Goal: Task Accomplishment & Management: Use online tool/utility

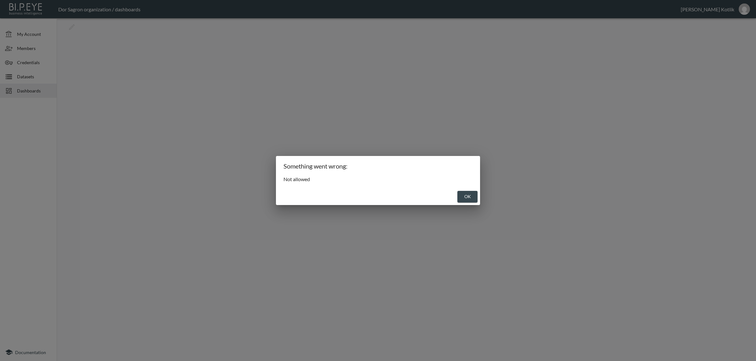
drag, startPoint x: 466, startPoint y: 195, endPoint x: 343, endPoint y: 164, distance: 126.6
click at [466, 195] on button "OK" at bounding box center [467, 197] width 20 height 12
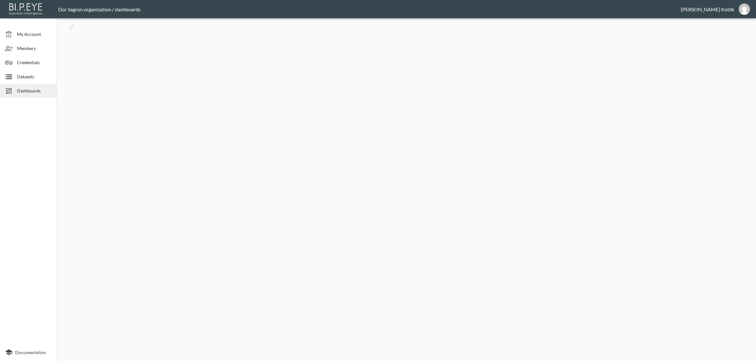
click at [34, 93] on span "Dashboards" at bounding box center [34, 91] width 35 height 7
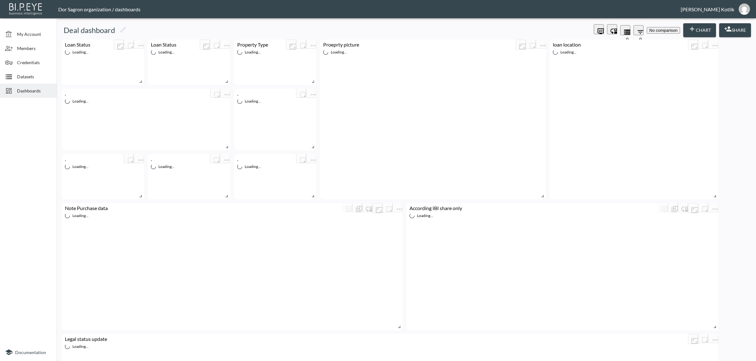
click at [33, 88] on span "Dashboards" at bounding box center [34, 91] width 35 height 7
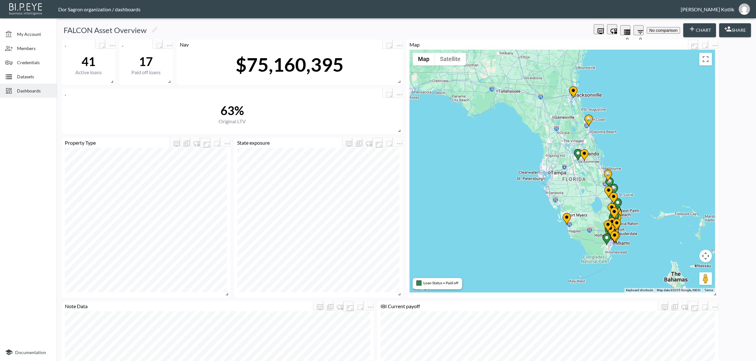
click at [31, 88] on span "Dashboards" at bounding box center [34, 91] width 35 height 7
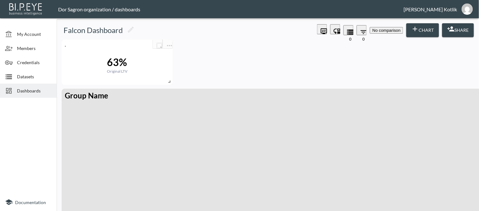
click at [46, 75] on span "Datasets" at bounding box center [34, 76] width 35 height 7
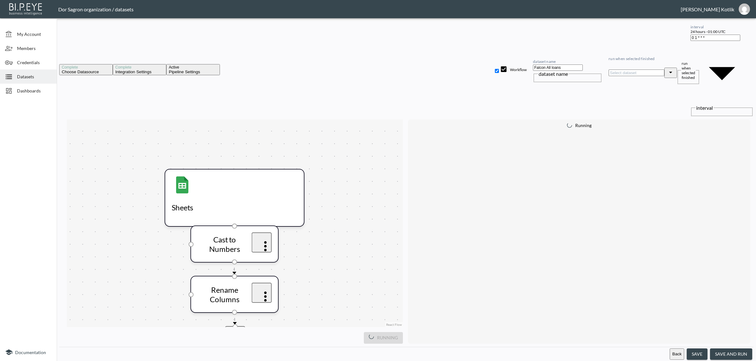
click at [724, 353] on button "save and run" at bounding box center [731, 355] width 42 height 12
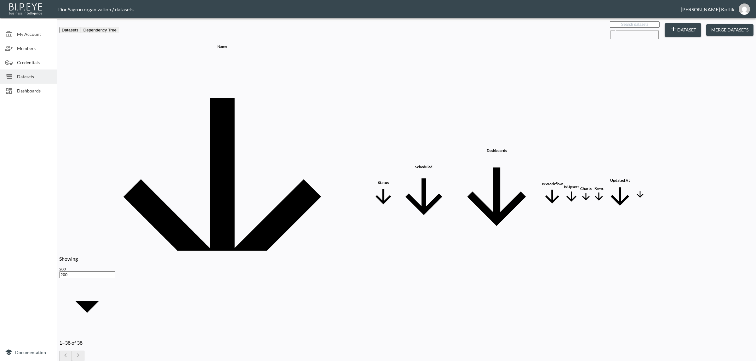
click at [27, 86] on div "Dashboards" at bounding box center [28, 91] width 57 height 14
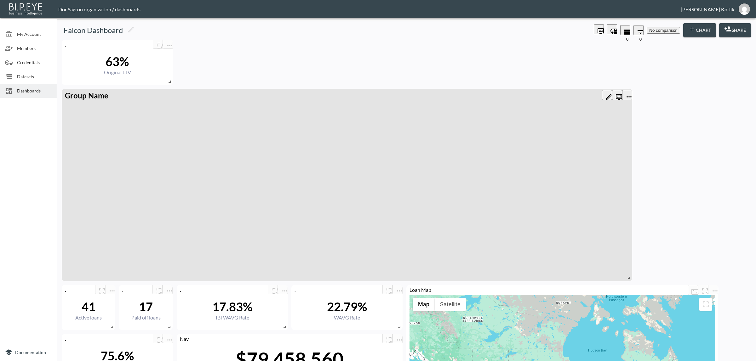
click at [629, 93] on icon "more" at bounding box center [629, 97] width 8 height 8
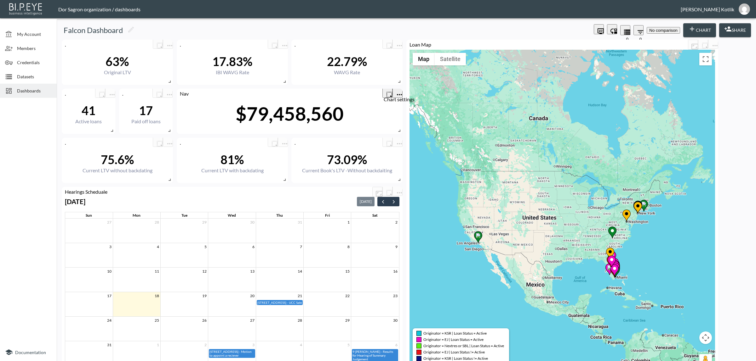
click at [399, 93] on icon "more" at bounding box center [399, 95] width 8 height 8
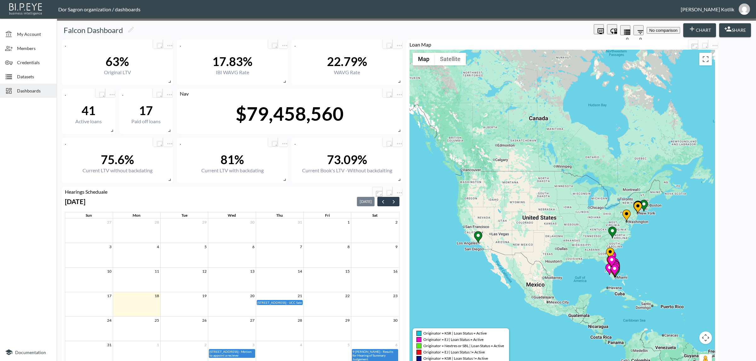
scroll to position [0, 33]
type input "NAV as of"
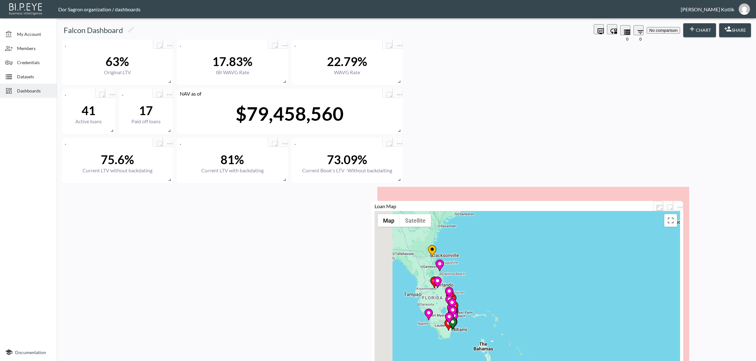
drag, startPoint x: 553, startPoint y: 141, endPoint x: 543, endPoint y: 215, distance: 74.7
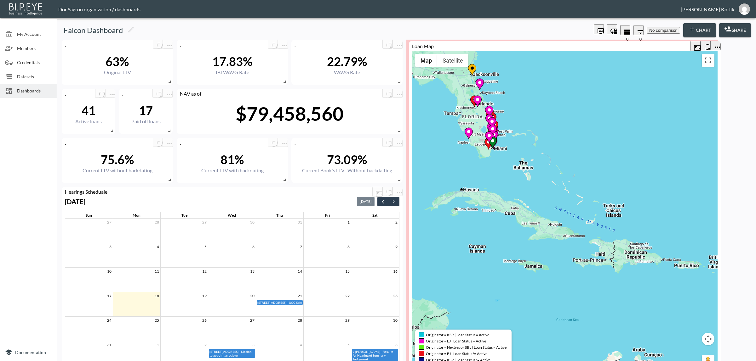
drag, startPoint x: 631, startPoint y: 187, endPoint x: 660, endPoint y: 45, distance: 144.5
click at [660, 45] on div "Loan Map" at bounding box center [549, 46] width 281 height 6
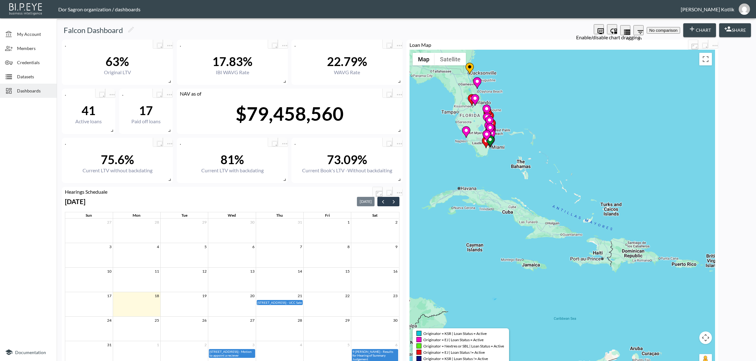
click at [610, 28] on icon "Enable/disable chart dragging" at bounding box center [614, 31] width 8 height 8
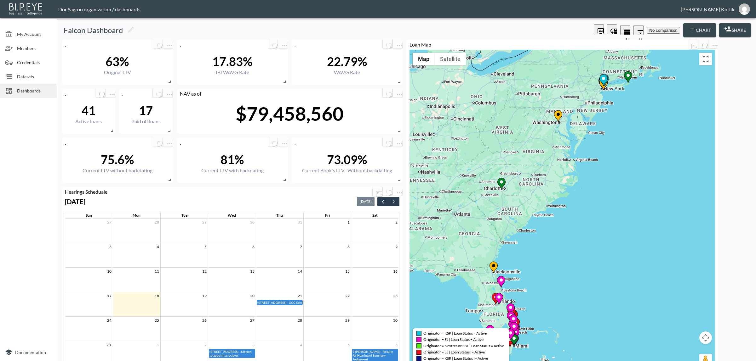
drag, startPoint x: 517, startPoint y: 177, endPoint x: 541, endPoint y: 377, distance: 201.0
click at [541, 361] on html "BI.P.EYE, Interactive Analytics Dashboards - app Dor Sagron organization / dash…" at bounding box center [378, 180] width 756 height 361
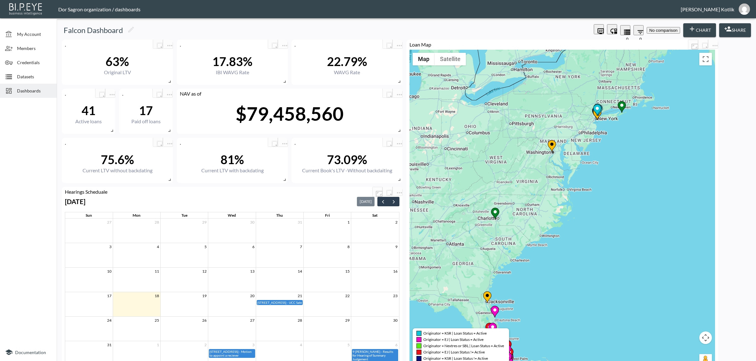
drag, startPoint x: 616, startPoint y: 82, endPoint x: 609, endPoint y: 114, distance: 32.6
click at [609, 113] on div "To activate drag with keyboard, press Alt + Enter. Once in keyboard drag state,…" at bounding box center [561, 212] width 305 height 325
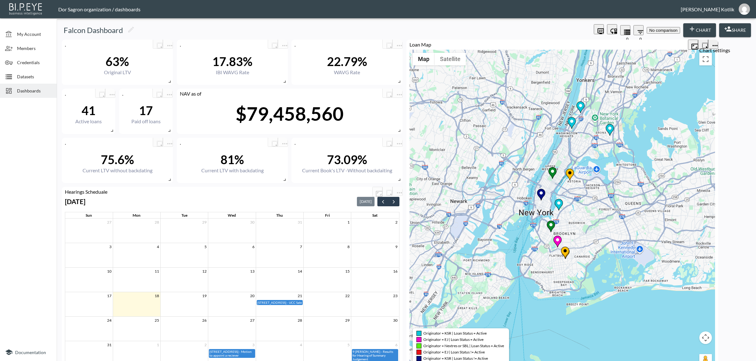
click at [713, 42] on icon "more" at bounding box center [715, 46] width 8 height 8
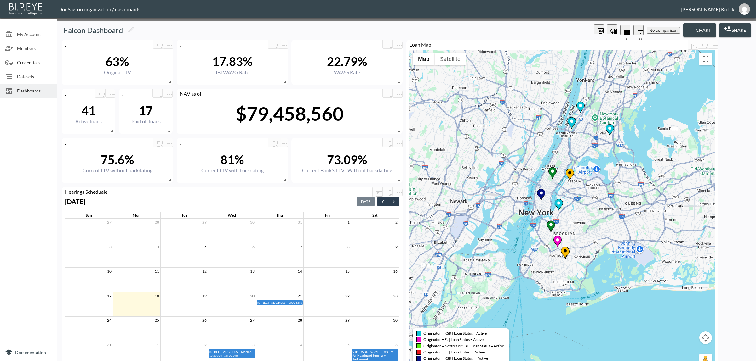
scroll to position [0, 103]
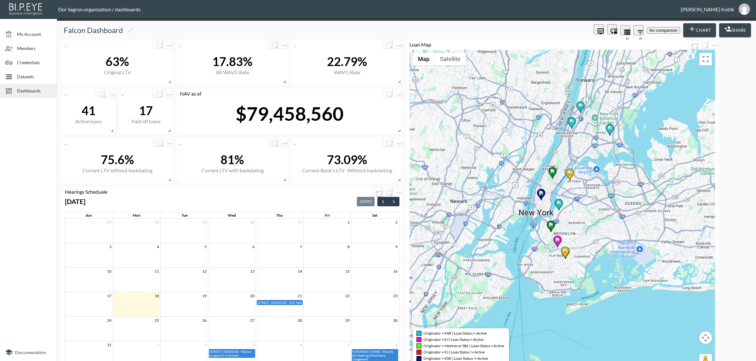
scroll to position [306, 0]
click at [315, 256] on body "BI.P.EYE, Interactive Analytics Dashboards - app Dor Sagron organization / dash…" at bounding box center [378, 180] width 756 height 361
click at [312, 260] on body "BI.P.EYE, Interactive Analytics Dashboards - app Dor Sagron organization / dash…" at bounding box center [378, 180] width 756 height 361
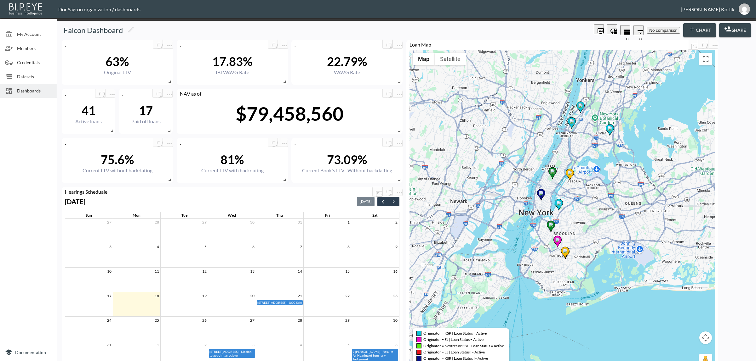
click at [320, 257] on body "BI.P.EYE, Interactive Analytics Dashboards - app Dor Sagron organization / dash…" at bounding box center [378, 180] width 756 height 361
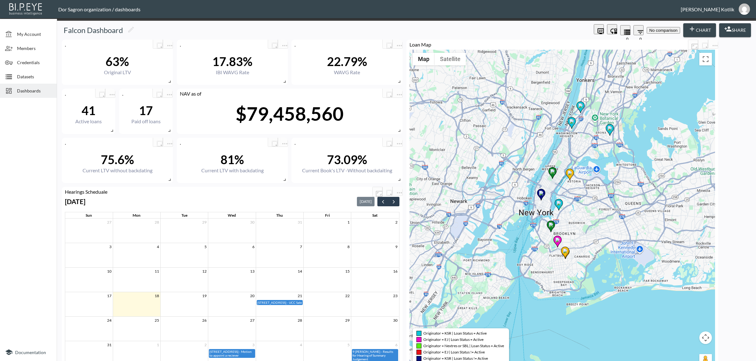
type input "is"
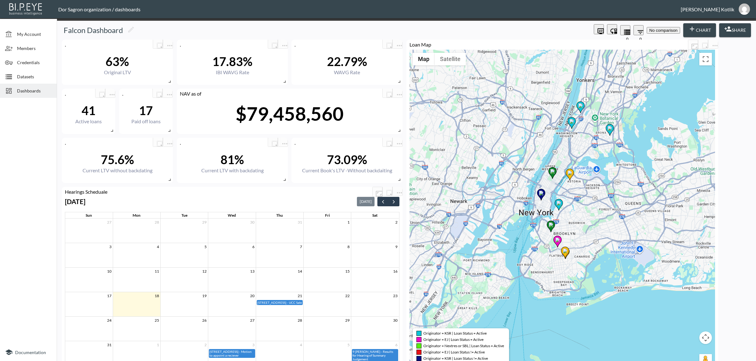
click at [322, 276] on body "BI.P.EYE, Interactive Analytics Dashboards - app Dor Sagron organization / dash…" at bounding box center [378, 180] width 756 height 361
type input "is"
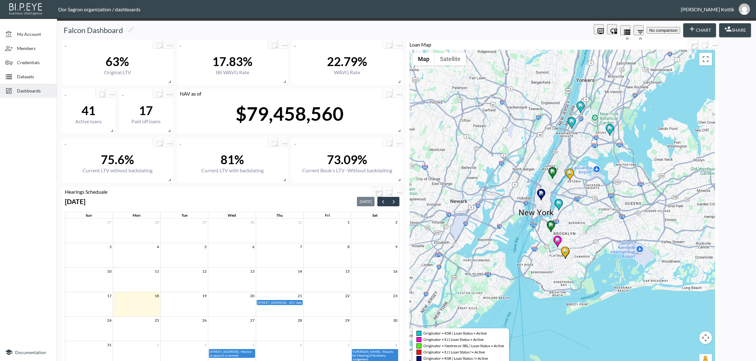
click at [321, 238] on body "BI.P.EYE, Interactive Analytics Dashboards - app Dor Sagron organization / dash…" at bounding box center [378, 180] width 756 height 361
type input "is"
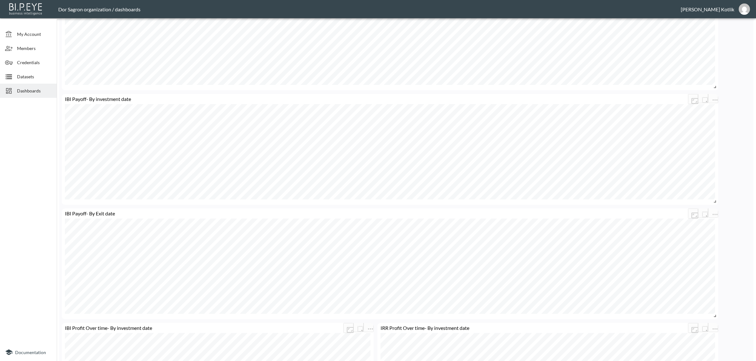
scroll to position [787, 0]
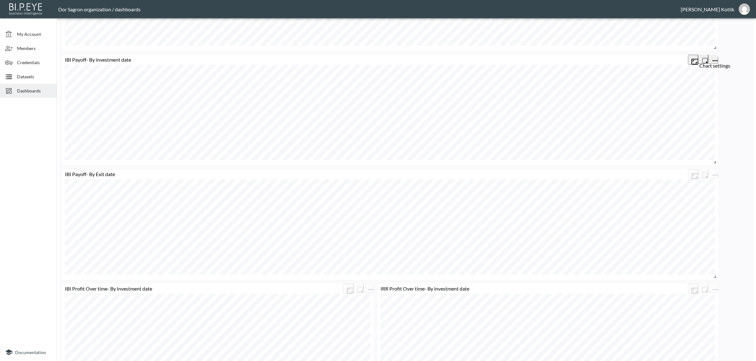
click at [711, 57] on icon "more" at bounding box center [715, 61] width 8 height 8
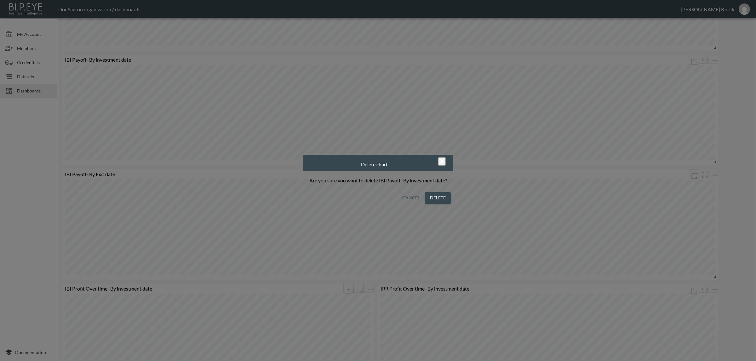
click at [444, 201] on button "Delete" at bounding box center [438, 198] width 26 height 12
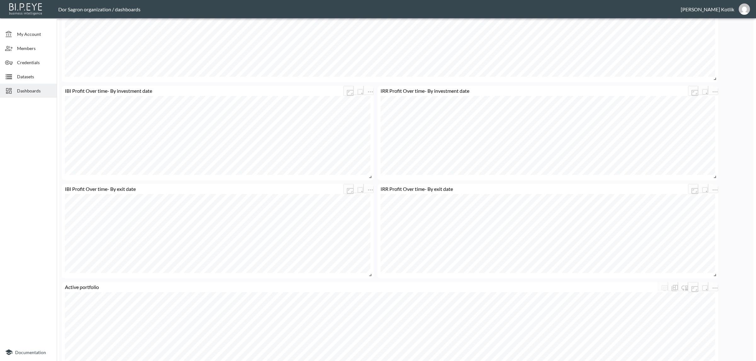
scroll to position [905, 0]
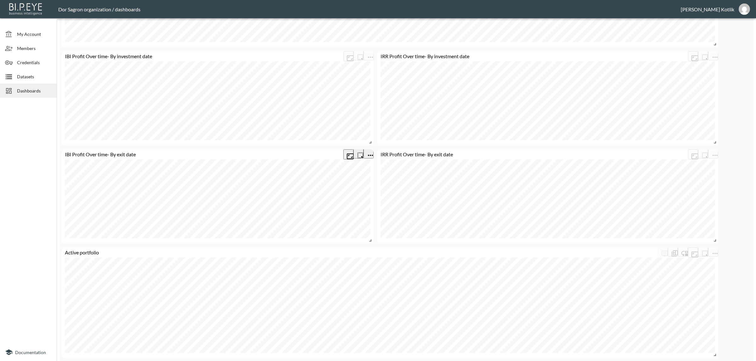
click at [369, 152] on icon "more" at bounding box center [370, 156] width 8 height 8
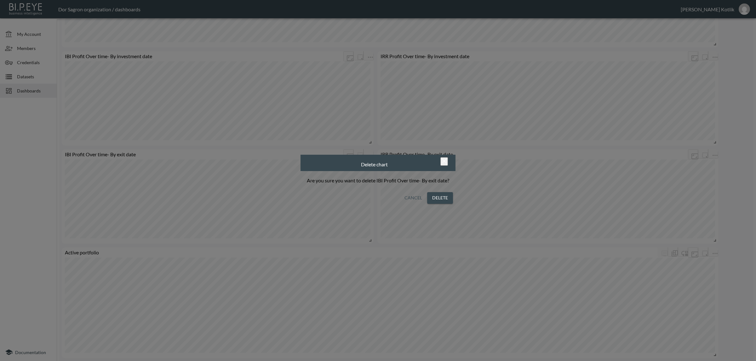
click at [440, 196] on button "Delete" at bounding box center [440, 198] width 26 height 12
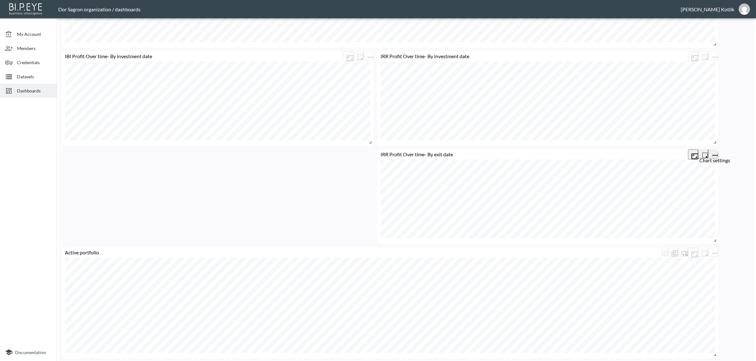
click at [715, 152] on icon "more" at bounding box center [715, 156] width 8 height 8
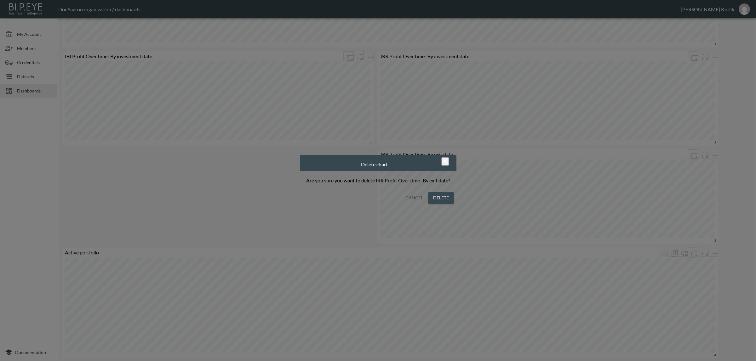
click at [441, 200] on button "Delete" at bounding box center [441, 198] width 26 height 12
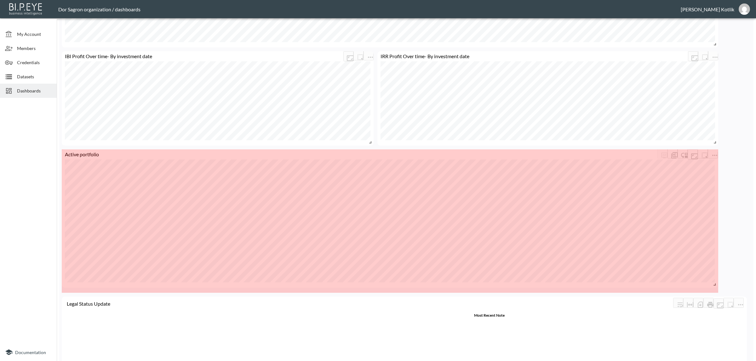
drag, startPoint x: 714, startPoint y: 256, endPoint x: 713, endPoint y: 283, distance: 27.7
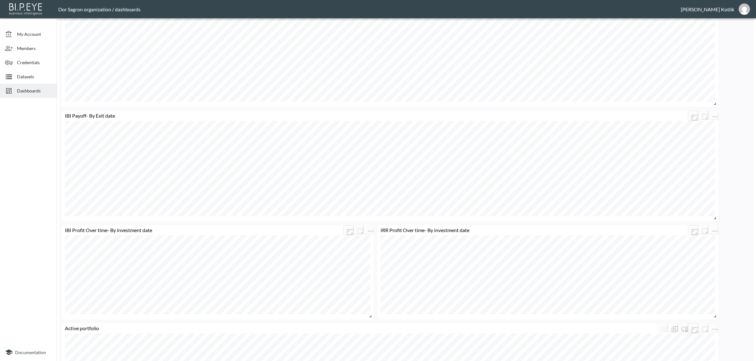
scroll to position [809, 0]
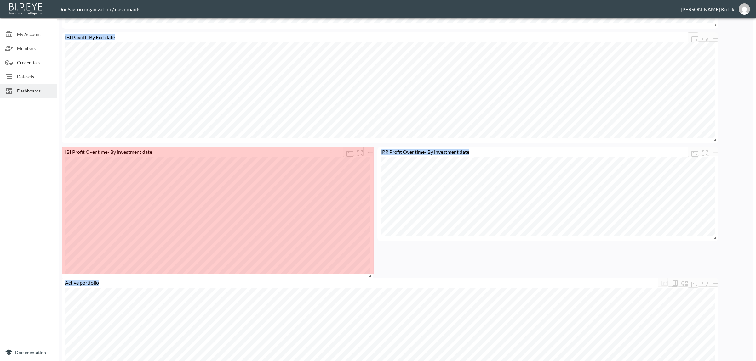
drag, startPoint x: 371, startPoint y: 258, endPoint x: 371, endPoint y: 274, distance: 15.7
click at [371, 274] on span at bounding box center [368, 275] width 6 height 6
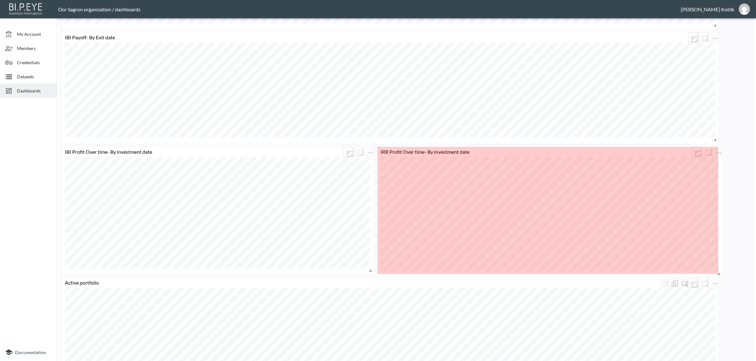
drag, startPoint x: 716, startPoint y: 236, endPoint x: 720, endPoint y: 272, distance: 36.1
click at [720, 272] on span at bounding box center [717, 273] width 6 height 6
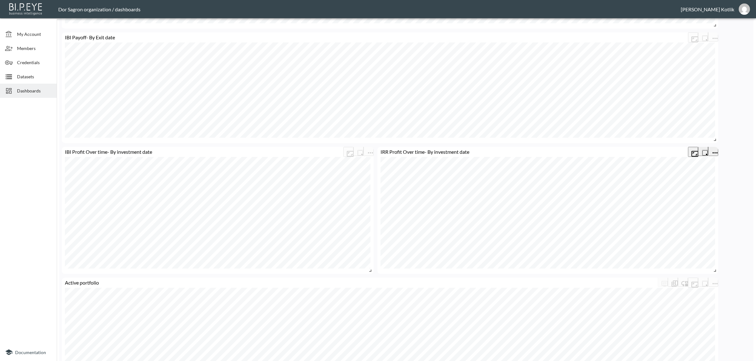
click at [712, 152] on icon "more" at bounding box center [715, 153] width 8 height 8
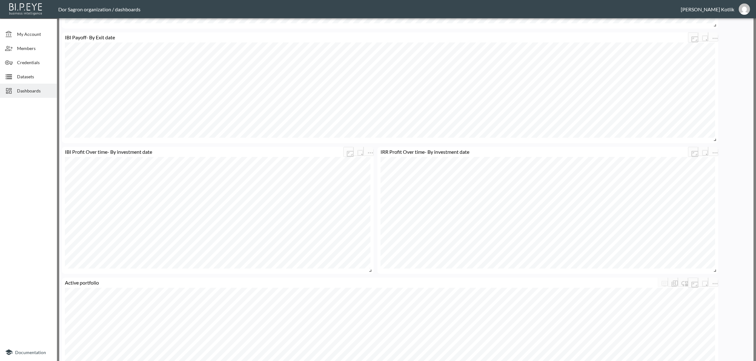
scroll to position [0, 139]
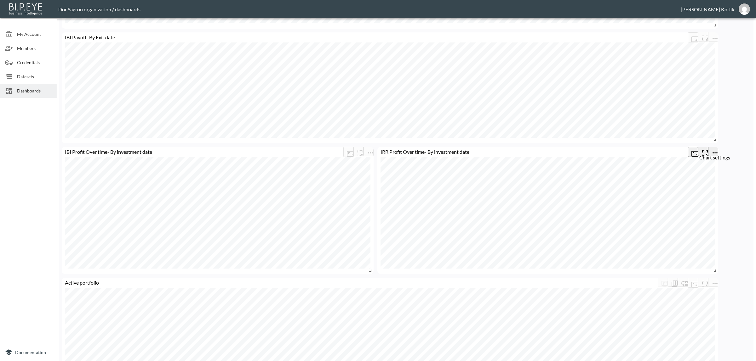
click at [715, 149] on icon "more" at bounding box center [715, 153] width 8 height 8
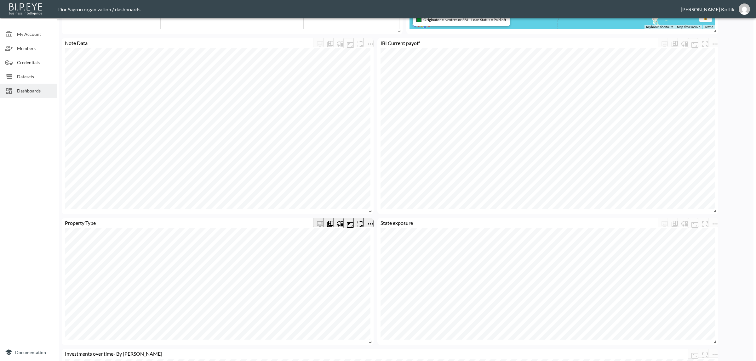
scroll to position [275, 0]
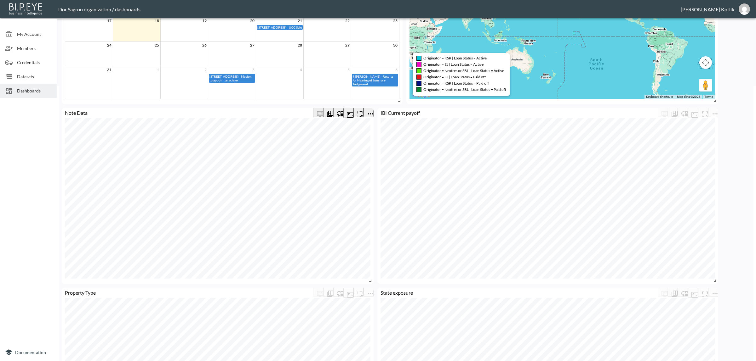
click at [366, 111] on icon "more" at bounding box center [370, 114] width 8 height 8
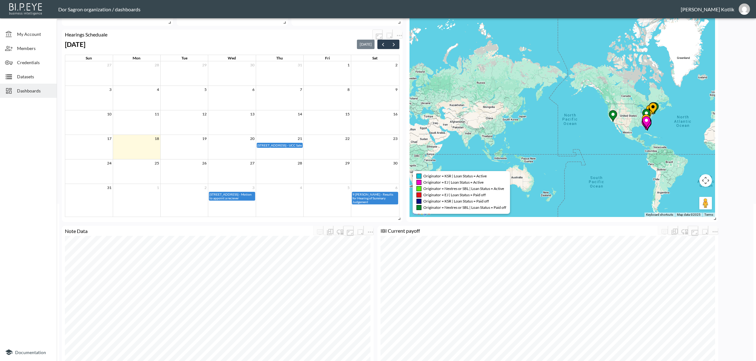
scroll to position [0, 0]
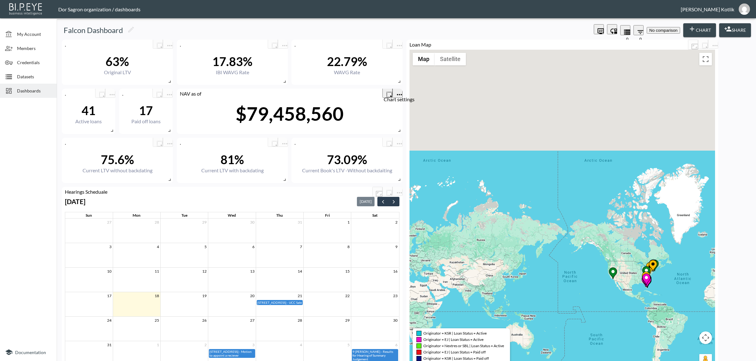
click at [399, 91] on icon "more" at bounding box center [399, 95] width 8 height 8
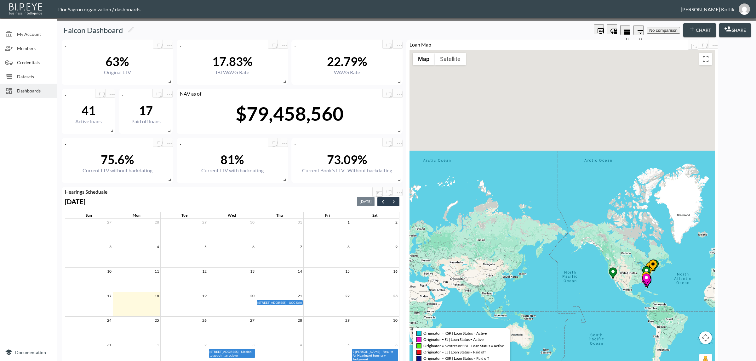
scroll to position [0, 33]
type input "NAV as of [DATE]"
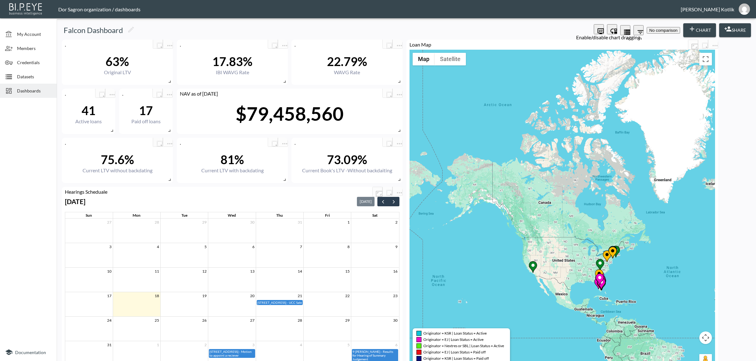
click at [610, 31] on icon "Enable/disable chart dragging" at bounding box center [613, 31] width 7 height 5
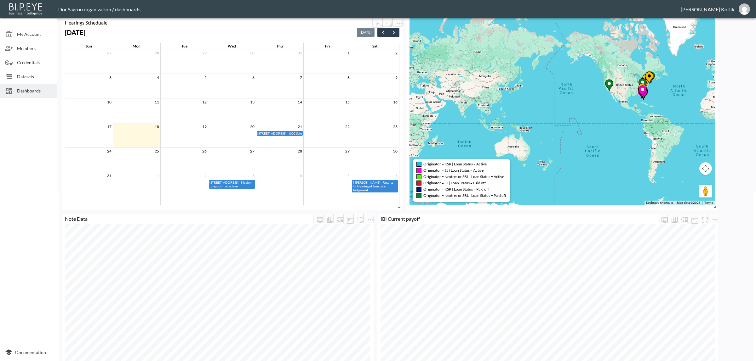
scroll to position [236, 0]
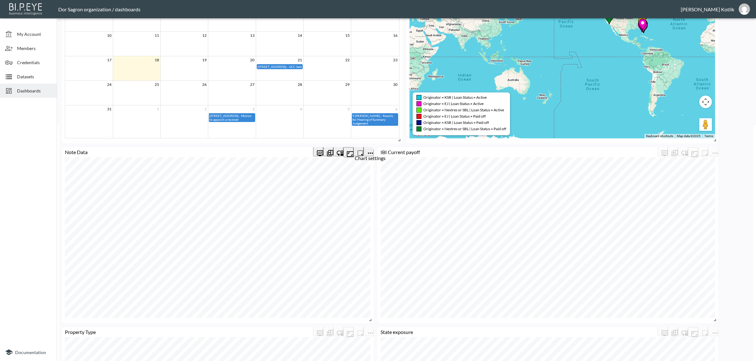
click at [370, 152] on icon "more" at bounding box center [370, 154] width 8 height 8
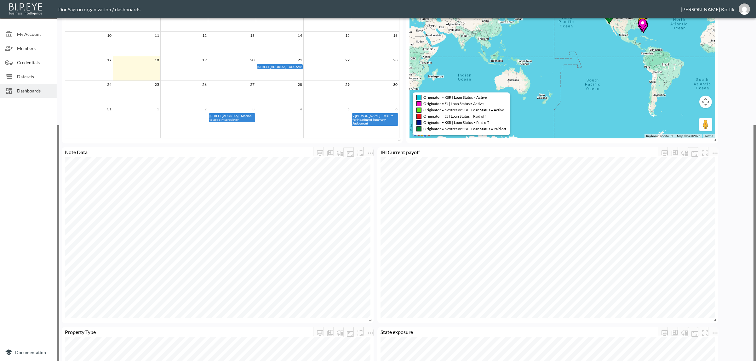
drag, startPoint x: 466, startPoint y: 80, endPoint x: 460, endPoint y: 81, distance: 6.3
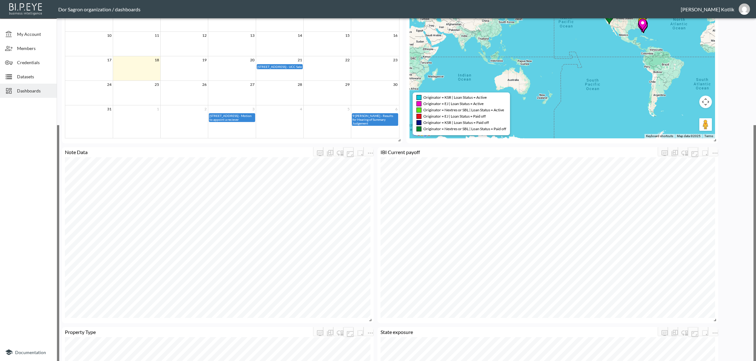
checkbox input "true"
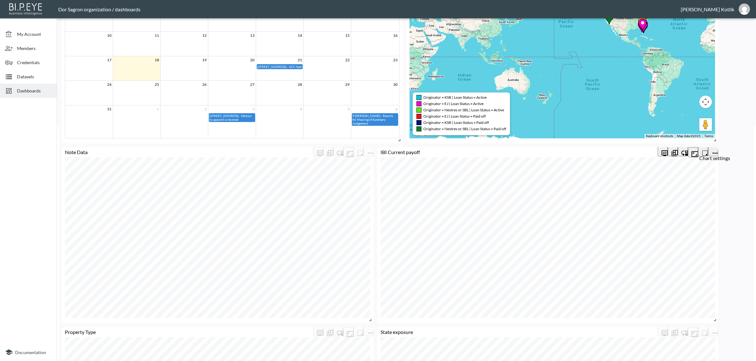
click at [711, 150] on icon "more" at bounding box center [715, 154] width 8 height 8
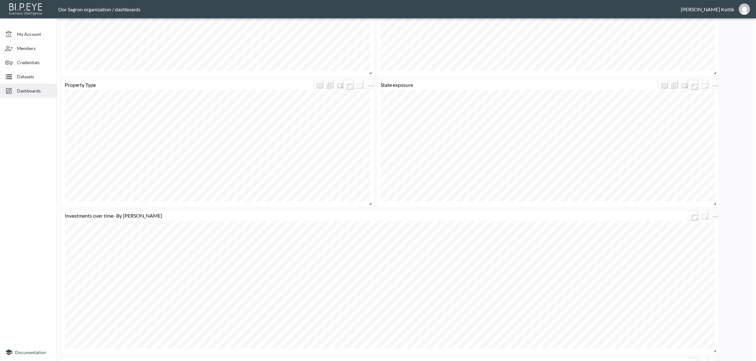
scroll to position [551, 0]
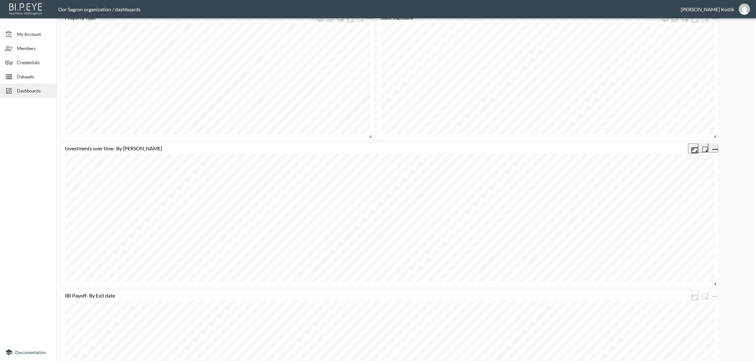
click at [714, 146] on icon "more" at bounding box center [715, 150] width 8 height 8
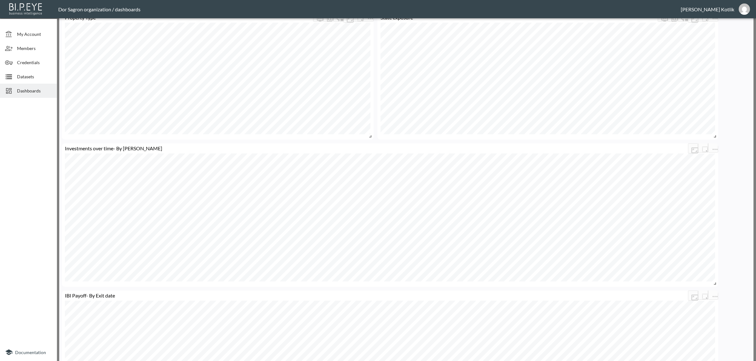
scroll to position [0, 139]
checkbox input "false"
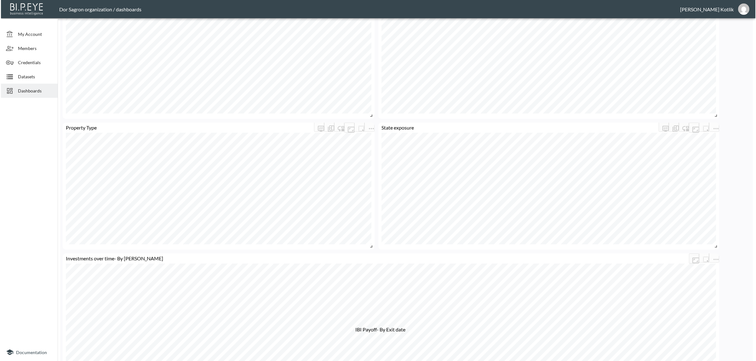
scroll to position [433, 0]
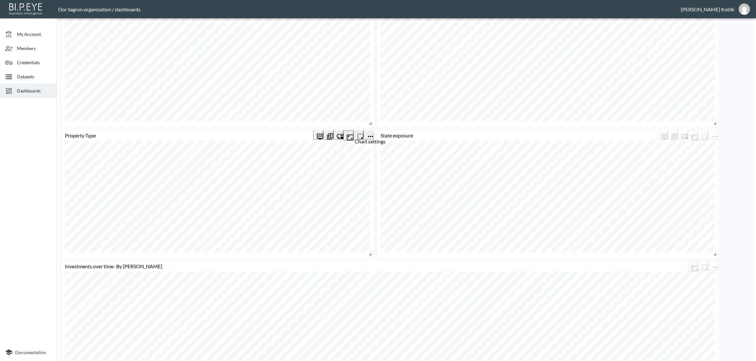
click at [367, 133] on icon "more" at bounding box center [370, 137] width 8 height 8
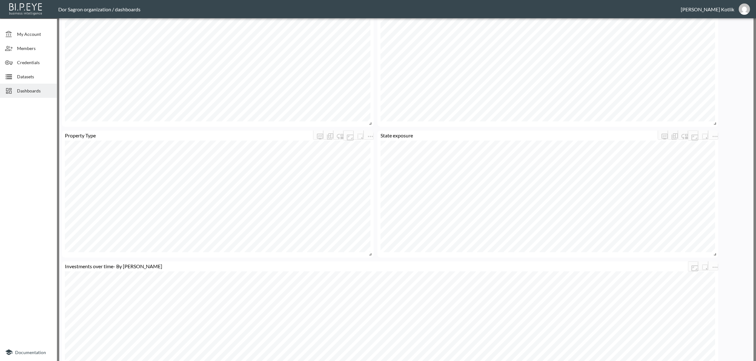
checkbox input "false"
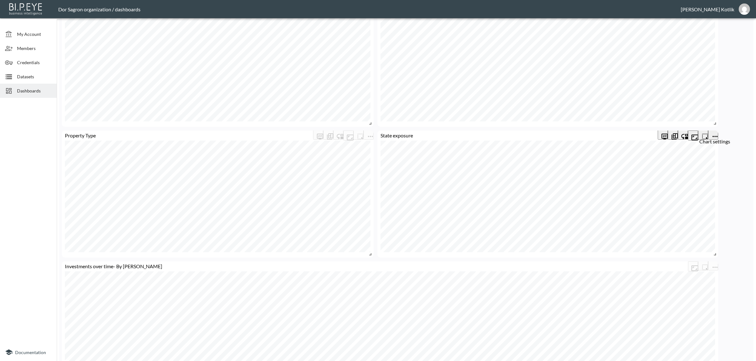
click at [714, 134] on icon "more" at bounding box center [715, 137] width 8 height 8
click at [712, 135] on icon "more" at bounding box center [715, 137] width 8 height 8
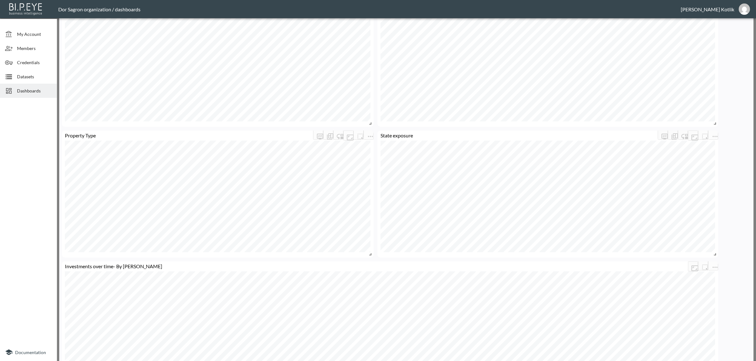
checkbox input "false"
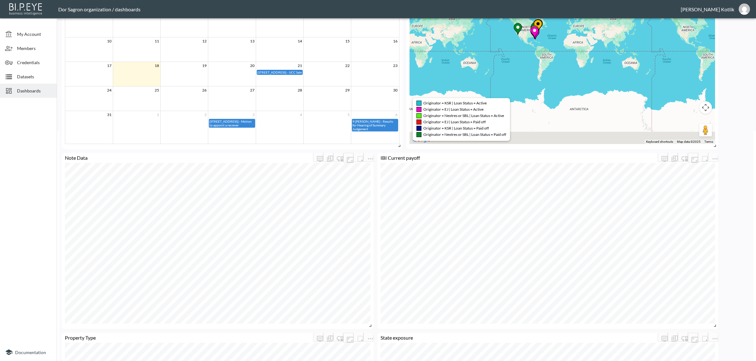
scroll to position [236, 0]
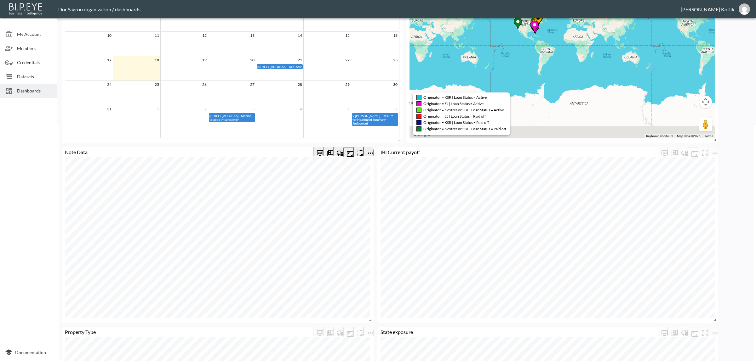
click at [368, 152] on icon "more" at bounding box center [370, 154] width 8 height 8
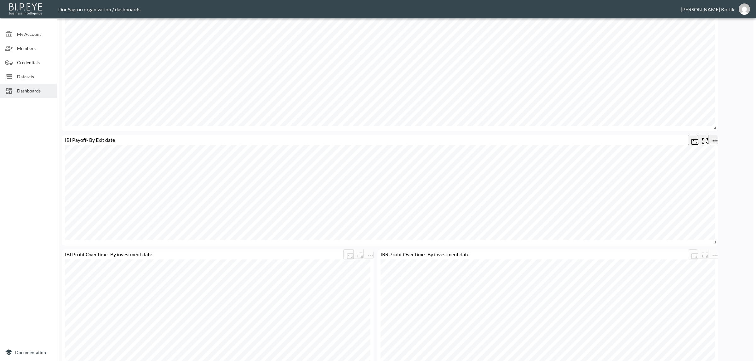
scroll to position [708, 0]
click at [711, 136] on icon "more" at bounding box center [715, 140] width 8 height 8
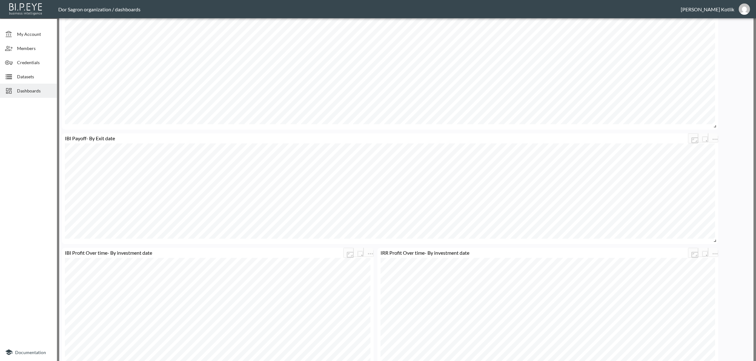
scroll to position [0, 139]
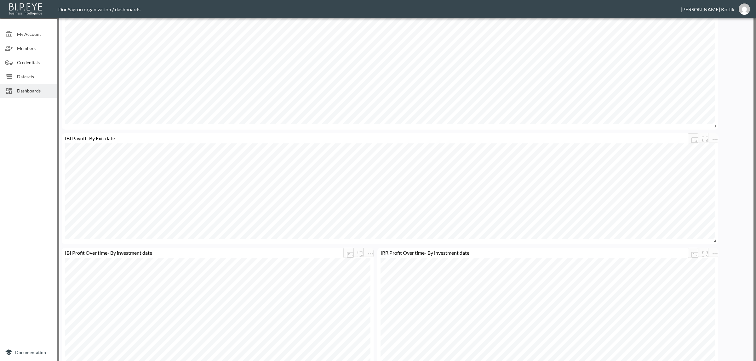
checkbox input "false"
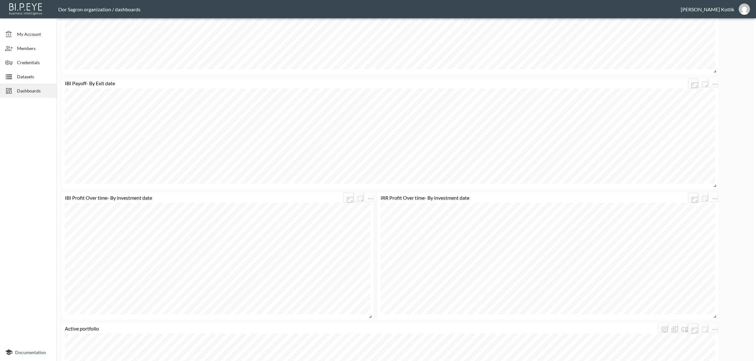
scroll to position [787, 0]
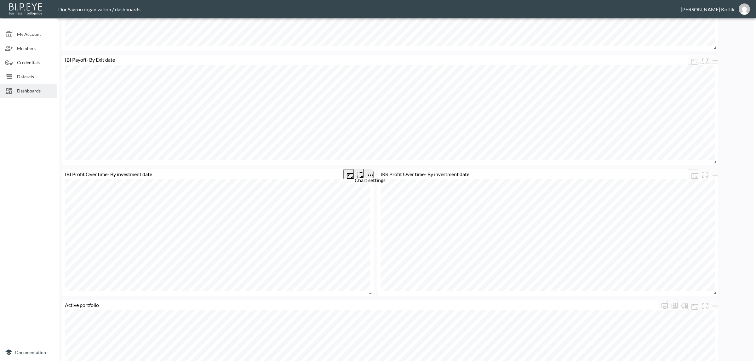
click at [369, 173] on icon "more" at bounding box center [370, 176] width 8 height 8
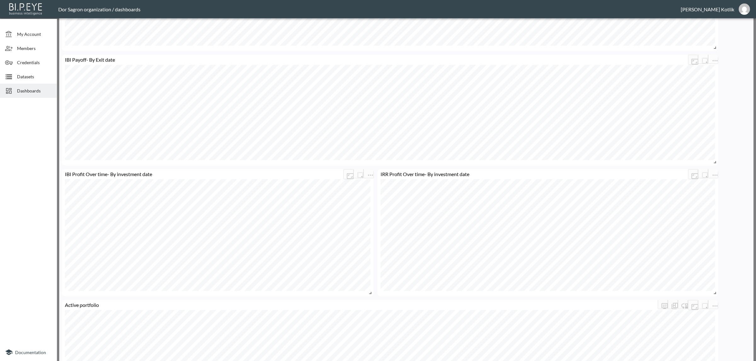
scroll to position [0, 139]
checkbox input "false"
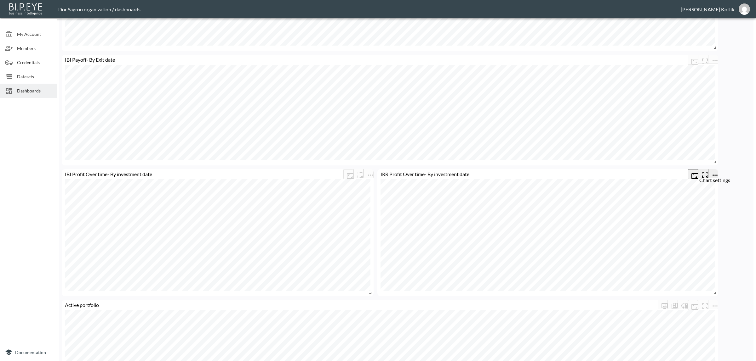
click at [714, 175] on icon "more" at bounding box center [714, 175] width 5 height 1
click at [711, 172] on icon "more" at bounding box center [715, 176] width 8 height 8
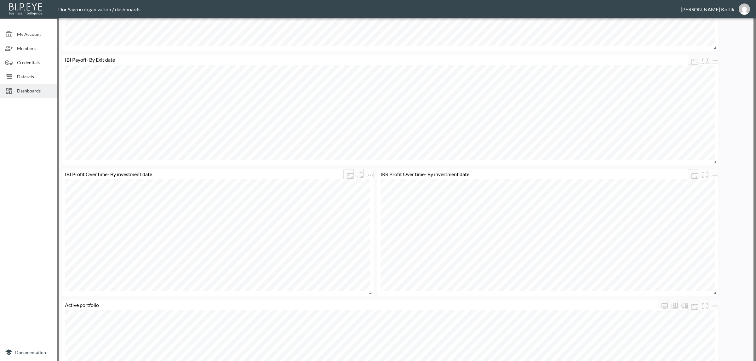
checkbox input "false"
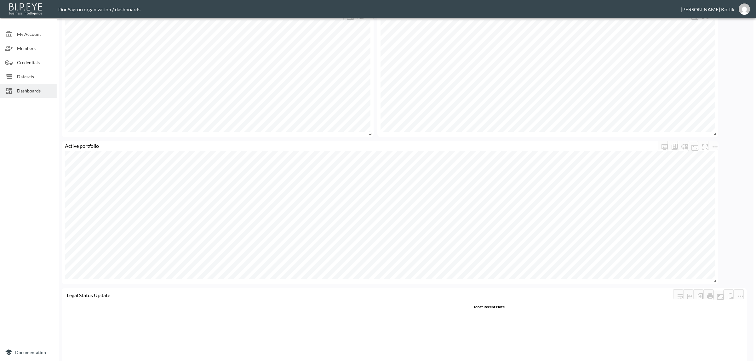
scroll to position [984, 0]
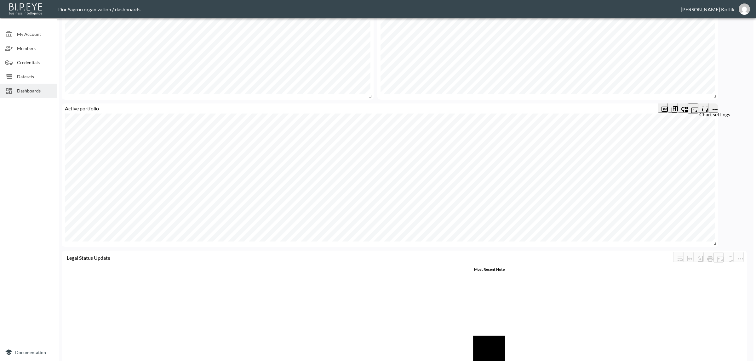
click at [711, 106] on icon "more" at bounding box center [715, 110] width 8 height 8
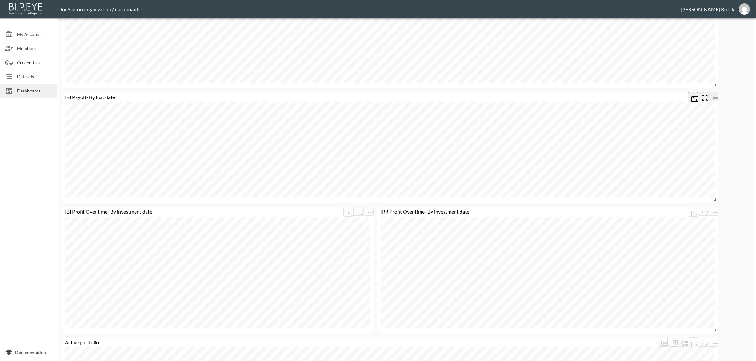
scroll to position [763, 0]
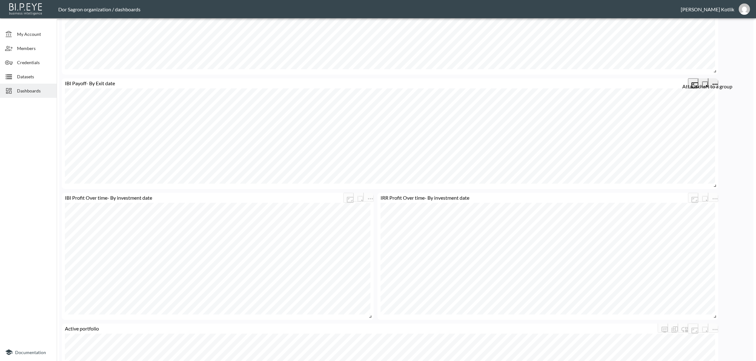
click at [708, 83] on div "Attach chart to a group" at bounding box center [707, 86] width 50 height 6
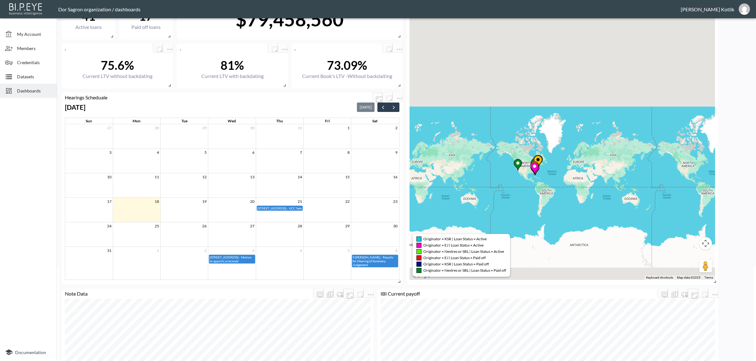
scroll to position [291, 0]
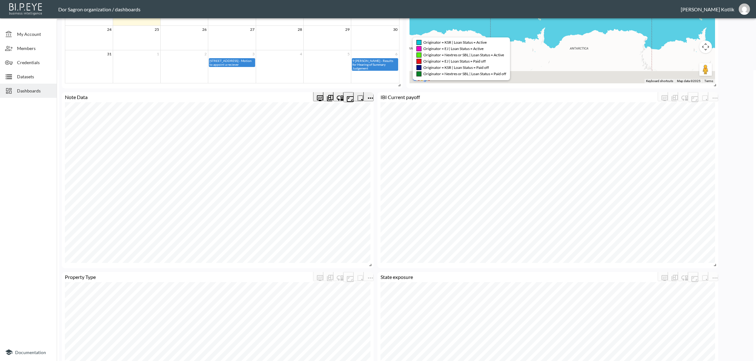
click at [366, 95] on icon "more" at bounding box center [370, 98] width 8 height 8
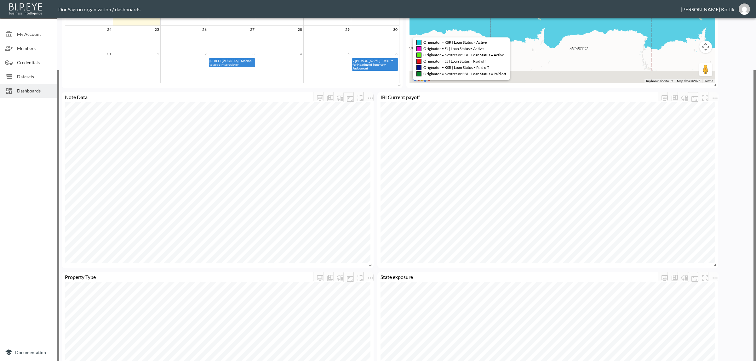
drag, startPoint x: 563, startPoint y: 168, endPoint x: 561, endPoint y: 147, distance: 21.2
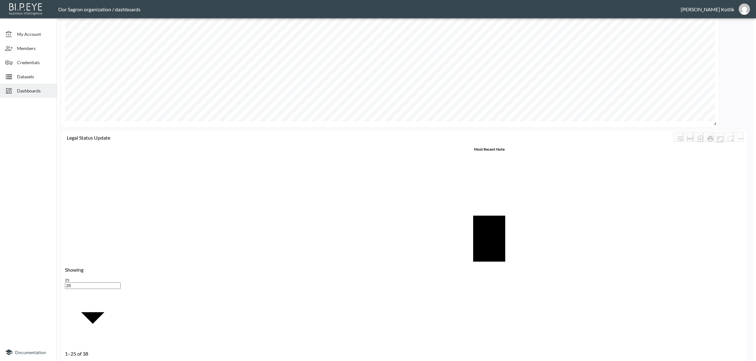
scroll to position [1118, 0]
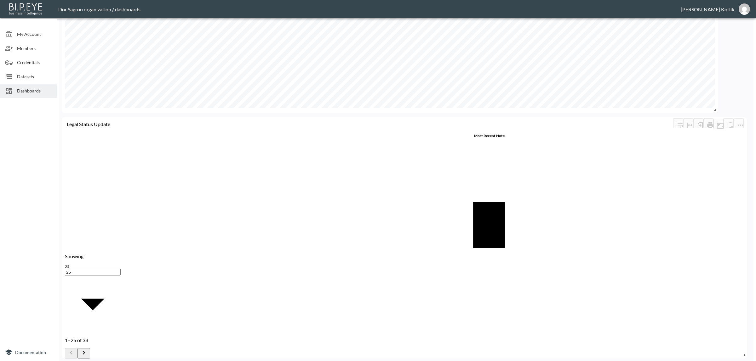
click at [92, 348] on body "BI.P.EYE, Interactive Analytics Dashboards - app Dor Sagron organization / dash…" at bounding box center [378, 180] width 756 height 361
type input "100"
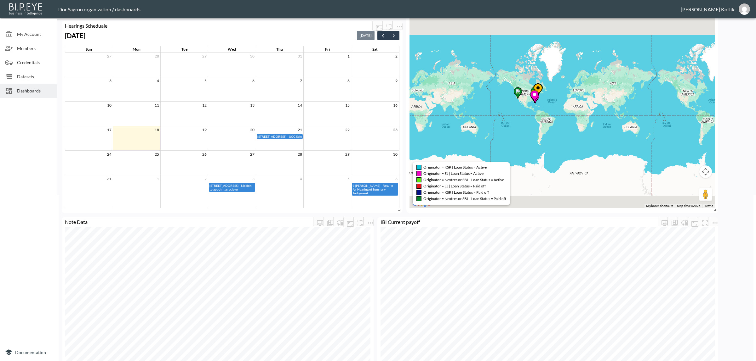
scroll to position [134, 0]
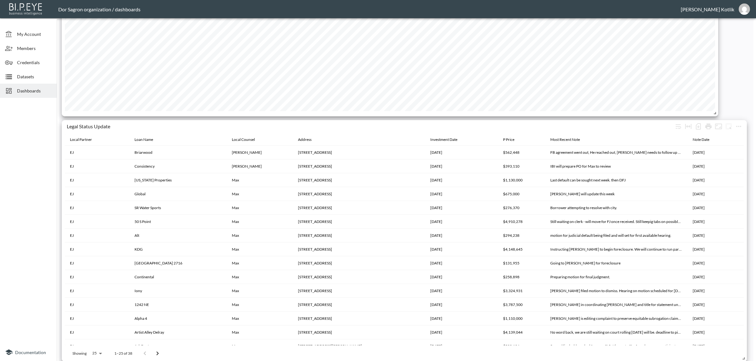
scroll to position [1118, 0]
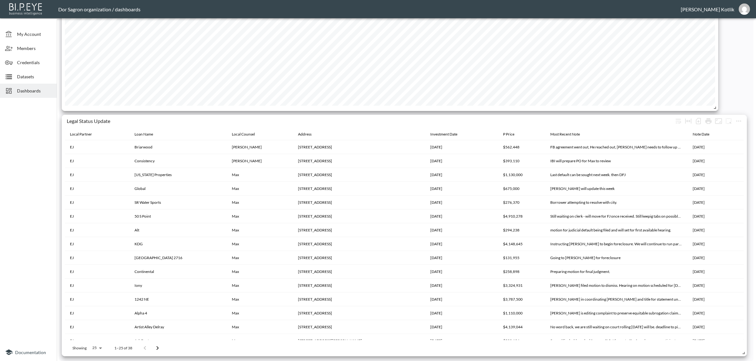
drag, startPoint x: 737, startPoint y: 120, endPoint x: 293, endPoint y: 48, distance: 449.7
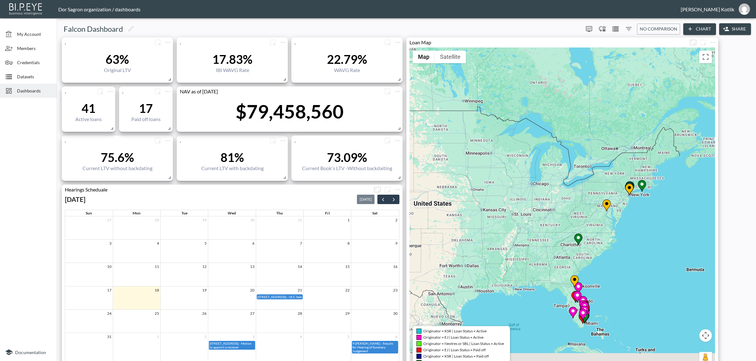
drag, startPoint x: 529, startPoint y: 308, endPoint x: 635, endPoint y: 229, distance: 131.6
click at [635, 229] on div "To activate drag with keyboard, press Alt + Enter. Once in keyboard drag state,…" at bounding box center [561, 210] width 305 height 325
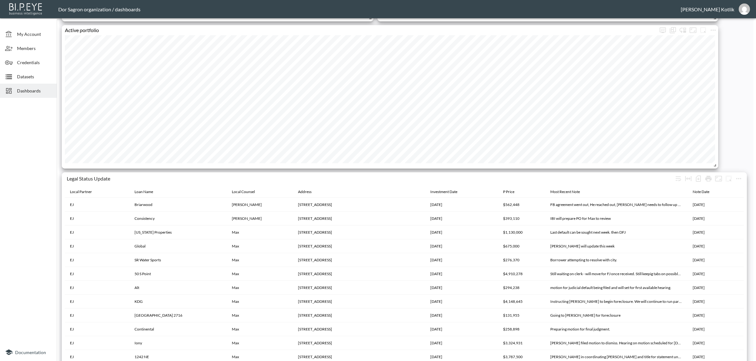
scroll to position [1118, 0]
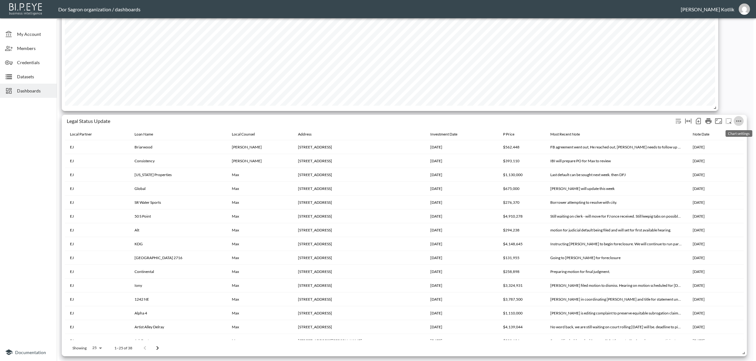
click at [742, 121] on icon "more" at bounding box center [738, 121] width 8 height 8
click at [734, 130] on li "Edit" at bounding box center [723, 132] width 49 height 11
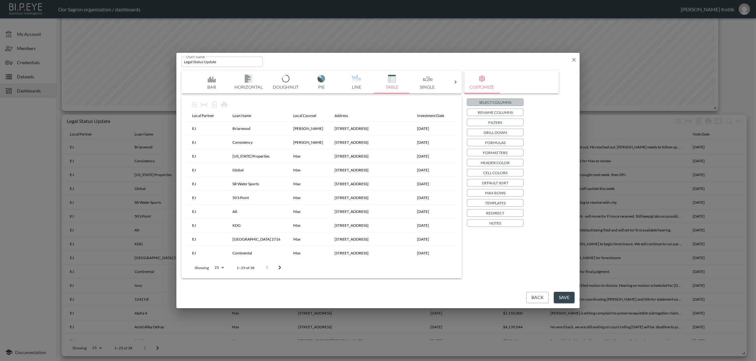
click at [490, 102] on p "Select Columns" at bounding box center [495, 102] width 32 height 7
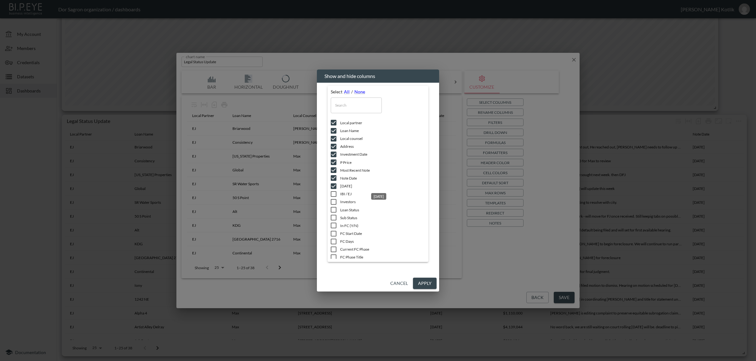
click at [352, 187] on span "[DATE]" at bounding box center [382, 186] width 85 height 5
checkbox input "false"
click at [348, 100] on input "text" at bounding box center [356, 106] width 51 height 16
type input "B"
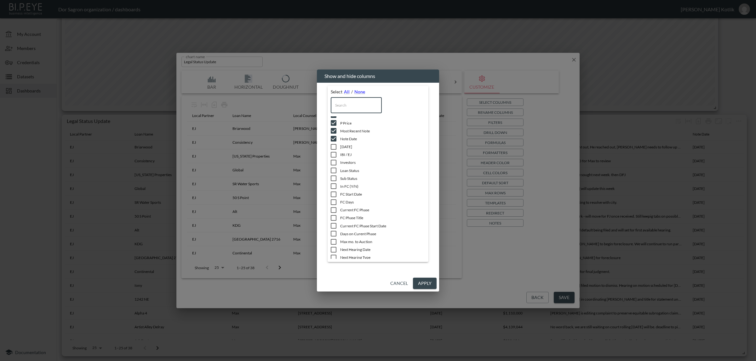
checkbox input "false"
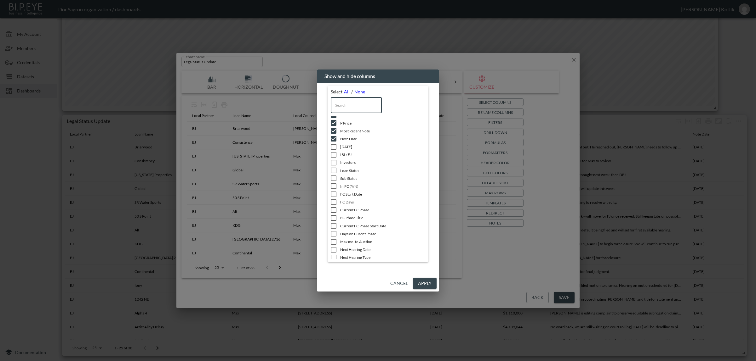
checkbox input "false"
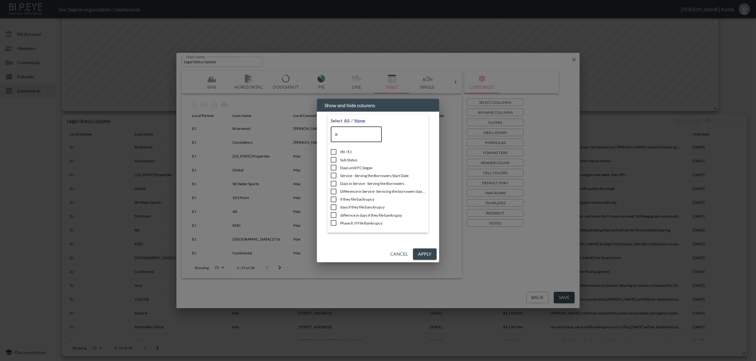
scroll to position [0, 0]
type input "B"
click at [397, 255] on button "Cancel" at bounding box center [399, 255] width 23 height 12
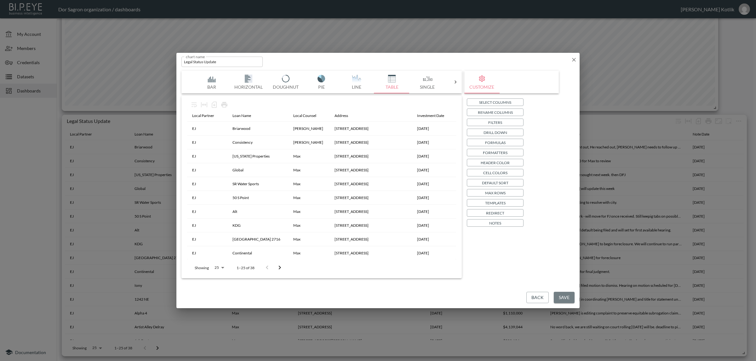
click at [564, 300] on button "Save" at bounding box center [563, 298] width 21 height 12
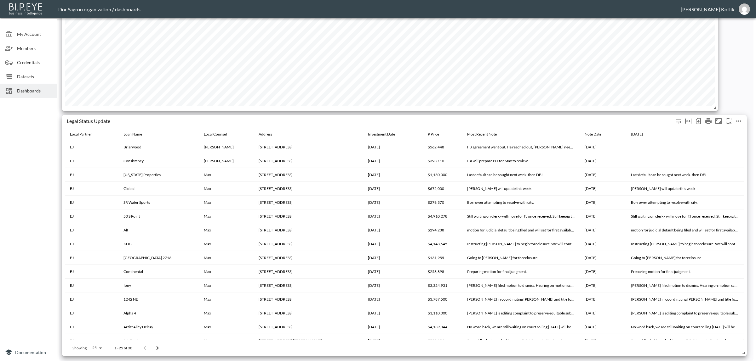
click at [731, 116] on div at bounding box center [728, 121] width 10 height 10
click at [739, 121] on icon "more" at bounding box center [738, 121] width 8 height 8
click at [726, 130] on li "Edit" at bounding box center [723, 132] width 49 height 11
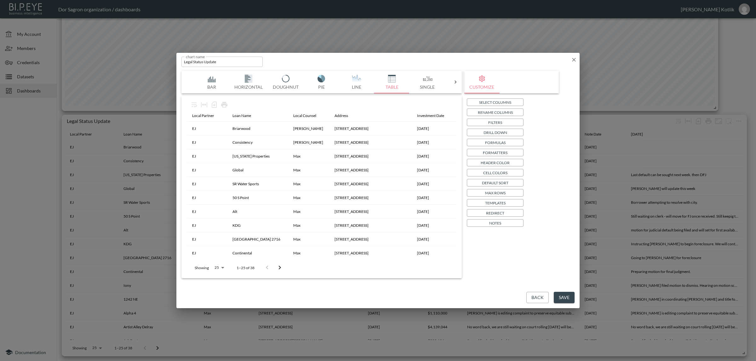
click at [538, 296] on button "Back" at bounding box center [537, 298] width 22 height 12
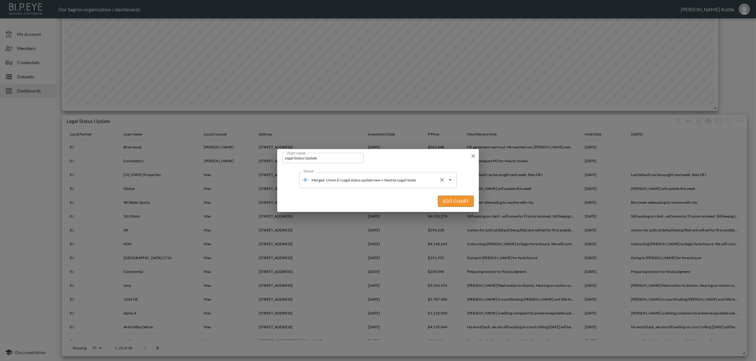
click at [440, 184] on button "Clear" at bounding box center [441, 180] width 9 height 9
click at [470, 157] on icon "button" at bounding box center [473, 156] width 6 height 6
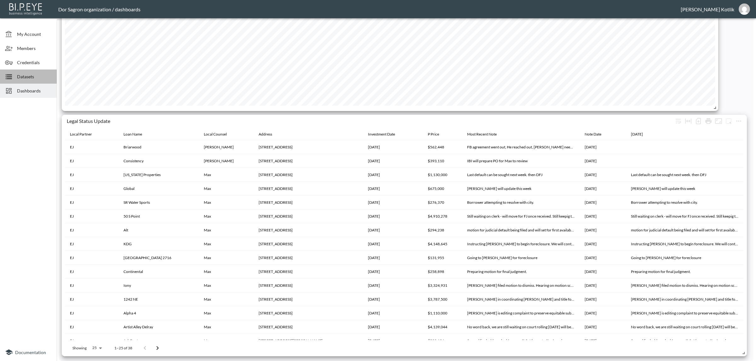
click at [22, 72] on div "Datasets" at bounding box center [28, 77] width 57 height 14
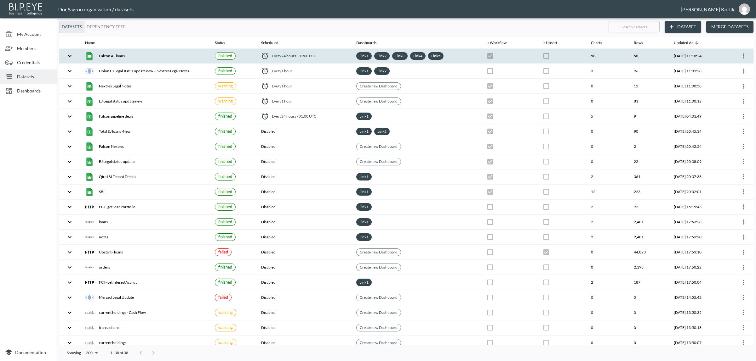
click at [119, 56] on div "Falcon All loans" at bounding box center [145, 56] width 120 height 9
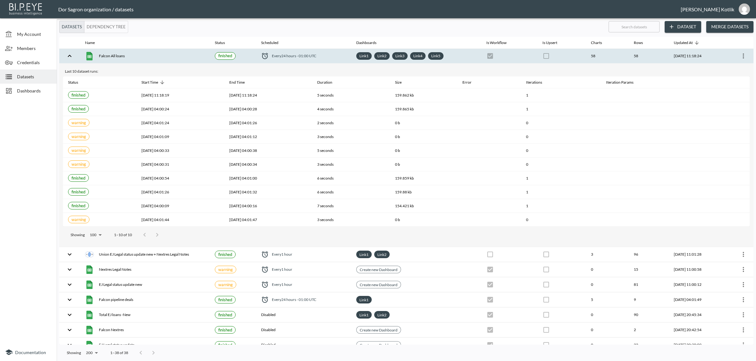
click at [119, 56] on div "Falcon All loans" at bounding box center [145, 56] width 120 height 9
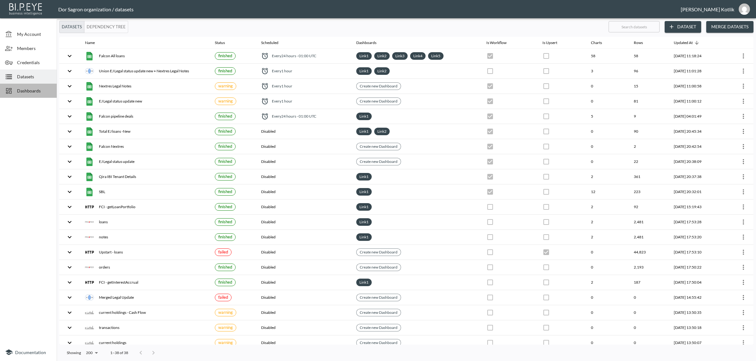
click at [40, 93] on span "Dashboards" at bounding box center [34, 91] width 35 height 7
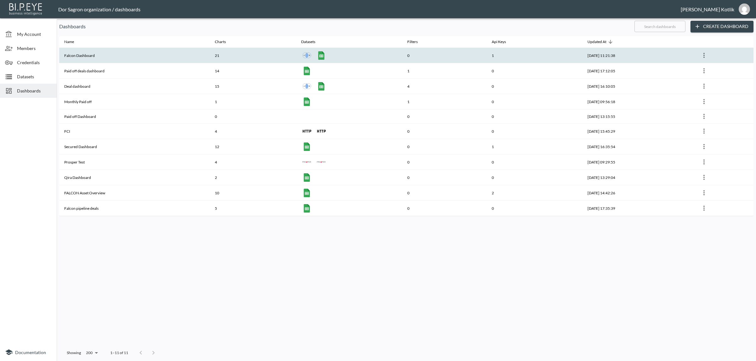
click at [100, 55] on th "Falcon Dashboard" at bounding box center [134, 55] width 150 height 15
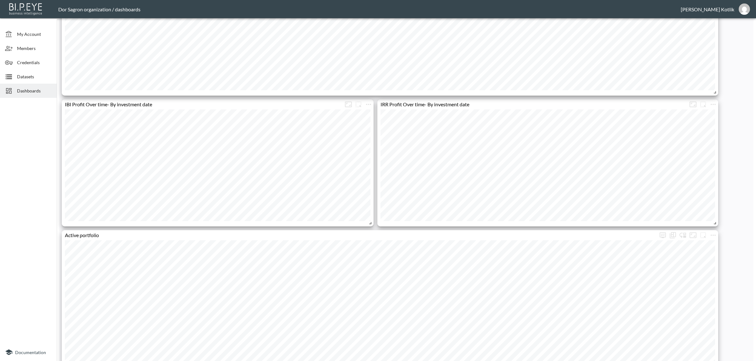
scroll to position [1118, 0]
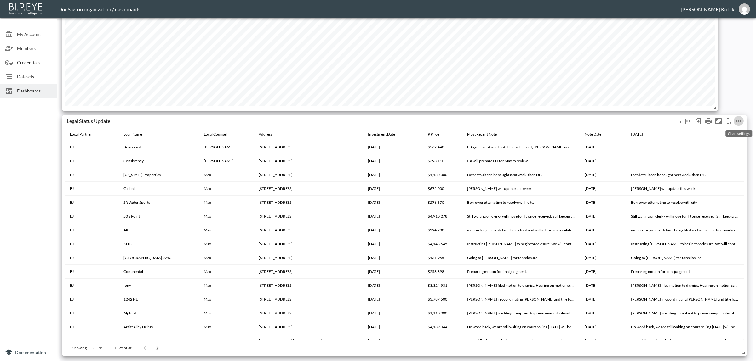
click at [735, 119] on icon "more" at bounding box center [738, 121] width 8 height 8
click at [741, 87] on div at bounding box center [378, 180] width 756 height 361
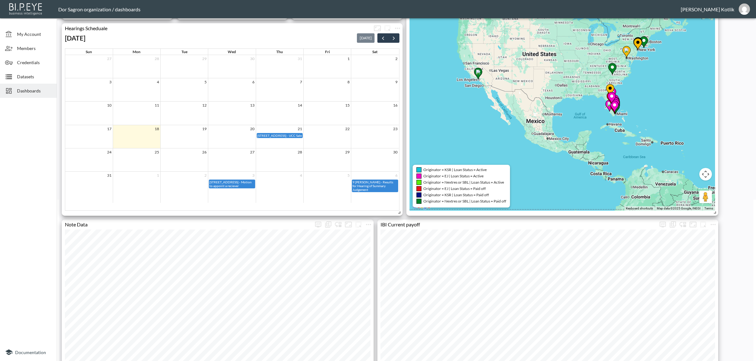
scroll to position [0, 0]
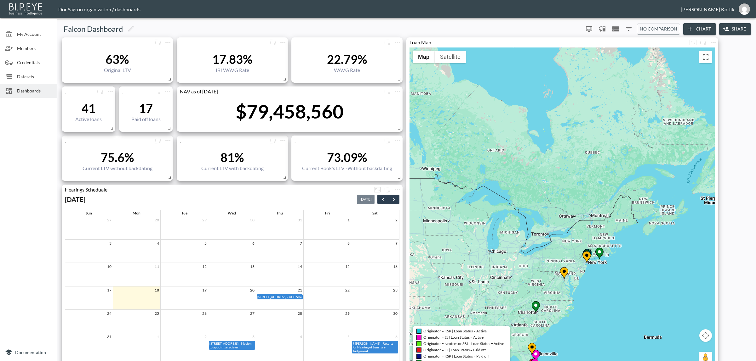
click at [687, 26] on icon "button" at bounding box center [690, 29] width 6 height 6
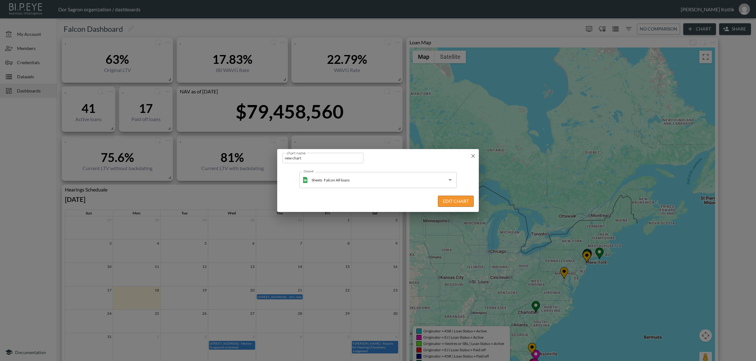
click at [445, 197] on button "Edit Chart" at bounding box center [456, 202] width 36 height 12
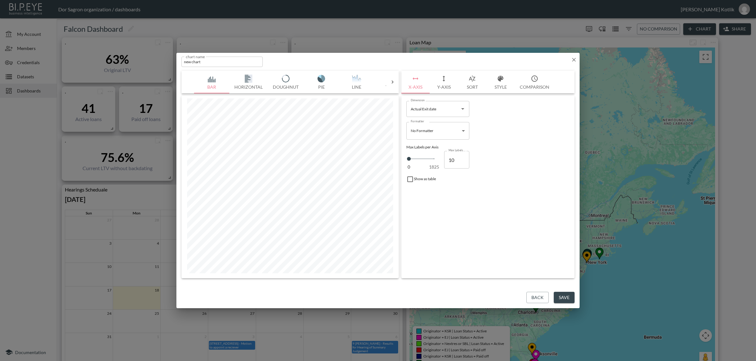
click at [388, 77] on div "Bar Horizontal Doughnut Pie Line Table Single Map Google Stacked Calendar Title" at bounding box center [289, 82] width 217 height 23
click at [390, 82] on icon at bounding box center [392, 82] width 6 height 6
click at [204, 82] on button "Table" at bounding box center [211, 82] width 35 height 23
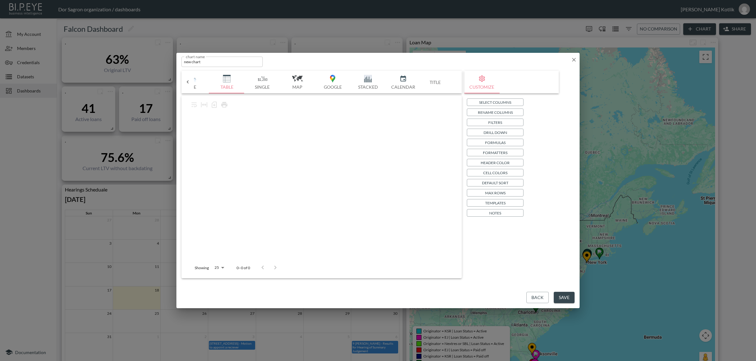
scroll to position [0, 164]
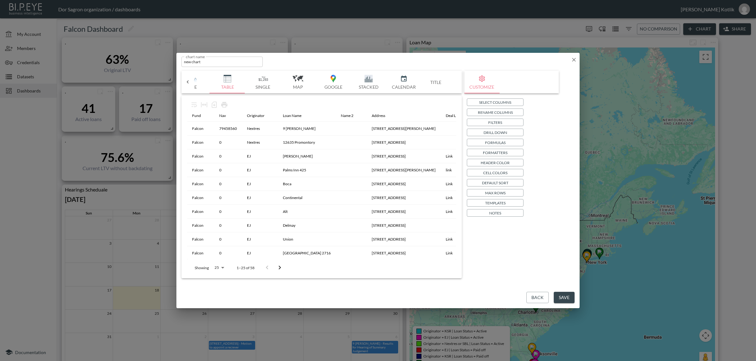
click at [483, 102] on p "Select Columns" at bounding box center [495, 102] width 32 height 7
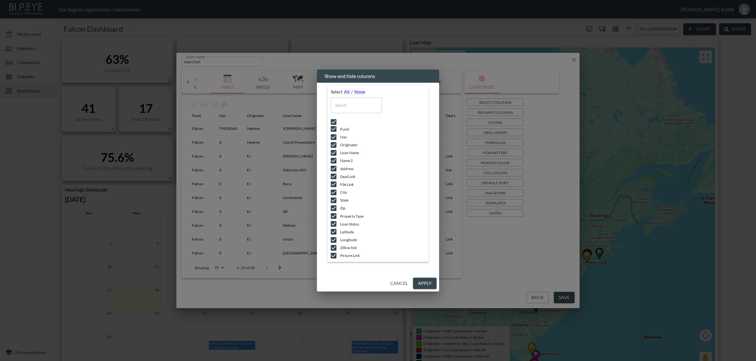
click at [326, 122] on div "Select All / None ​ Fund Nav Originator Loan Name Name 2 Address Deal Link File…" at bounding box center [377, 176] width 107 height 186
click at [331, 122] on input "checkbox" at bounding box center [333, 122] width 13 height 6
checkbox input "false"
click at [334, 127] on input "checkbox" at bounding box center [333, 129] width 13 height 6
checkbox input "false"
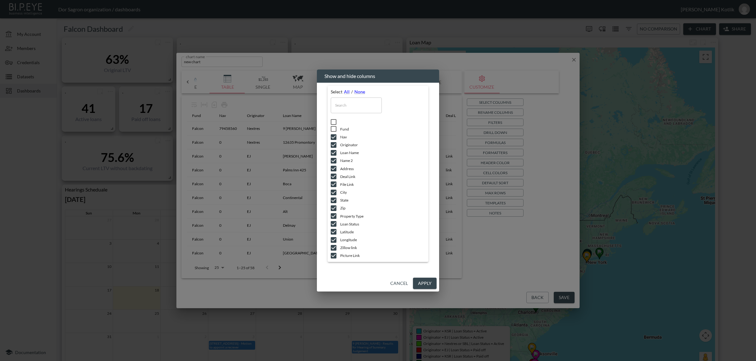
click at [336, 134] on input "checkbox" at bounding box center [333, 137] width 13 height 6
click at [336, 140] on icon at bounding box center [334, 137] width 8 height 8
checkbox input "true"
click at [338, 148] on li "Originator" at bounding box center [378, 145] width 94 height 8
checkbox input "false"
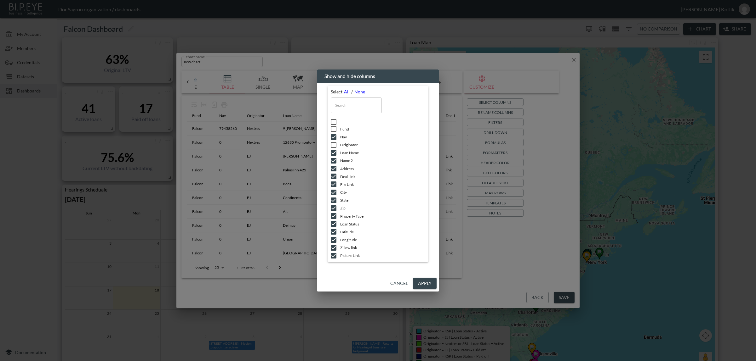
click at [339, 153] on input "checkbox" at bounding box center [333, 153] width 13 height 6
checkbox input "false"
click at [342, 138] on span "Nav" at bounding box center [382, 136] width 85 height 5
checkbox input "false"
click at [348, 153] on span "Loan Name" at bounding box center [382, 152] width 85 height 5
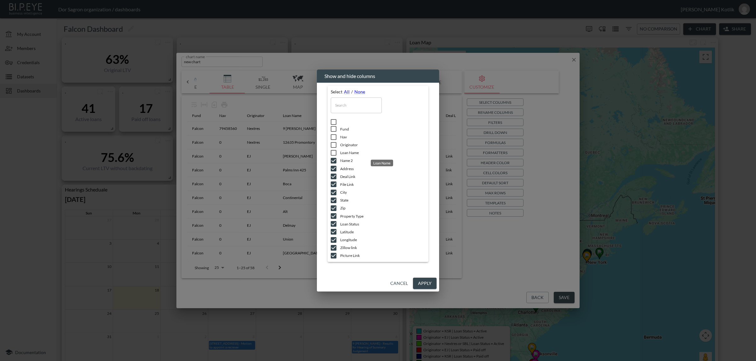
checkbox input "true"
click at [346, 161] on span "Name 2" at bounding box center [382, 160] width 85 height 5
checkbox input "false"
click at [345, 167] on span "Address" at bounding box center [382, 168] width 85 height 5
click at [346, 169] on span "Address" at bounding box center [382, 168] width 85 height 5
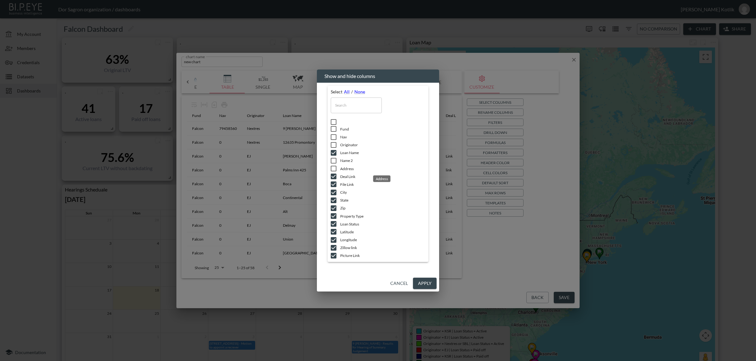
checkbox input "true"
click at [347, 175] on span "Deal Link" at bounding box center [382, 176] width 85 height 5
checkbox input "false"
click at [345, 181] on li "File Link" at bounding box center [378, 185] width 94 height 8
checkbox input "false"
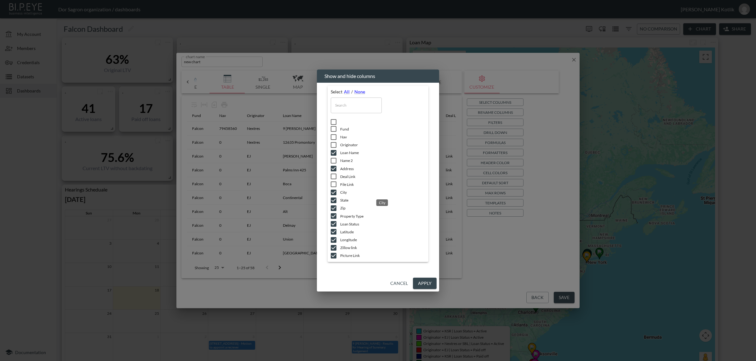
drag, startPoint x: 343, startPoint y: 189, endPoint x: 343, endPoint y: 200, distance: 10.7
click at [343, 190] on span "City" at bounding box center [382, 192] width 85 height 5
checkbox input "false"
click at [343, 200] on span "State" at bounding box center [382, 200] width 85 height 5
checkbox input "false"
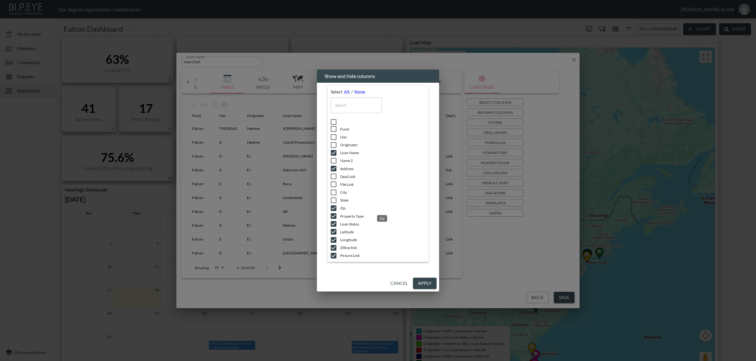
click at [344, 207] on span "Zip" at bounding box center [382, 208] width 85 height 5
checkbox input "false"
click at [345, 216] on span "Property Type" at bounding box center [382, 216] width 85 height 5
checkbox input "false"
click at [344, 226] on span "Loan Status" at bounding box center [382, 224] width 85 height 5
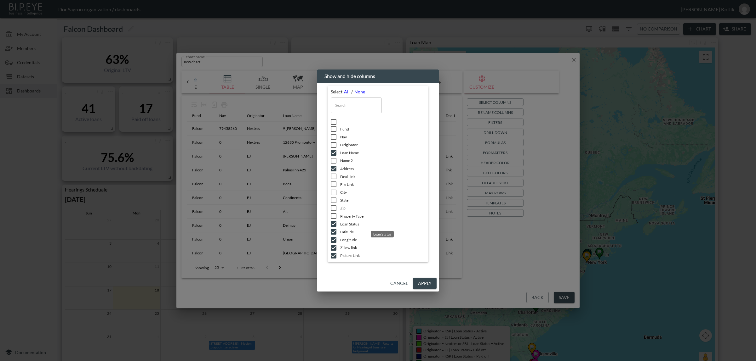
checkbox input "false"
click at [342, 229] on span "Latitude" at bounding box center [382, 231] width 85 height 5
checkbox input "false"
click at [343, 242] on span "Longitude" at bounding box center [382, 239] width 85 height 5
checkbox input "false"
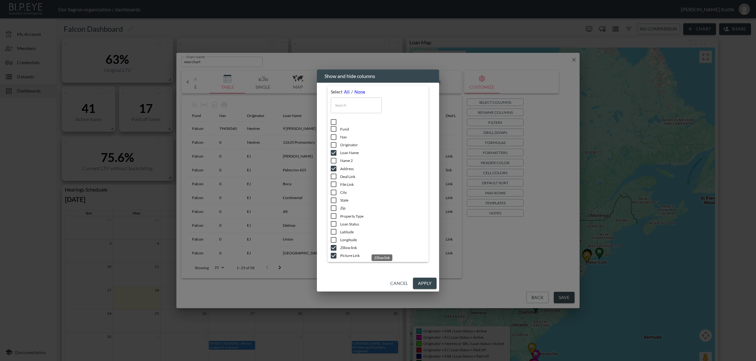
click at [343, 250] on span "Zillow link" at bounding box center [382, 247] width 85 height 5
checkbox input "false"
click at [343, 256] on span "Picture Link" at bounding box center [382, 255] width 85 height 5
checkbox input "false"
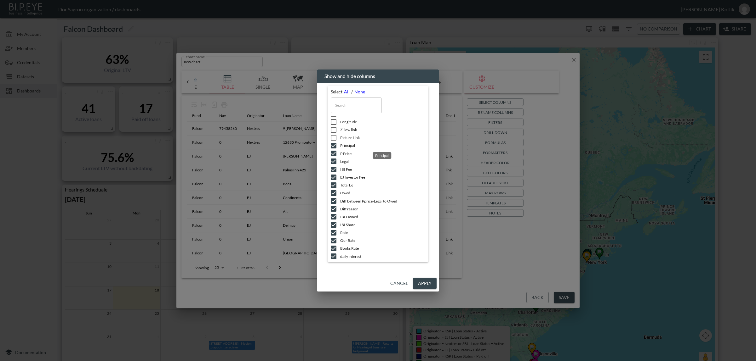
click at [343, 144] on span "Principal" at bounding box center [382, 145] width 85 height 5
checkbox input "false"
click at [343, 159] on span "Legal" at bounding box center [382, 161] width 85 height 5
checkbox input "false"
click at [345, 170] on span "IBI Fee" at bounding box center [382, 169] width 85 height 5
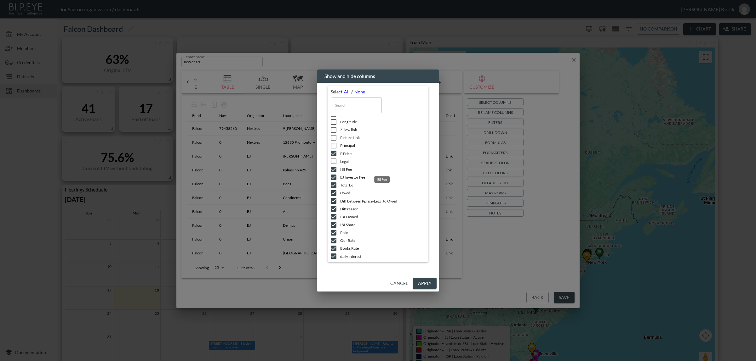
checkbox input "false"
click at [347, 177] on span "EJ Investor Fee" at bounding box center [382, 177] width 85 height 5
checkbox input "false"
click at [348, 184] on span "Total Eq" at bounding box center [382, 185] width 85 height 5
checkbox input "false"
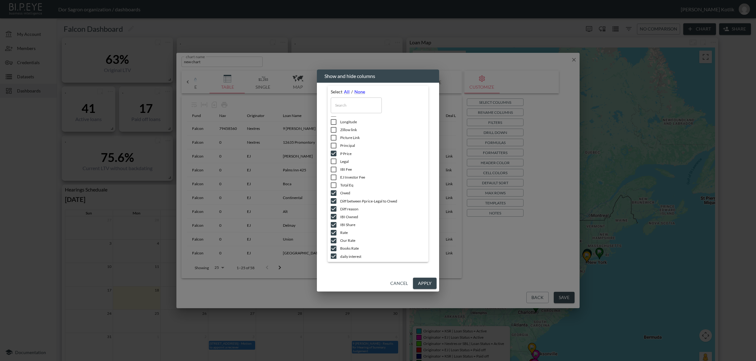
click at [340, 196] on li "Owed" at bounding box center [378, 193] width 94 height 8
click at [344, 190] on span "Owed" at bounding box center [382, 192] width 85 height 5
click at [345, 194] on span "Owed" at bounding box center [382, 192] width 85 height 5
checkbox input "false"
click at [345, 199] on span "Diff between Pprice-Legal to Owed" at bounding box center [382, 201] width 85 height 5
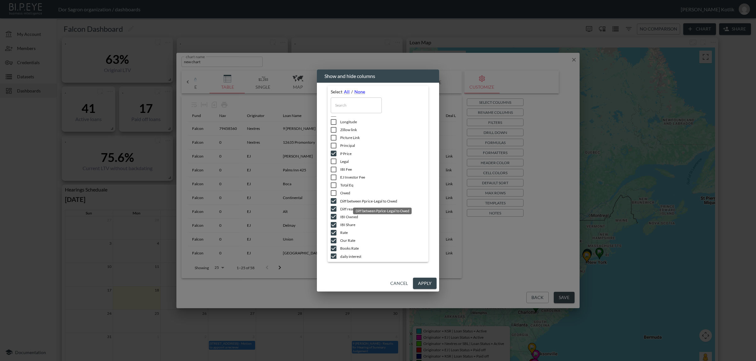
checkbox input "false"
click at [345, 207] on span "Diff reason" at bounding box center [382, 209] width 85 height 5
checkbox input "false"
click at [343, 215] on span "IBI Owned" at bounding box center [382, 216] width 85 height 5
checkbox input "false"
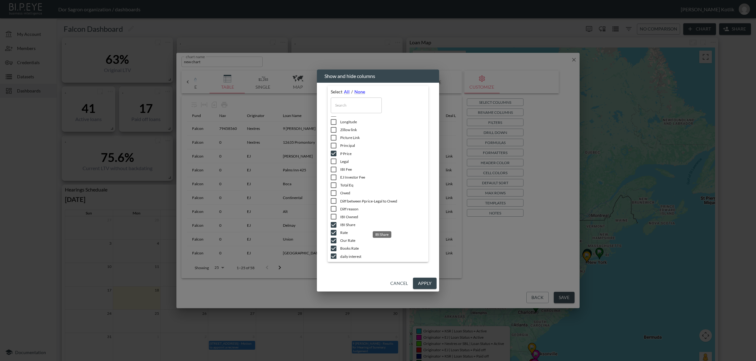
click at [344, 223] on span "IBI Share" at bounding box center [382, 224] width 85 height 5
checkbox input "false"
drag, startPoint x: 342, startPoint y: 231, endPoint x: 345, endPoint y: 240, distance: 9.0
click at [342, 231] on span "Rate" at bounding box center [382, 232] width 85 height 5
checkbox input "false"
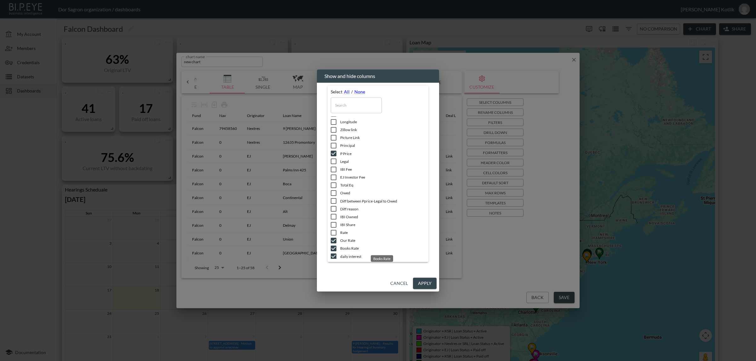
click at [345, 248] on span "Books Rate" at bounding box center [382, 248] width 85 height 5
checkbox input "false"
click at [347, 158] on li "Our Rate" at bounding box center [378, 162] width 94 height 8
click at [347, 161] on span "Our Rate" at bounding box center [382, 161] width 85 height 5
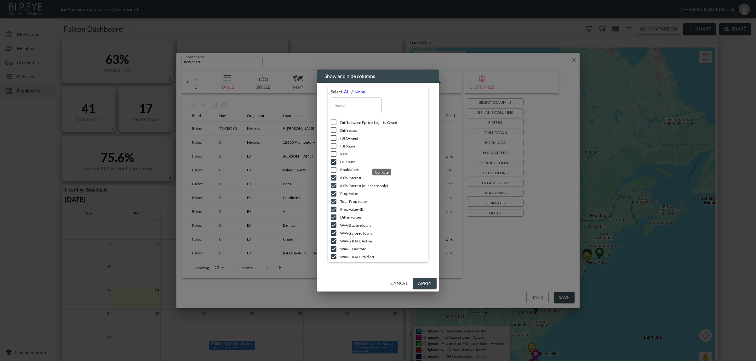
click at [347, 160] on span "Our Rate" at bounding box center [382, 161] width 85 height 5
checkbox input "false"
click at [350, 176] on span "daily interest" at bounding box center [382, 177] width 85 height 5
checkbox input "false"
click at [350, 183] on span "daily interest (our share only)" at bounding box center [382, 185] width 85 height 5
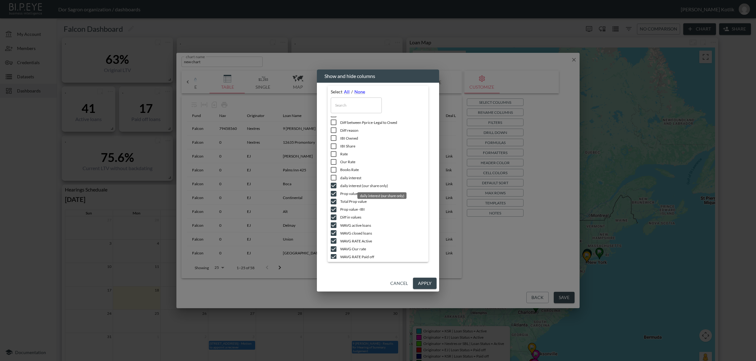
checkbox input "false"
click at [347, 191] on span "Prop value" at bounding box center [382, 193] width 85 height 5
checkbox input "false"
click at [345, 200] on span "Total Prop value" at bounding box center [382, 201] width 85 height 5
checkbox input "false"
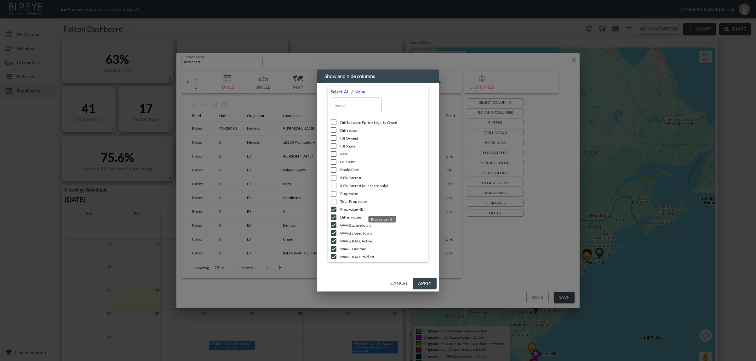
click at [345, 209] on span "Prop value -IBI" at bounding box center [382, 209] width 85 height 5
checkbox input "false"
click at [344, 216] on span "Diff in values" at bounding box center [382, 217] width 85 height 5
checkbox input "false"
click at [343, 224] on span "WAVG active loans" at bounding box center [382, 225] width 85 height 5
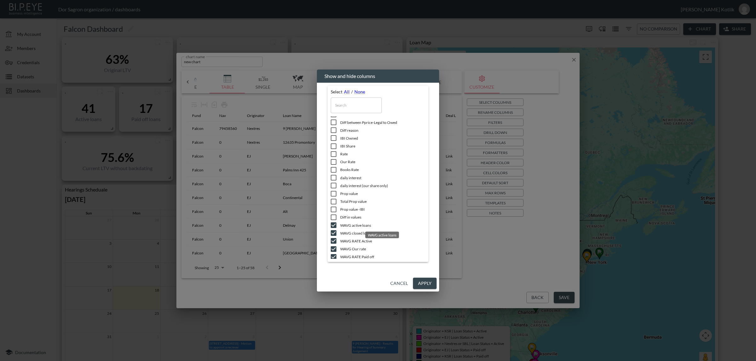
checkbox input "false"
click at [343, 231] on span "WAVG closed loans" at bounding box center [382, 233] width 85 height 5
checkbox input "false"
click at [342, 237] on li "WAVG RATE Active" at bounding box center [378, 241] width 94 height 8
checkbox input "false"
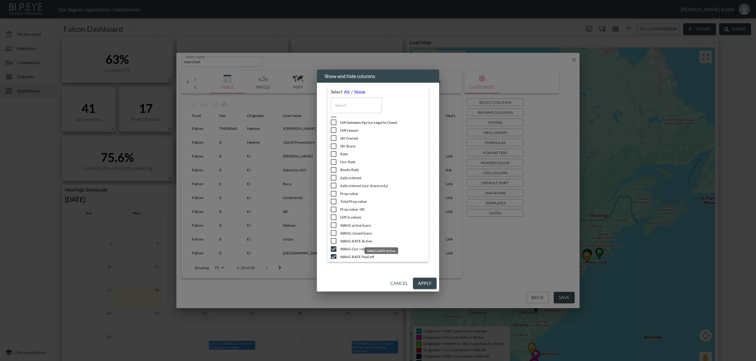
click at [342, 246] on span "WAVG Our rate" at bounding box center [382, 248] width 85 height 5
checkbox input "false"
click at [341, 254] on span "WAVG RATE Paid off" at bounding box center [382, 256] width 85 height 5
checkbox input "false"
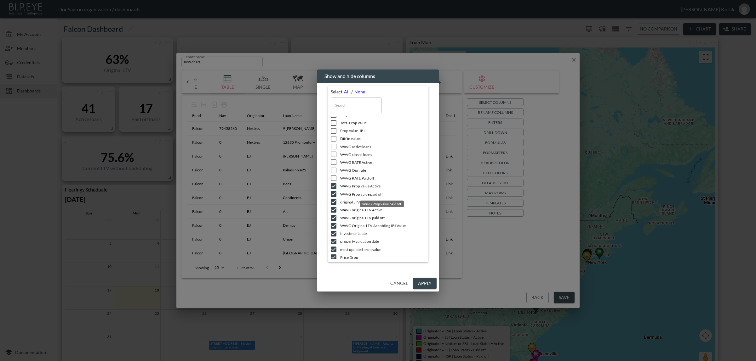
click at [348, 192] on span "WAVG Prop value paid off" at bounding box center [382, 194] width 85 height 5
checkbox input "false"
click at [349, 186] on span "WAVG Prop value Active" at bounding box center [382, 186] width 85 height 5
checkbox input "false"
click at [353, 200] on span "original LTV-according IBI value" at bounding box center [382, 202] width 85 height 5
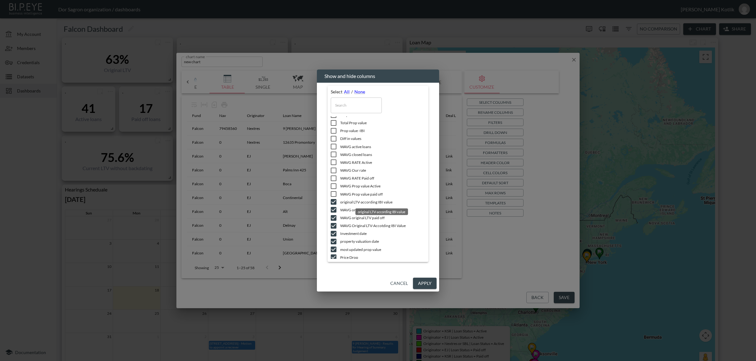
checkbox input "false"
click at [349, 210] on span "WAVG original LTV Active" at bounding box center [382, 209] width 85 height 5
checkbox input "false"
click at [348, 216] on span "WAVG original LTV paid off" at bounding box center [382, 217] width 85 height 5
checkbox input "false"
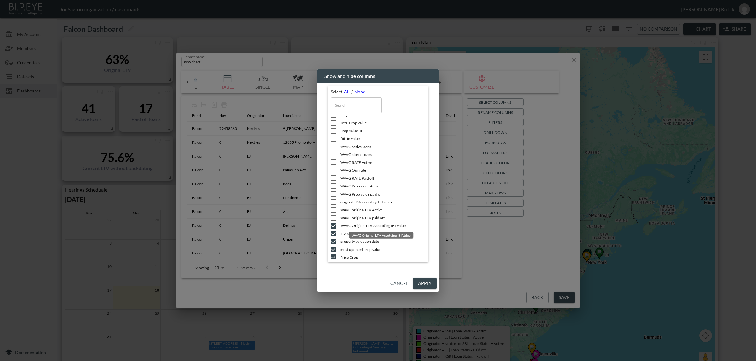
click at [345, 224] on span "WAVG Original LTV-Accotding IBI Value" at bounding box center [382, 225] width 85 height 5
checkbox input "false"
click at [345, 232] on span "Investment date" at bounding box center [382, 233] width 85 height 5
checkbox input "false"
click at [345, 240] on span "property valuation date" at bounding box center [382, 241] width 85 height 5
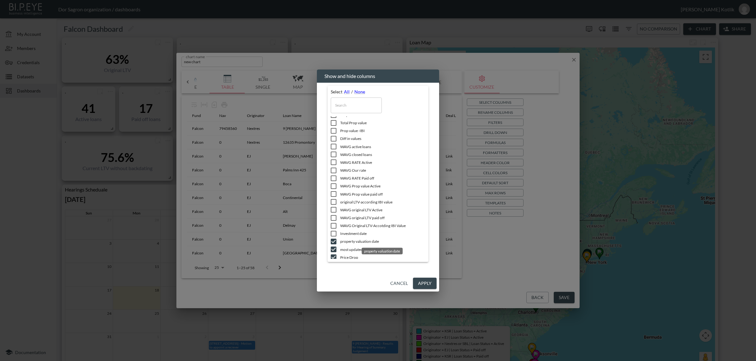
checkbox input "false"
click at [343, 251] on span "most updated prop value" at bounding box center [382, 249] width 85 height 5
checkbox input "false"
click at [342, 255] on span "Price Drop" at bounding box center [382, 257] width 85 height 5
checkbox input "false"
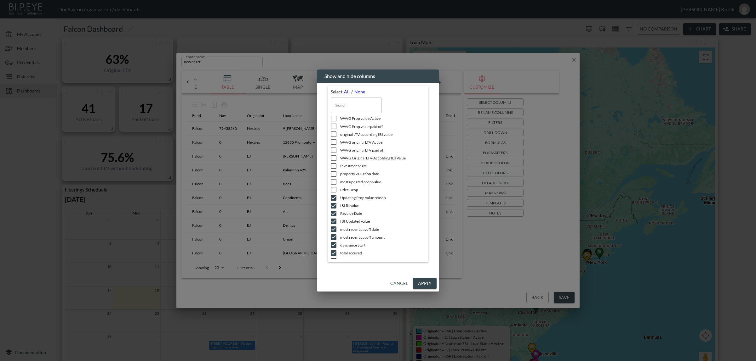
scroll to position [354, 0]
click at [344, 186] on span "Updating Prop value reason" at bounding box center [382, 186] width 85 height 5
checkbox input "false"
click at [345, 192] on span "IBI Revalue" at bounding box center [382, 194] width 85 height 5
checkbox input "false"
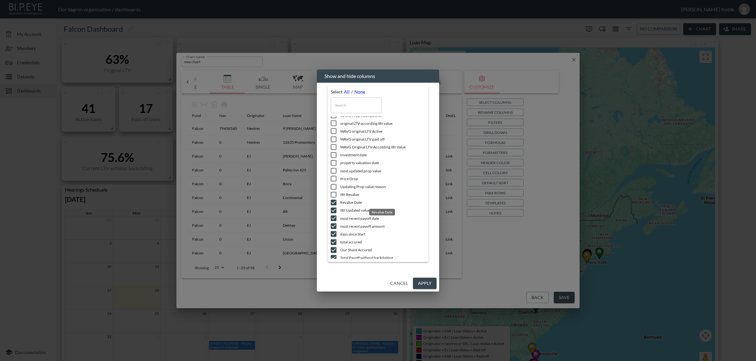
click at [344, 202] on span "Revalue Date" at bounding box center [382, 202] width 85 height 5
checkbox input "false"
drag, startPoint x: 346, startPoint y: 193, endPoint x: 347, endPoint y: 198, distance: 5.6
click at [346, 193] on span "IBI Revalue" at bounding box center [382, 194] width 85 height 5
checkbox input "true"
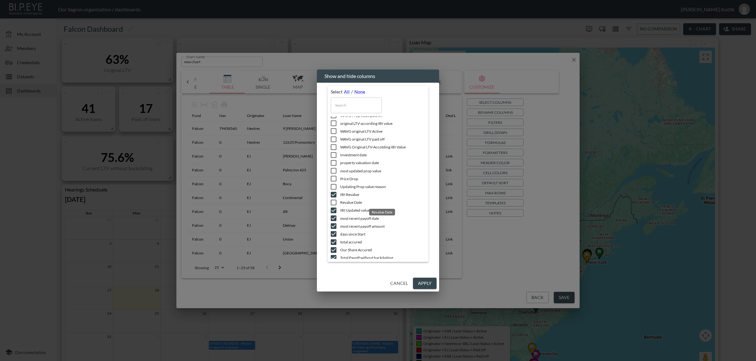
click at [347, 201] on span "Revalue Date" at bounding box center [382, 202] width 85 height 5
checkbox input "true"
click at [348, 208] on span "IBI Updated value" at bounding box center [382, 210] width 85 height 5
checkbox input "false"
click at [347, 216] on span "most recent payoff date" at bounding box center [382, 218] width 85 height 5
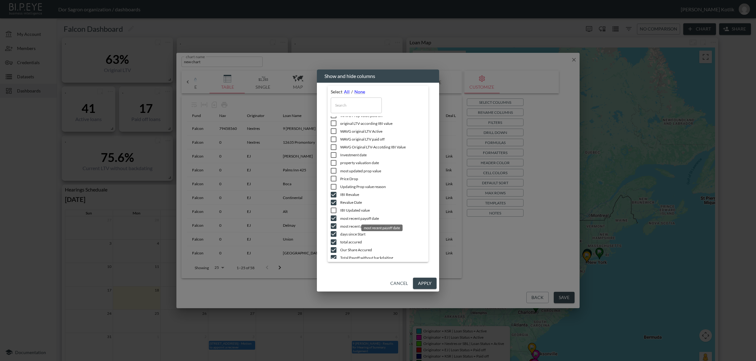
checkbox input "false"
click at [345, 225] on span "most recent payoff amount" at bounding box center [382, 226] width 85 height 5
checkbox input "false"
click at [346, 235] on span "days since Start" at bounding box center [382, 234] width 85 height 5
checkbox input "false"
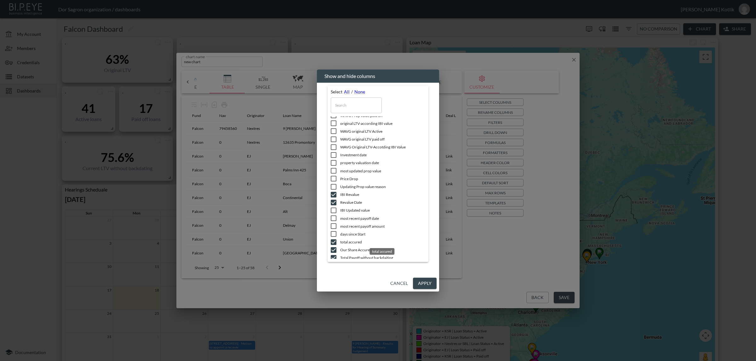
click at [344, 241] on span "total accured" at bounding box center [382, 242] width 85 height 5
checkbox input "false"
click at [345, 209] on span "Our Share Accured" at bounding box center [382, 210] width 85 height 5
checkbox input "false"
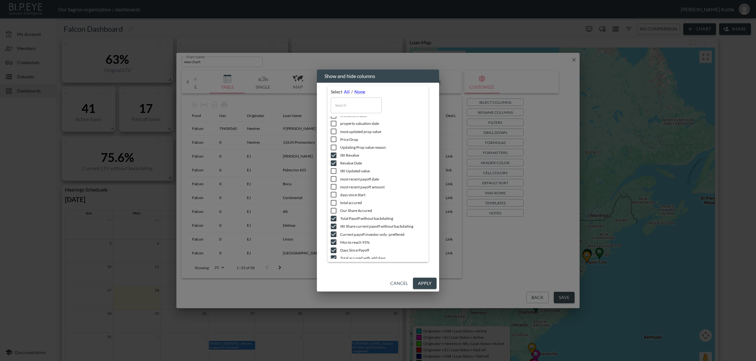
click at [343, 219] on span "Total Payoff without backdaiting" at bounding box center [382, 218] width 85 height 5
checkbox input "false"
click at [340, 226] on span "IBI Share current payoff without backdaiting" at bounding box center [382, 226] width 85 height 5
checkbox input "false"
click at [341, 233] on span "Current payoff investor only- preffered" at bounding box center [382, 234] width 85 height 5
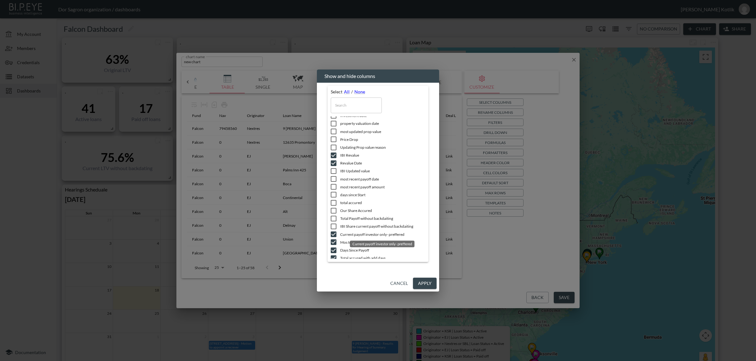
checkbox input "false"
click at [340, 241] on span "Mos to reach 95%" at bounding box center [382, 242] width 85 height 5
checkbox input "false"
click at [339, 251] on input "checkbox" at bounding box center [333, 250] width 13 height 6
checkbox input "false"
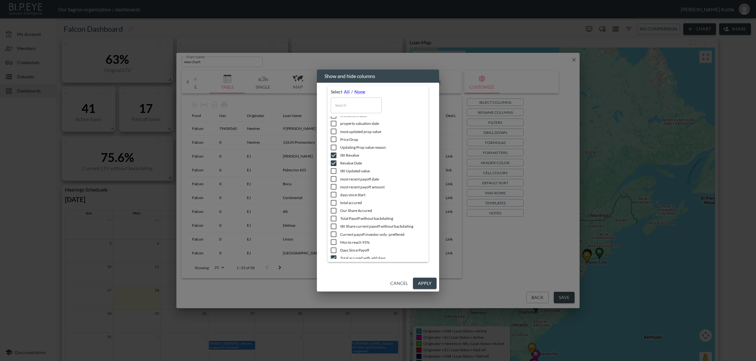
click at [340, 242] on span "Mos to reach 95%" at bounding box center [382, 242] width 85 height 5
checkbox input "true"
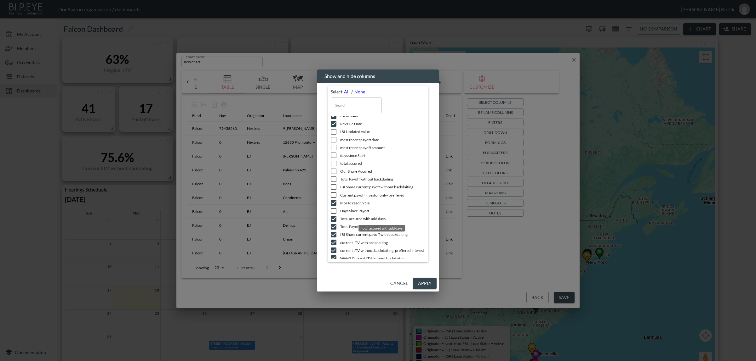
click at [346, 218] on span "Total accured with add days" at bounding box center [382, 218] width 85 height 5
checkbox input "false"
click at [346, 225] on span "Total Payoff with backdaiting" at bounding box center [382, 226] width 85 height 5
checkbox input "false"
click at [343, 232] on span "IBI Share current payoff with backdaiting" at bounding box center [382, 234] width 85 height 5
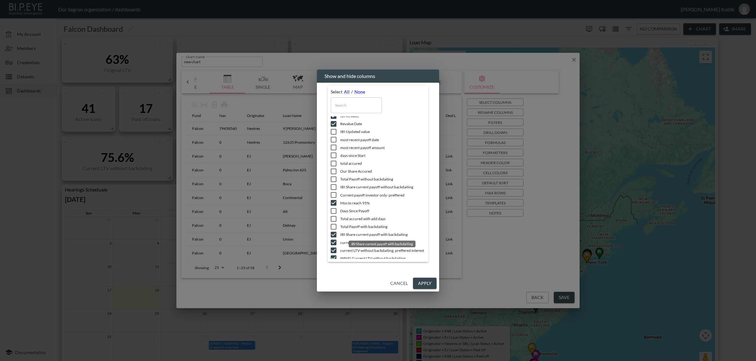
checkbox input "false"
click at [341, 240] on span "current LTV-with backdaiting" at bounding box center [382, 242] width 85 height 5
checkbox input "false"
click at [342, 251] on span "current LTV-without backdaiting, preffered interest" at bounding box center [382, 250] width 85 height 5
checkbox input "false"
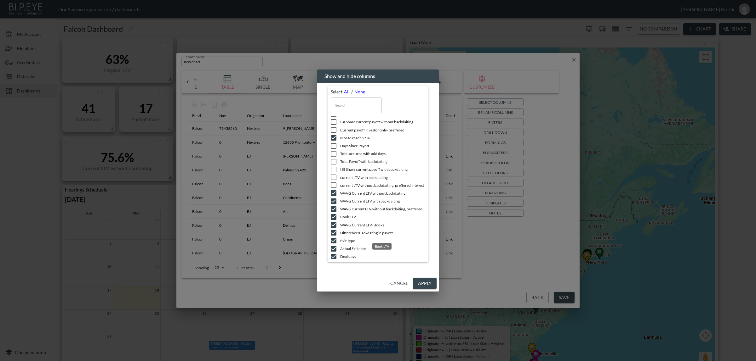
scroll to position [512, 0]
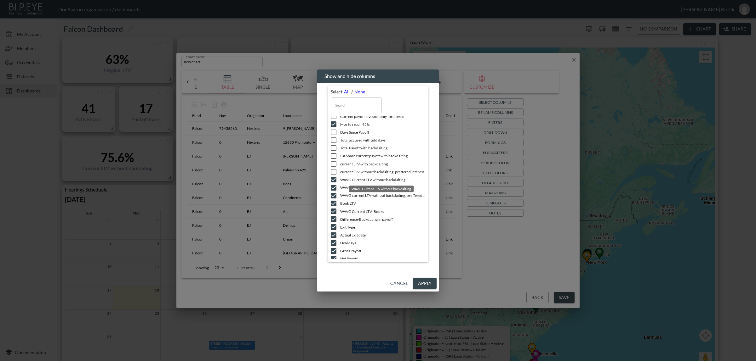
click at [347, 177] on span "WAVG Current LTV without backdaiting" at bounding box center [382, 179] width 85 height 5
checkbox input "false"
click at [347, 186] on span "WAVG Current LTV with backdaiting" at bounding box center [382, 187] width 85 height 5
checkbox input "false"
click at [345, 194] on span "WAVG current LTV-without backdaiting, preffered interest" at bounding box center [382, 195] width 85 height 5
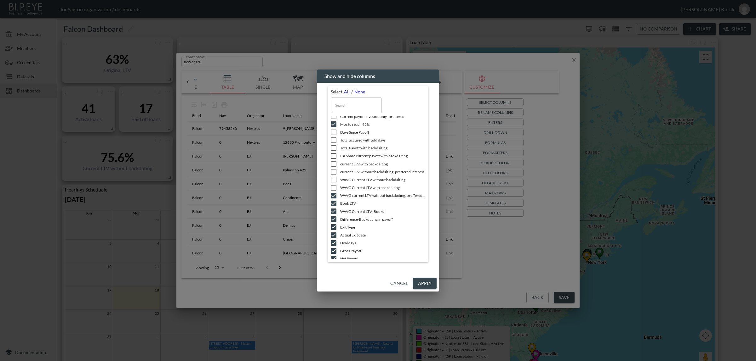
checkbox input "false"
click at [339, 210] on input "checkbox" at bounding box center [333, 211] width 13 height 6
checkbox input "false"
click at [340, 221] on span "Difference/Backdating in payoff" at bounding box center [382, 219] width 85 height 5
checkbox input "false"
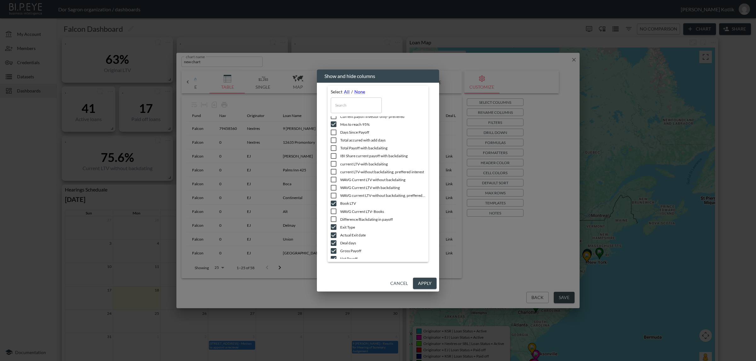
click at [336, 224] on input "checkbox" at bounding box center [333, 227] width 13 height 6
checkbox input "false"
click at [339, 235] on input "checkbox" at bounding box center [333, 235] width 13 height 6
checkbox input "false"
click at [337, 243] on input "checkbox" at bounding box center [333, 243] width 13 height 6
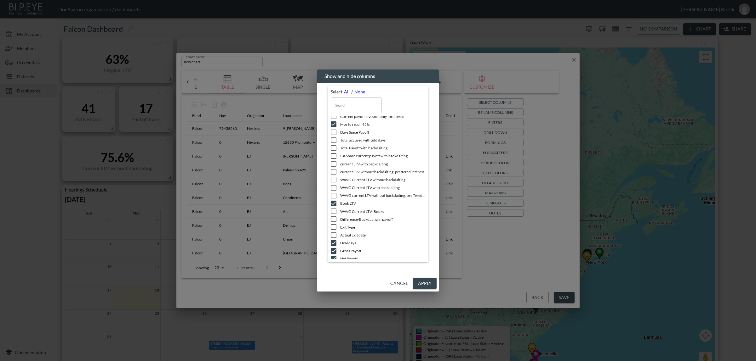
checkbox input "false"
click at [334, 251] on input "checkbox" at bounding box center [333, 251] width 13 height 6
checkbox input "false"
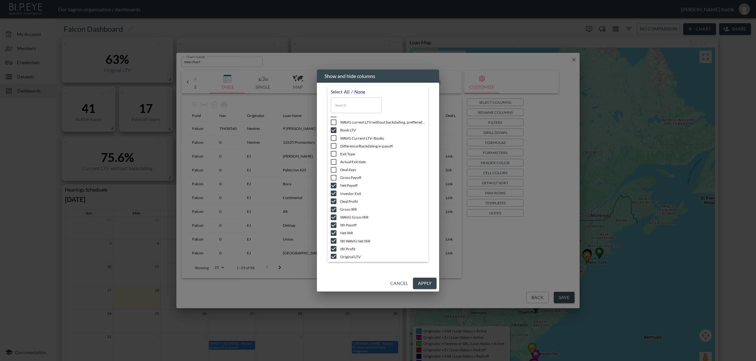
scroll to position [590, 0]
drag, startPoint x: 342, startPoint y: 179, endPoint x: 341, endPoint y: 182, distance: 3.3
click at [341, 180] on span "Net Payoff" at bounding box center [382, 180] width 85 height 5
checkbox input "false"
click at [339, 186] on input "checkbox" at bounding box center [333, 188] width 13 height 6
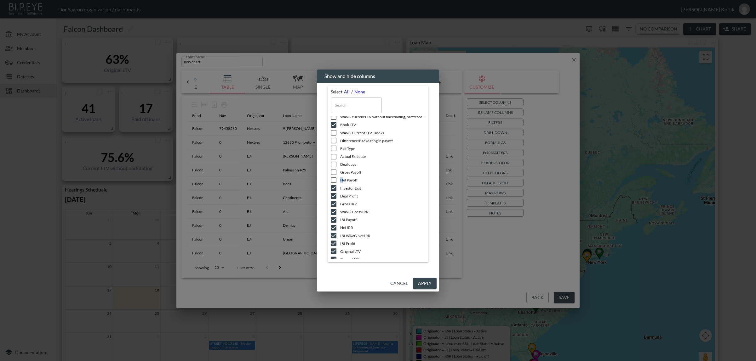
checkbox input "false"
click at [339, 195] on input "checkbox" at bounding box center [333, 196] width 13 height 6
checkbox input "false"
click at [339, 202] on input "checkbox" at bounding box center [333, 204] width 13 height 6
checkbox input "false"
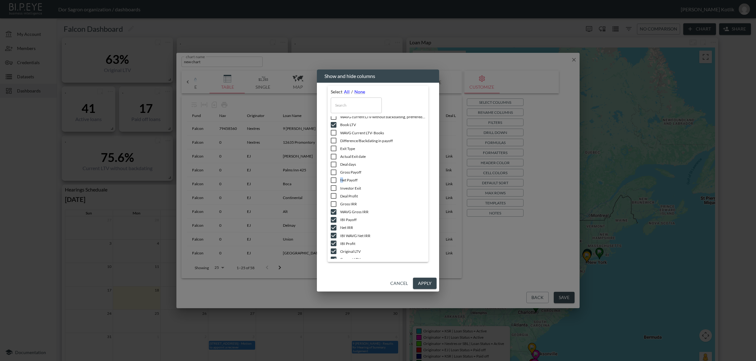
click at [339, 211] on input "checkbox" at bounding box center [333, 212] width 13 height 6
checkbox input "false"
click at [339, 219] on input "checkbox" at bounding box center [333, 220] width 13 height 6
checkbox input "false"
click at [339, 227] on input "checkbox" at bounding box center [333, 228] width 13 height 6
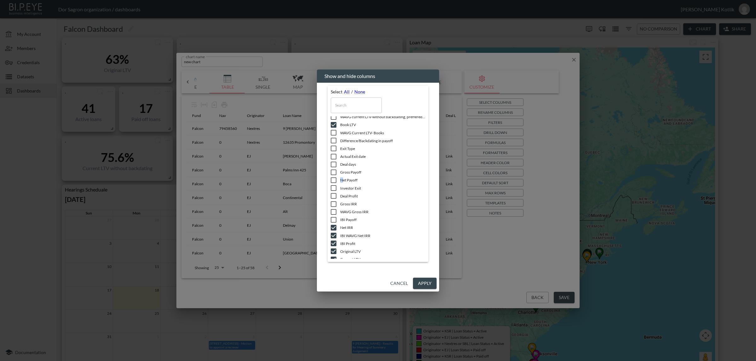
checkbox input "false"
click at [339, 235] on input "checkbox" at bounding box center [333, 236] width 13 height 6
checkbox input "false"
click at [340, 243] on span "IBI Profit" at bounding box center [382, 243] width 85 height 5
checkbox input "false"
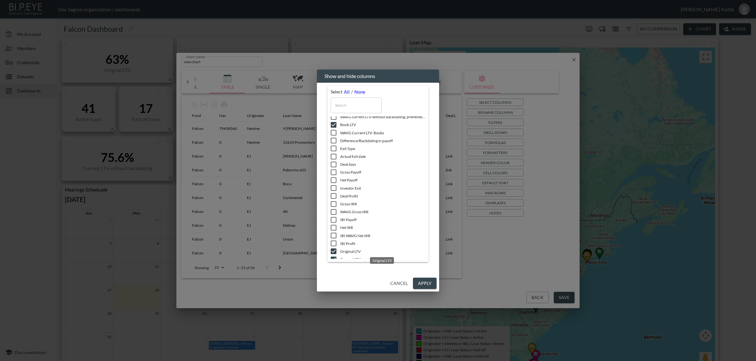
click at [340, 249] on span "Original LTV" at bounding box center [382, 251] width 85 height 5
checkbox input "false"
click at [343, 252] on span "Current LTV" at bounding box center [382, 254] width 85 height 5
checkbox input "false"
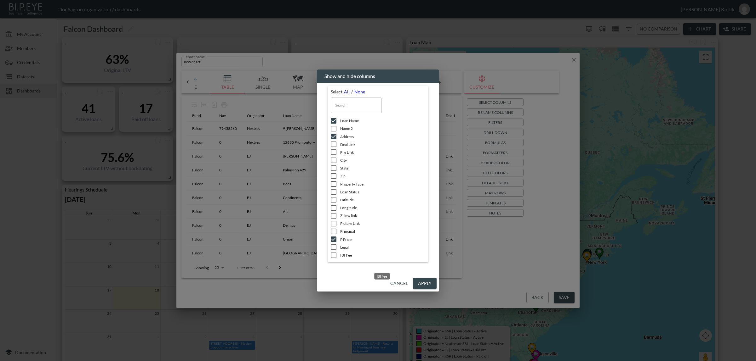
scroll to position [0, 0]
click at [421, 285] on button "Apply" at bounding box center [425, 284] width 24 height 12
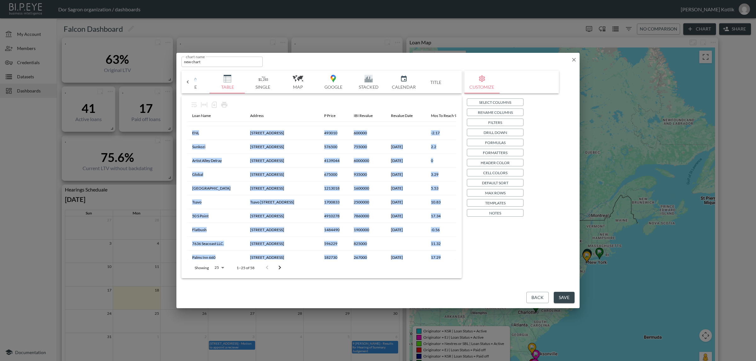
drag, startPoint x: 382, startPoint y: 256, endPoint x: 434, endPoint y: 257, distance: 52.9
click at [434, 257] on div "Loan Name Address P Price IBI Revalue Revalue Date Mos To Reach 95% Book LTV 9 …" at bounding box center [321, 185] width 269 height 150
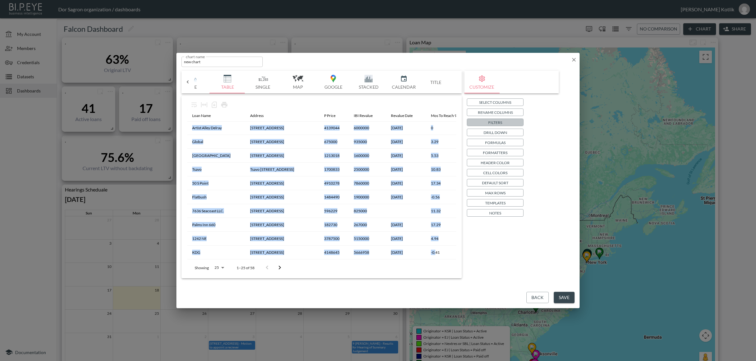
click at [506, 121] on button "Filters" at bounding box center [495, 123] width 57 height 8
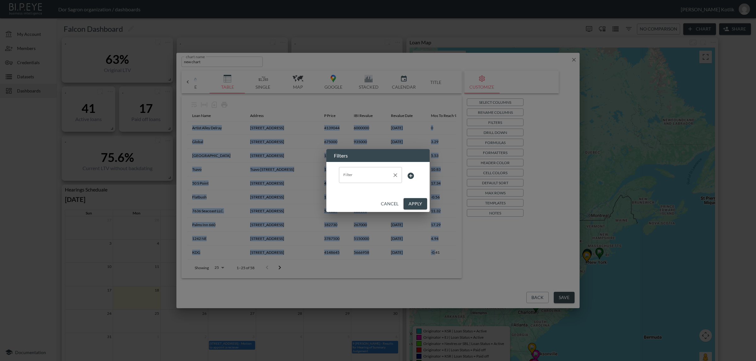
click at [349, 172] on div "Filter Filter" at bounding box center [370, 175] width 63 height 16
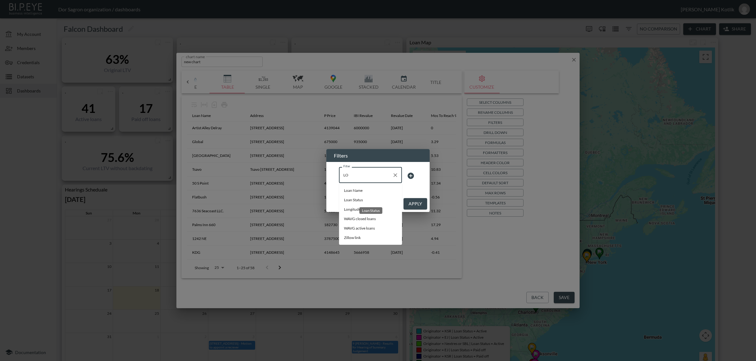
click at [357, 199] on span "Loan Status" at bounding box center [370, 200] width 53 height 6
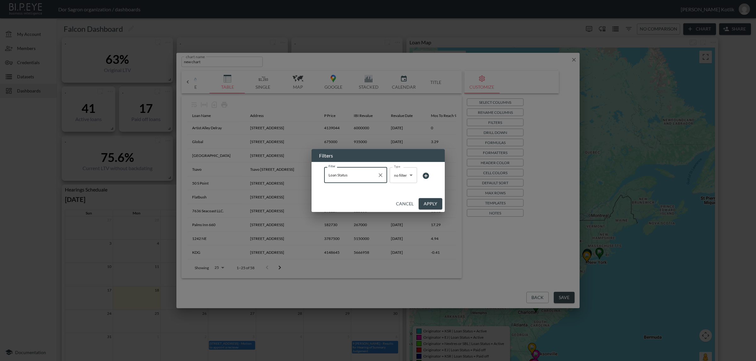
drag, startPoint x: 384, startPoint y: 175, endPoint x: 394, endPoint y: 173, distance: 9.7
click at [387, 173] on div "Filter Loan Status Filter Type no filter no filter Type" at bounding box center [378, 175] width 108 height 17
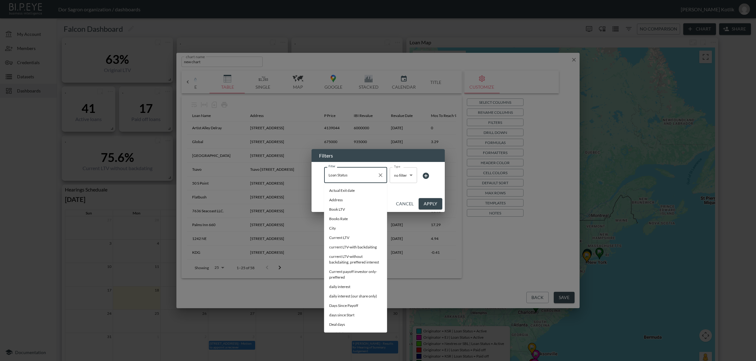
type input "Loan Status"
click at [396, 174] on body "BI.P.EYE, Interactive Analytics Dashboards - app Dor Sagron organization / dash…" at bounding box center [378, 180] width 756 height 361
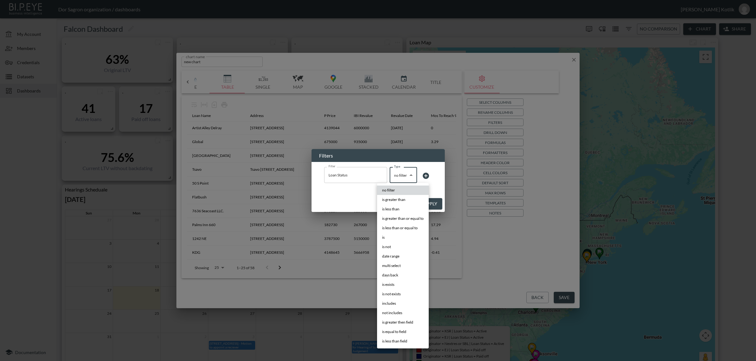
click at [390, 239] on li "is" at bounding box center [403, 237] width 52 height 9
type input "is"
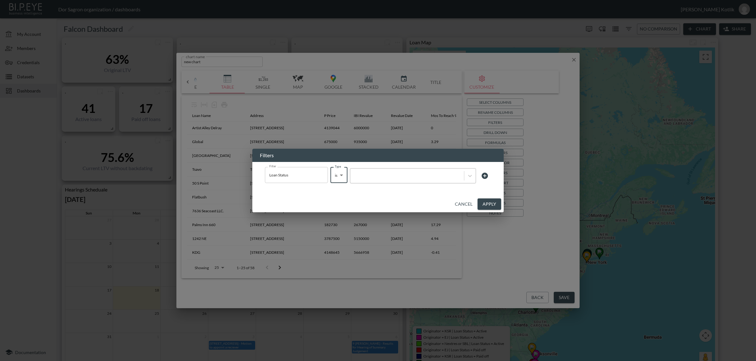
click at [425, 175] on div at bounding box center [406, 176] width 107 height 6
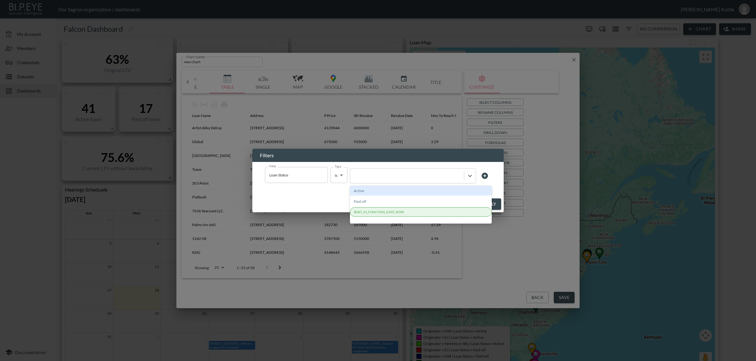
click at [414, 191] on div "Active" at bounding box center [421, 191] width 142 height 10
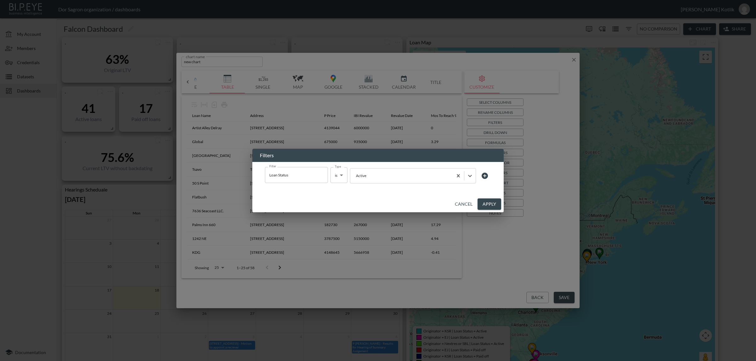
click at [496, 203] on button "Apply" at bounding box center [489, 205] width 24 height 12
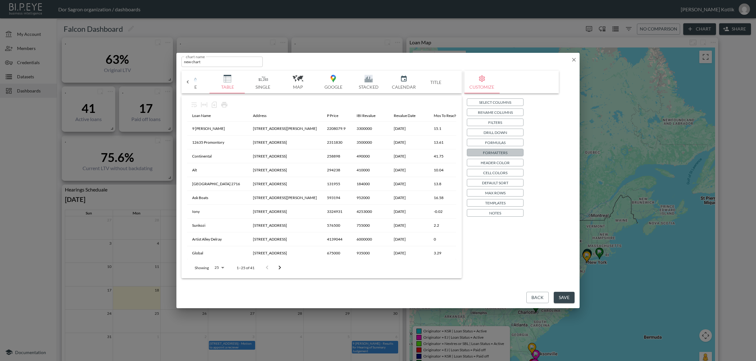
click at [501, 151] on p "Formatters" at bounding box center [495, 153] width 25 height 7
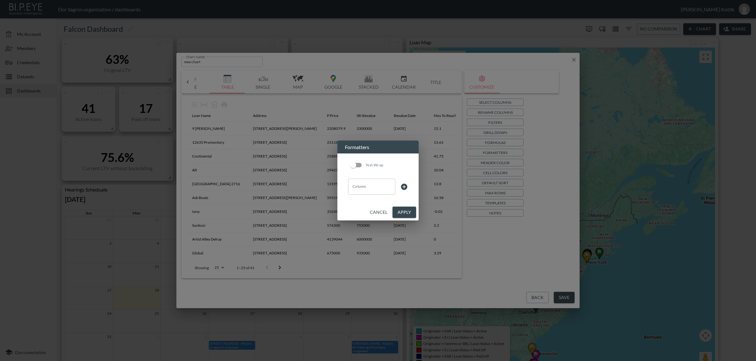
click at [373, 184] on input "Column" at bounding box center [372, 187] width 42 height 10
click at [368, 201] on li "P Price" at bounding box center [371, 201] width 47 height 9
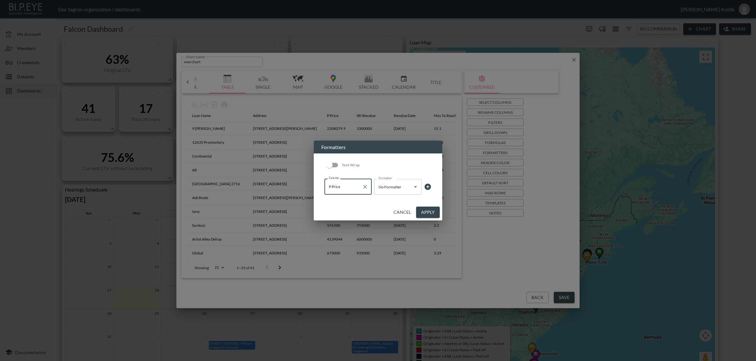
type input "P Price"
click at [399, 181] on body "BI.P.EYE, Interactive Analytics Dashboards - app Dor Sagron organization / dash…" at bounding box center [378, 180] width 756 height 361
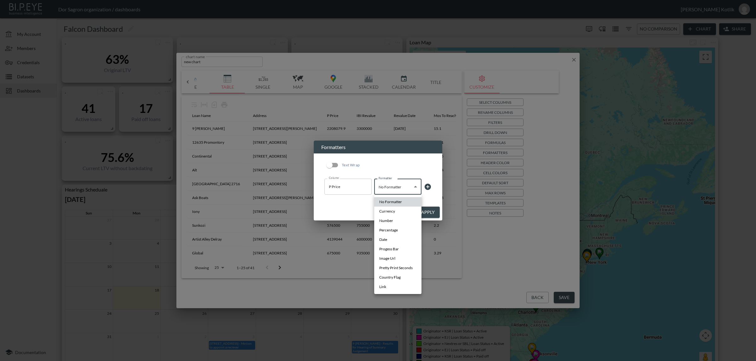
click at [397, 213] on li "Currency" at bounding box center [397, 211] width 47 height 9
type input "Currency"
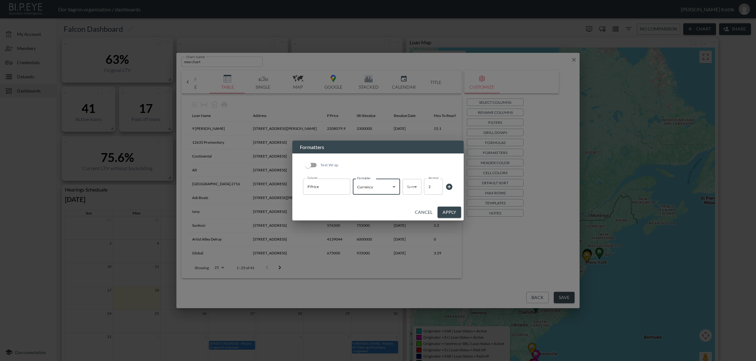
click at [411, 190] on body "BI.P.EYE, Interactive Analytics Dashboards - app Dor Sagron organization / dash…" at bounding box center [378, 180] width 756 height 361
drag, startPoint x: 413, startPoint y: 203, endPoint x: 421, endPoint y: 203, distance: 7.9
click at [413, 204] on li "$" at bounding box center [411, 201] width 19 height 9
type input "$"
click at [454, 210] on button "Apply" at bounding box center [449, 213] width 24 height 12
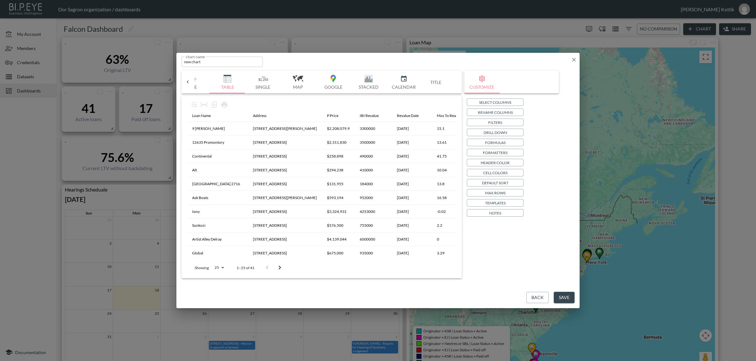
click at [498, 153] on p "Formatters" at bounding box center [495, 153] width 25 height 7
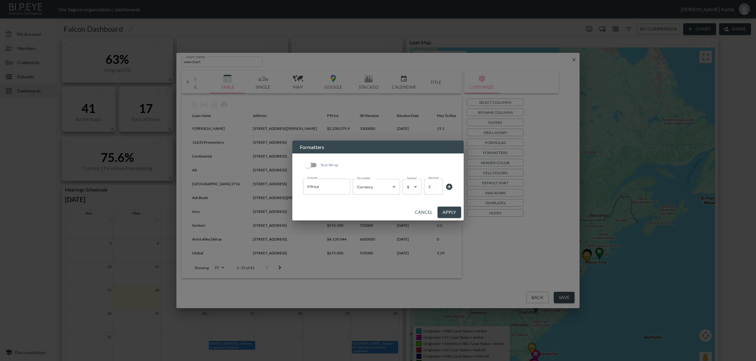
click at [450, 187] on icon at bounding box center [449, 187] width 6 height 6
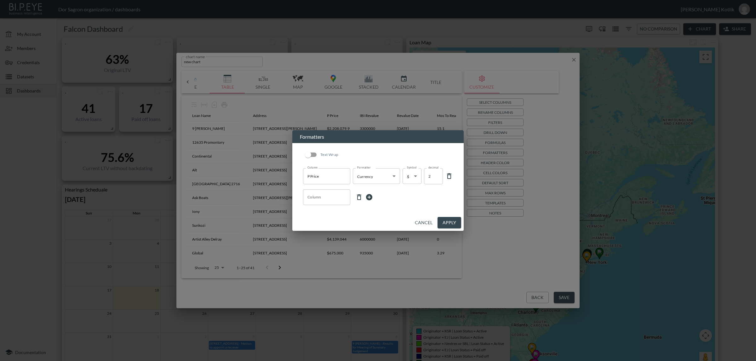
click at [333, 199] on input "Column" at bounding box center [327, 197] width 42 height 10
click at [326, 210] on li "IBI Revalue" at bounding box center [326, 212] width 47 height 9
type input "IBI Revalue"
click at [361, 195] on body "BI.P.EYE, Interactive Analytics Dashboards - app Dor Sagron organization / dash…" at bounding box center [378, 180] width 756 height 361
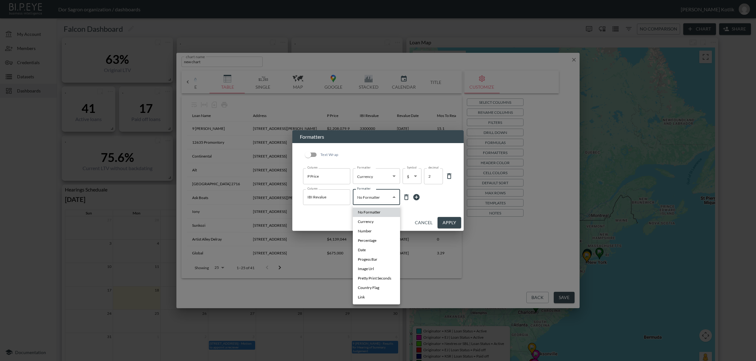
click at [375, 225] on li "Currency" at bounding box center [376, 221] width 47 height 9
type input "Currency"
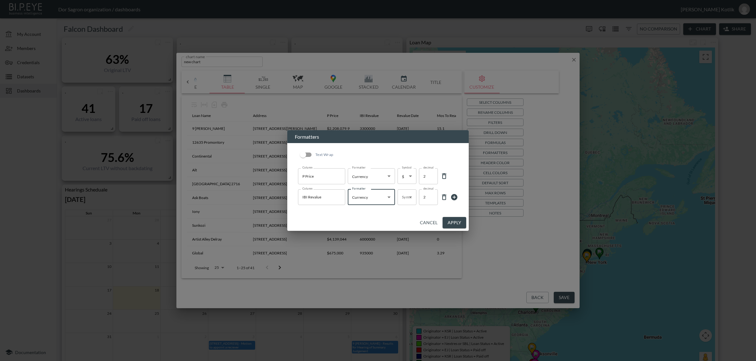
click at [403, 200] on body "BI.P.EYE, Interactive Analytics Dashboards - app Dor Sagron organization / dash…" at bounding box center [378, 180] width 756 height 361
click at [407, 212] on li "$" at bounding box center [406, 212] width 19 height 9
type input "$"
click at [456, 224] on button "Apply" at bounding box center [454, 223] width 24 height 12
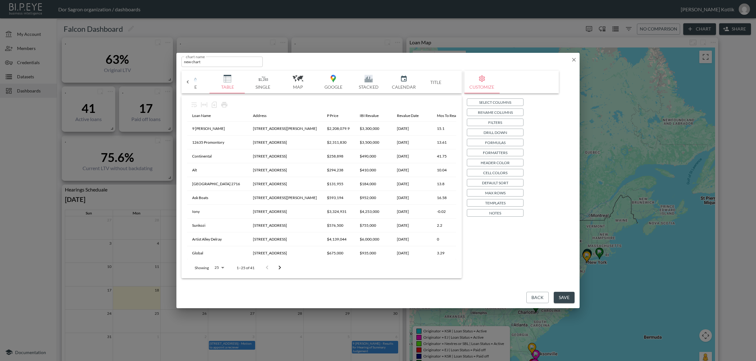
scroll to position [0, 58]
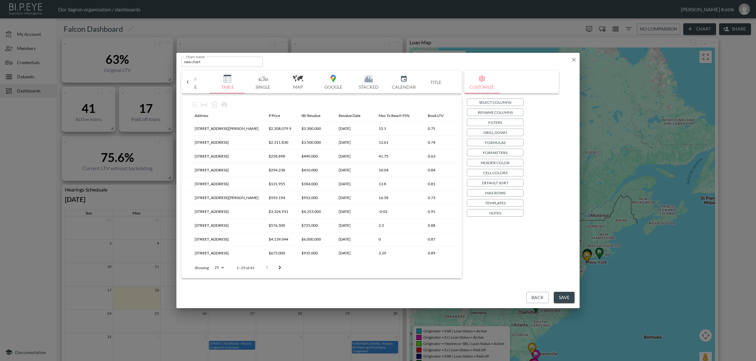
click at [496, 151] on p "Formatters" at bounding box center [495, 153] width 25 height 7
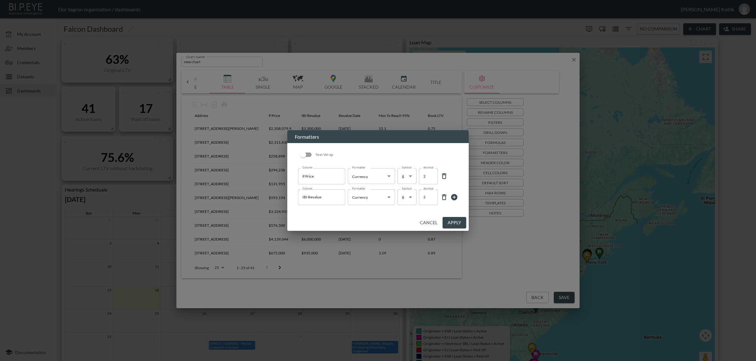
click at [451, 197] on icon at bounding box center [454, 197] width 6 height 6
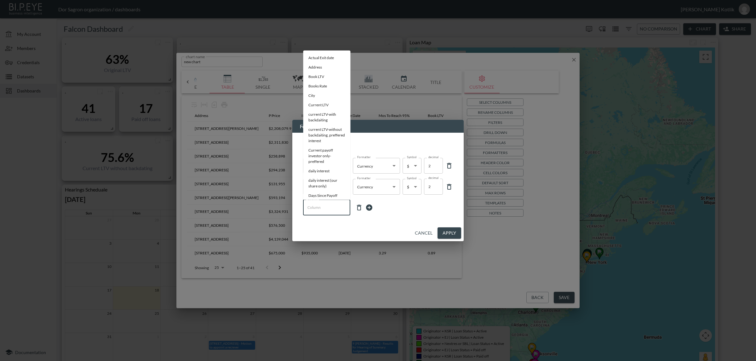
click at [325, 210] on input "Column" at bounding box center [327, 208] width 42 height 10
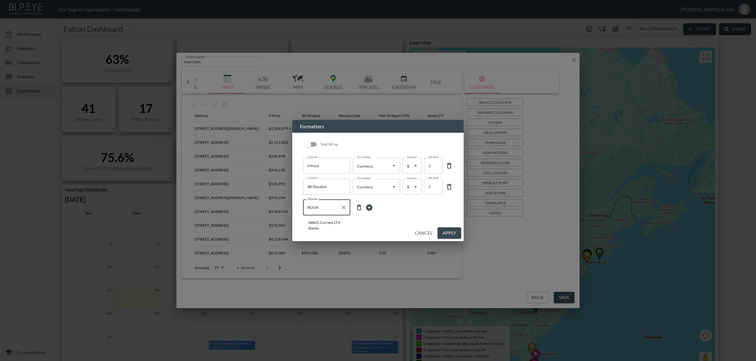
drag, startPoint x: 329, startPoint y: 207, endPoint x: 293, endPoint y: 208, distance: 35.9
click at [293, 208] on div "Text Wrap Column P Price Column Formatter Currency Currency Formatter Symbol $ …" at bounding box center [377, 179] width 171 height 92
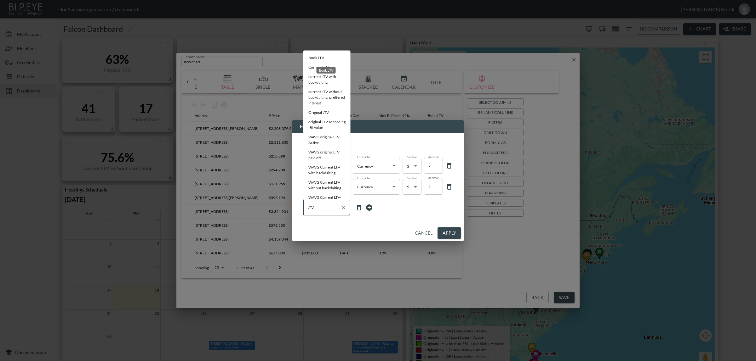
click at [318, 57] on li "Book LTV" at bounding box center [326, 57] width 47 height 9
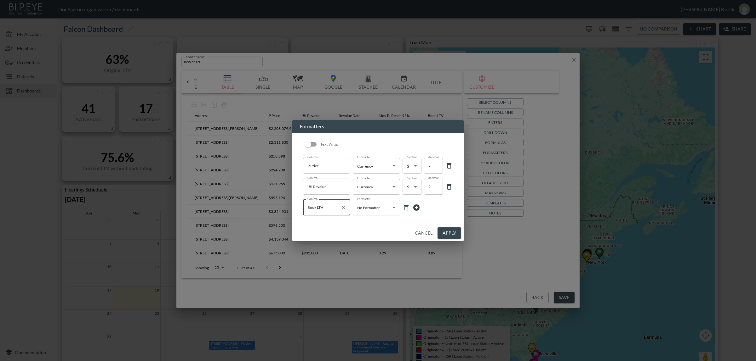
type input "Book LTV"
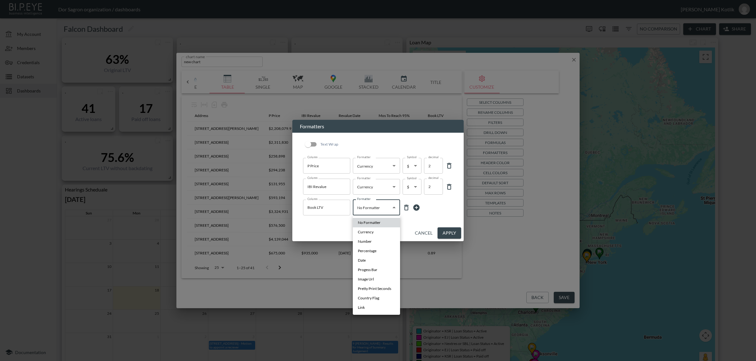
click at [368, 207] on body "BI.P.EYE, Interactive Analytics Dashboards - app Dor Sagron organization / dash…" at bounding box center [378, 180] width 756 height 361
drag, startPoint x: 375, startPoint y: 251, endPoint x: 387, endPoint y: 236, distance: 18.6
click at [375, 251] on span "Percentage" at bounding box center [367, 251] width 19 height 6
type input "Percentage"
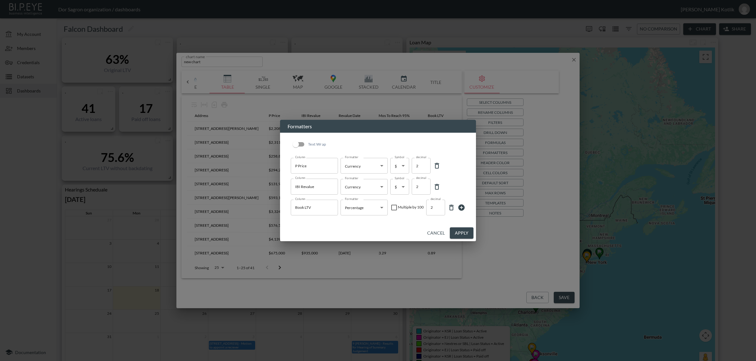
click at [397, 208] on div "Multiple by 100" at bounding box center [406, 208] width 33 height 8
click at [395, 208] on input "checkbox" at bounding box center [394, 208] width 8 height 8
click at [394, 207] on input "checkbox" at bounding box center [394, 208] width 8 height 8
click at [397, 209] on input "checkbox" at bounding box center [394, 208] width 8 height 8
checkbox input "true"
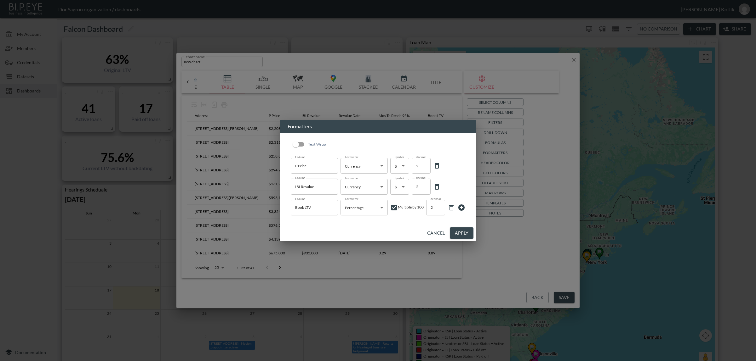
click at [461, 236] on button "Apply" at bounding box center [462, 234] width 24 height 12
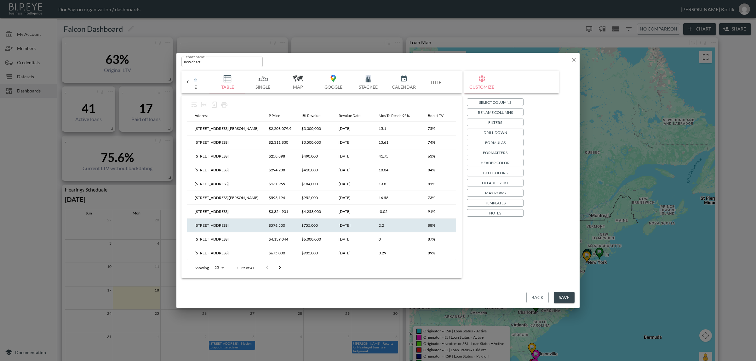
scroll to position [211, 58]
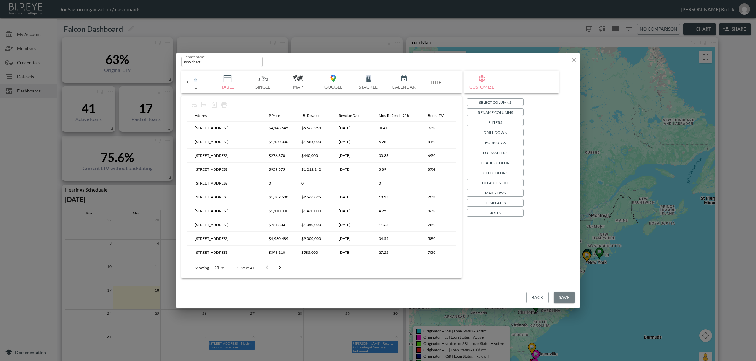
click at [561, 296] on button "Save" at bounding box center [563, 298] width 21 height 12
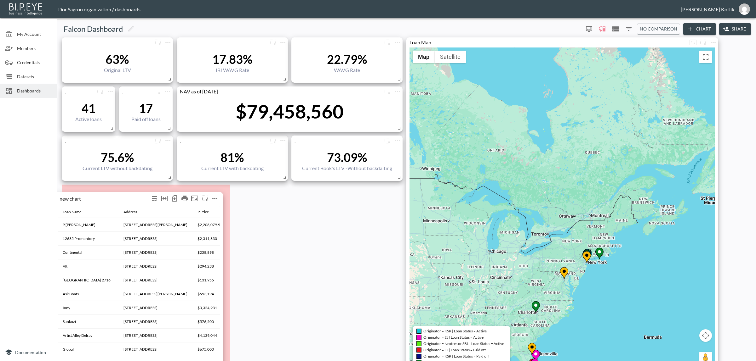
drag, startPoint x: 161, startPoint y: 207, endPoint x: 128, endPoint y: 197, distance: 34.4
click at [128, 197] on div "new chart" at bounding box center [104, 198] width 90 height 6
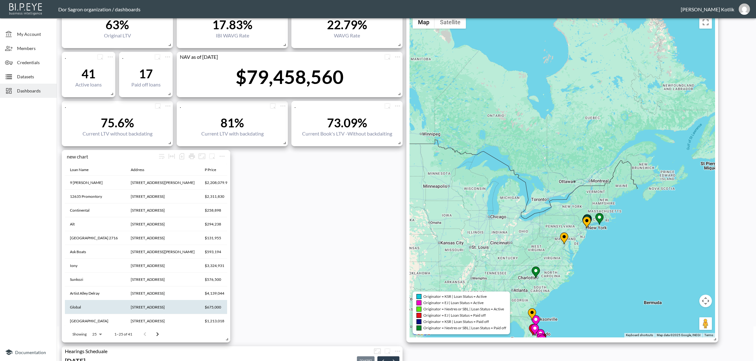
scroll to position [197, 0]
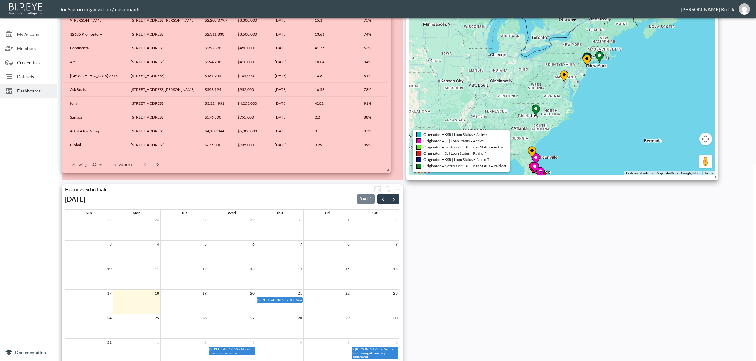
drag, startPoint x: 264, startPoint y: 172, endPoint x: 388, endPoint y: 167, distance: 123.8
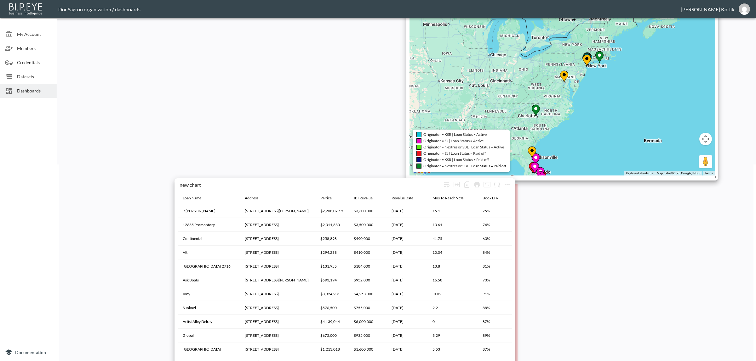
scroll to position [216, 0]
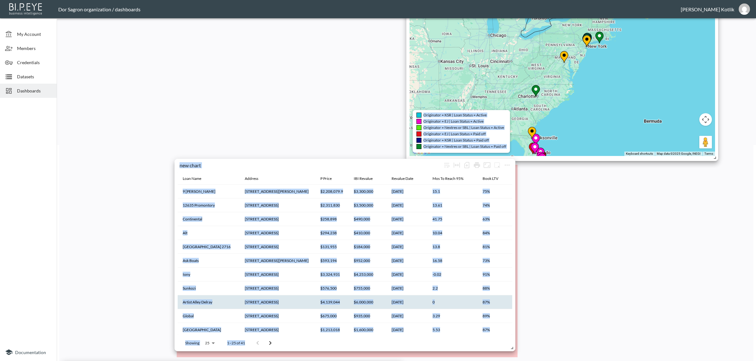
drag, startPoint x: 391, startPoint y: 234, endPoint x: 467, endPoint y: 310, distance: 107.1
click at [477, 346] on div "Showing 25 25 1–25 of 41" at bounding box center [345, 343] width 334 height 16
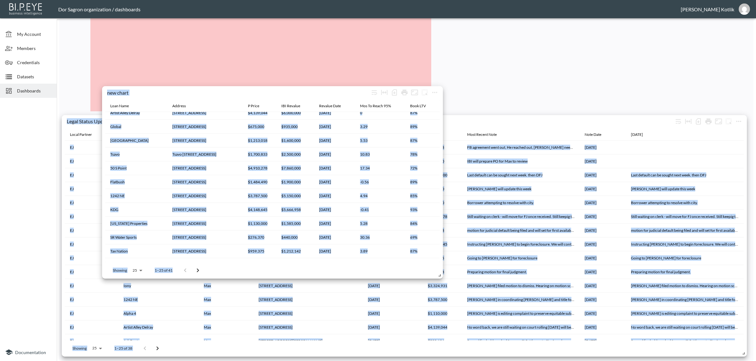
scroll to position [1314, 0]
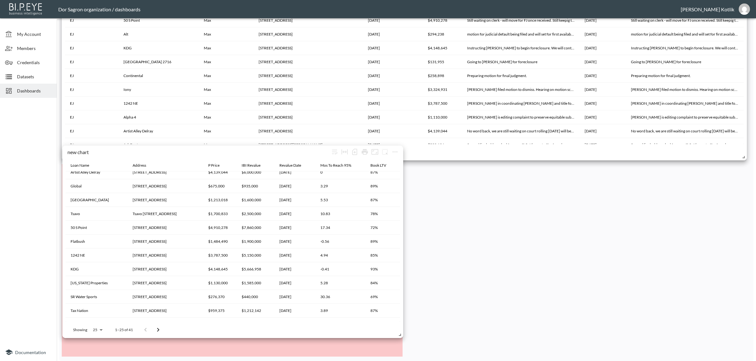
drag, startPoint x: 445, startPoint y: 114, endPoint x: 331, endPoint y: 331, distance: 245.2
click at [331, 331] on div "Showing 25 25 1–25 of 41" at bounding box center [232, 330] width 334 height 16
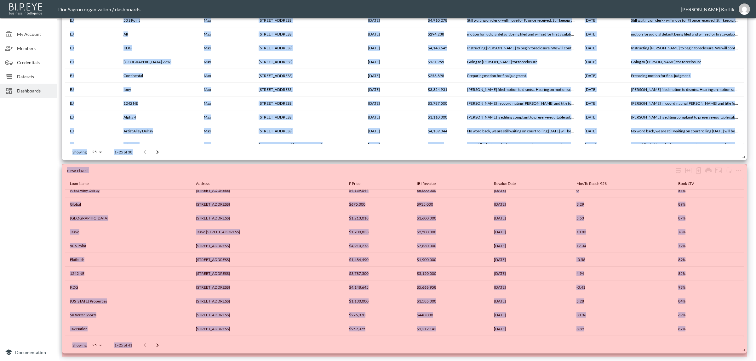
drag, startPoint x: 400, startPoint y: 353, endPoint x: 774, endPoint y: 349, distance: 373.4
click at [755, 349] on html "BI.P.EYE, Interactive Analytics Dashboards - app Dor Sagron organization / dash…" at bounding box center [378, 180] width 756 height 361
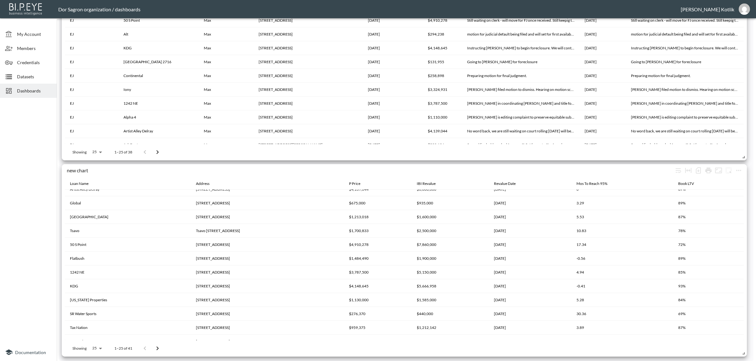
scroll to position [0, 0]
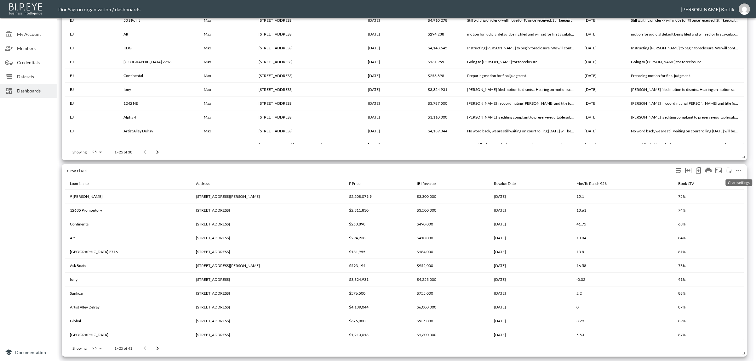
click at [739, 170] on icon "more" at bounding box center [738, 171] width 8 height 8
click at [716, 183] on p "Edit" at bounding box center [717, 183] width 9 height 8
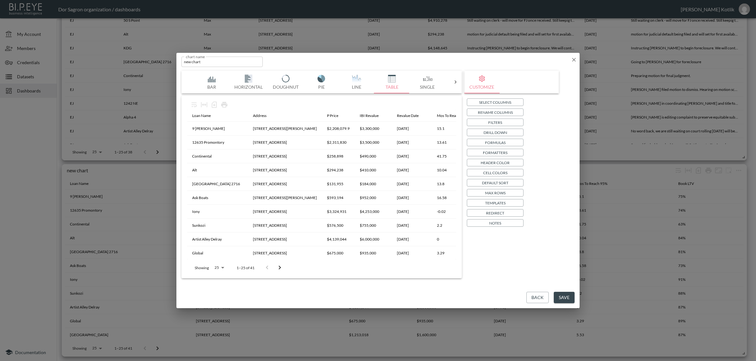
click at [502, 101] on p "Select Columns" at bounding box center [495, 102] width 32 height 7
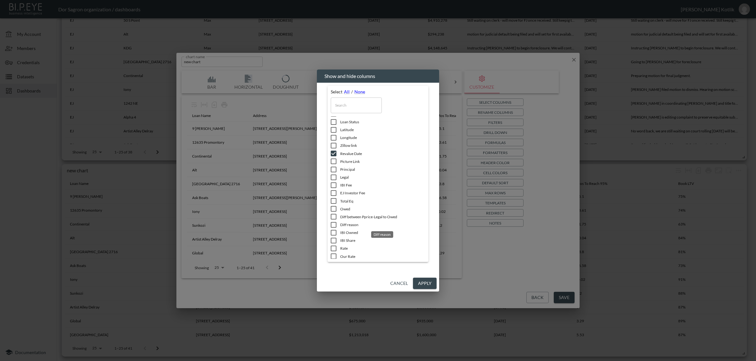
scroll to position [157, 0]
click at [342, 215] on span "Our Rate" at bounding box center [382, 217] width 85 height 5
checkbox input "true"
click at [339, 222] on input "checkbox" at bounding box center [333, 225] width 13 height 6
checkbox input "true"
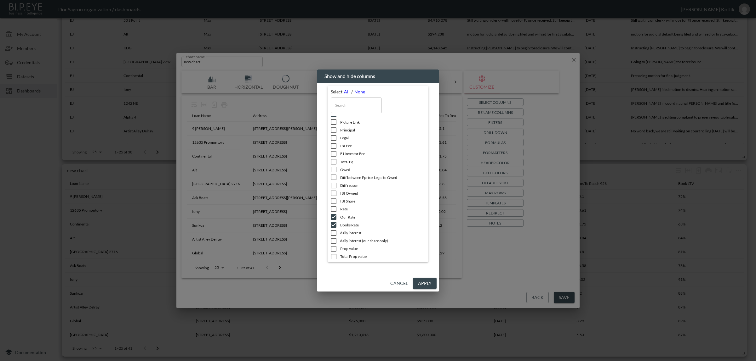
click at [339, 216] on input "checkbox" at bounding box center [333, 217] width 13 height 6
checkbox input "false"
click at [425, 282] on button "Apply" at bounding box center [425, 284] width 24 height 12
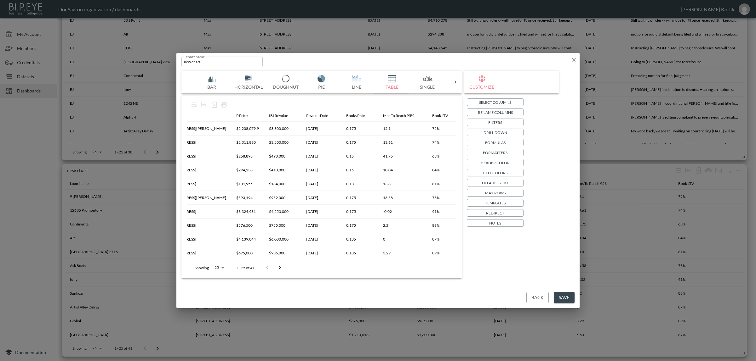
scroll to position [0, 95]
drag, startPoint x: 428, startPoint y: 115, endPoint x: 379, endPoint y: 114, distance: 49.7
click at [379, 114] on table "Loan Name Address P Price IBI Revalue Revalue Date Books Rate Mos To Reach 95% …" at bounding box center [274, 289] width 365 height 358
click at [492, 151] on p "Formatters" at bounding box center [495, 153] width 25 height 7
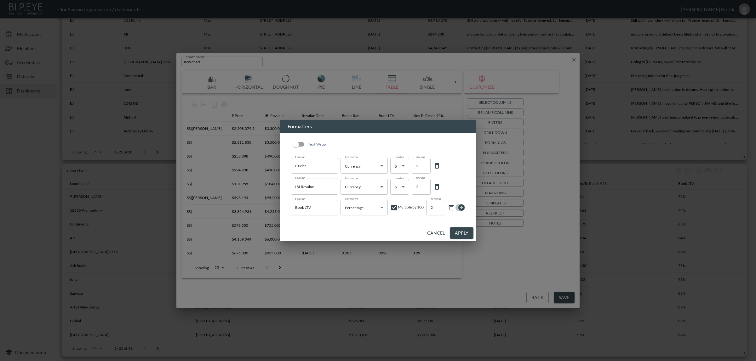
click at [463, 208] on icon at bounding box center [461, 208] width 8 height 8
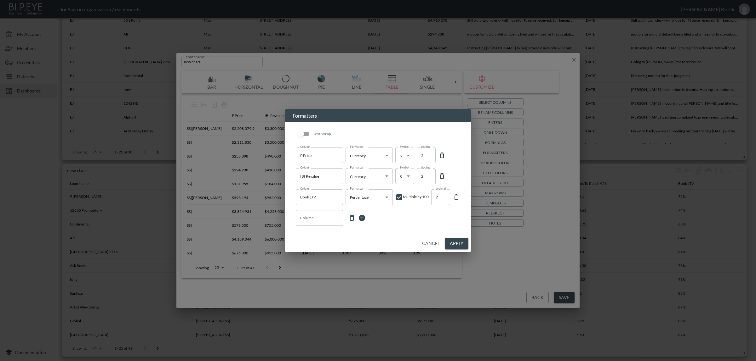
click at [311, 219] on input "Column" at bounding box center [319, 218] width 42 height 10
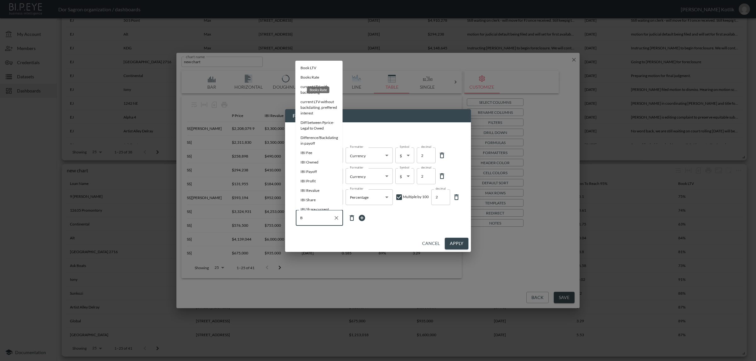
click at [330, 73] on li "Books Rate" at bounding box center [318, 77] width 47 height 9
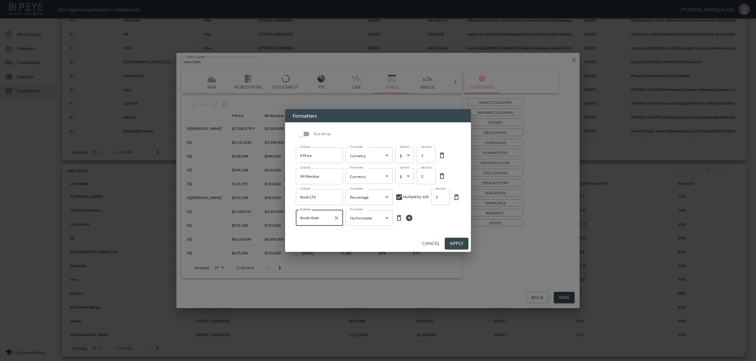
type input "Books Rate"
click at [371, 219] on body "BI.P.EYE, Interactive Analytics Dashboards - app Dor Sagron organization / dash…" at bounding box center [378, 180] width 756 height 361
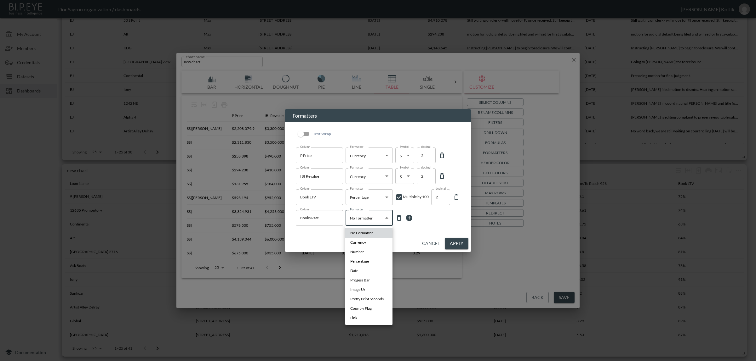
click at [367, 260] on span "Percentage" at bounding box center [359, 262] width 19 height 6
type input "Percentage"
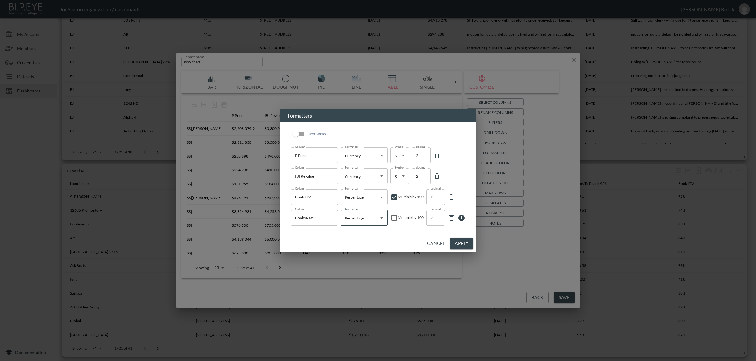
click at [393, 218] on input "checkbox" at bounding box center [394, 218] width 8 height 8
checkbox input "true"
click at [468, 244] on button "Apply" at bounding box center [462, 244] width 24 height 12
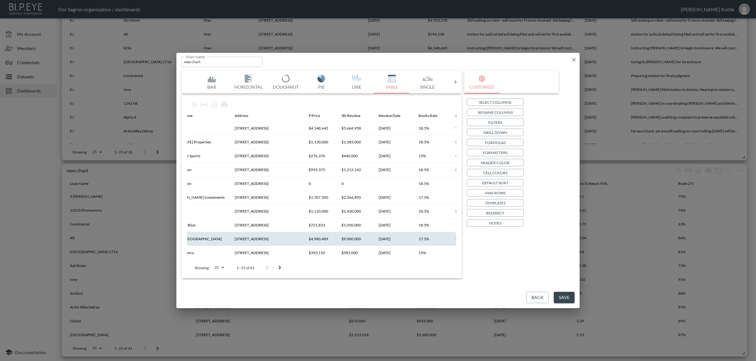
scroll to position [211, 18]
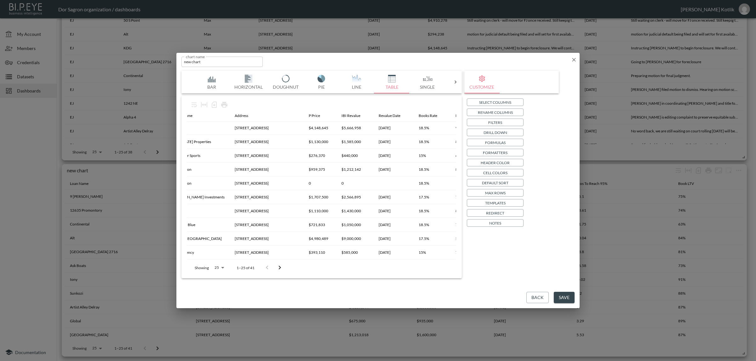
click at [565, 300] on button "Save" at bounding box center [563, 298] width 21 height 12
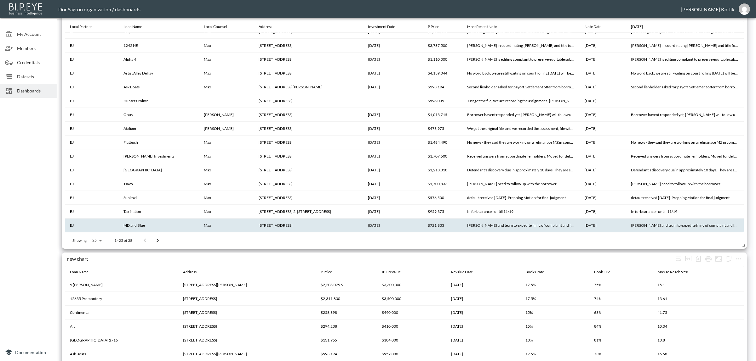
scroll to position [1314, 0]
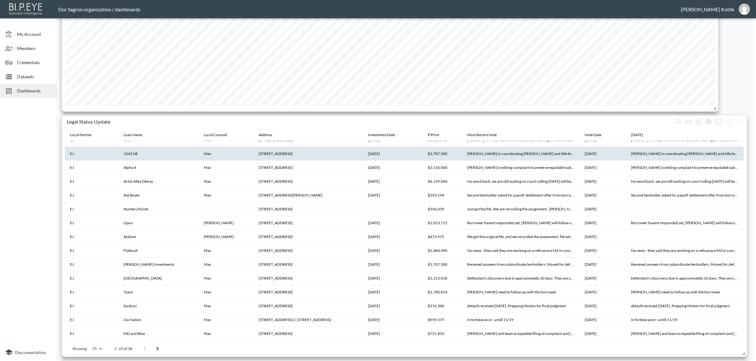
click at [256, 151] on th "[STREET_ADDRESS]" at bounding box center [307, 154] width 109 height 14
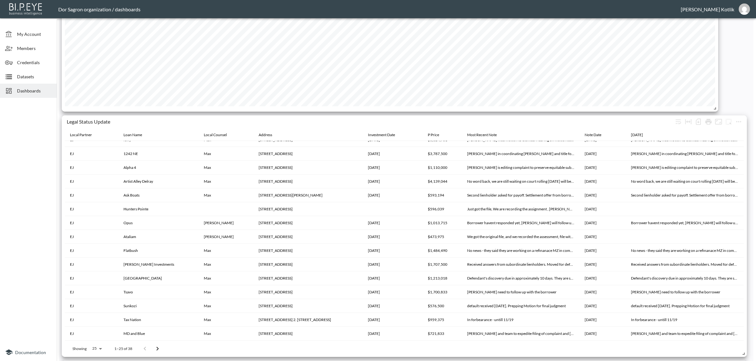
click at [42, 204] on div at bounding box center [28, 221] width 57 height 243
click at [13, 76] on div at bounding box center [11, 77] width 12 height 8
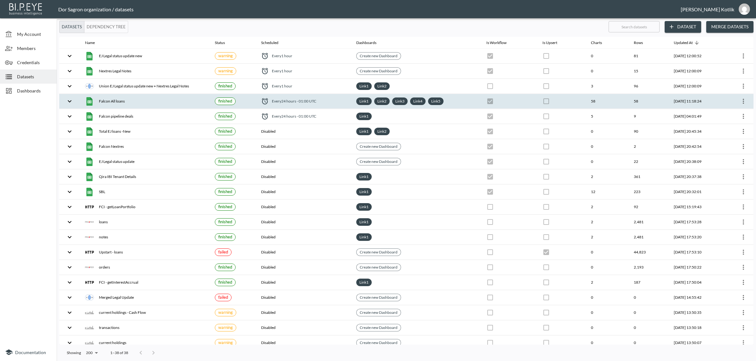
click at [738, 102] on button "more" at bounding box center [743, 101] width 10 height 10
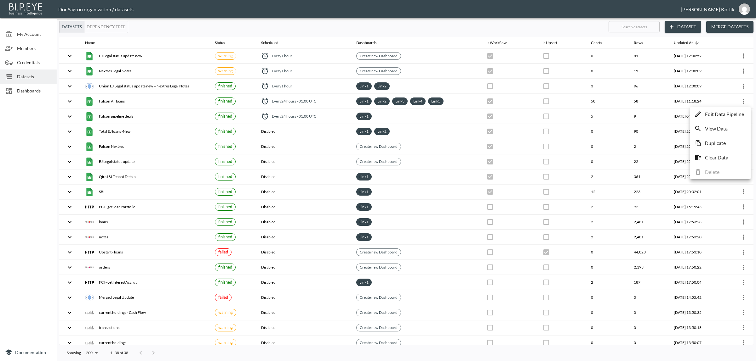
click at [735, 119] on li "Edit Data Pipeline" at bounding box center [719, 114] width 57 height 11
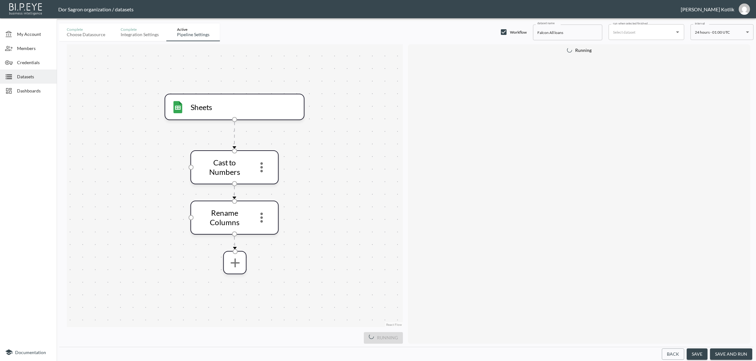
click at [732, 354] on button "save and run" at bounding box center [731, 355] width 42 height 12
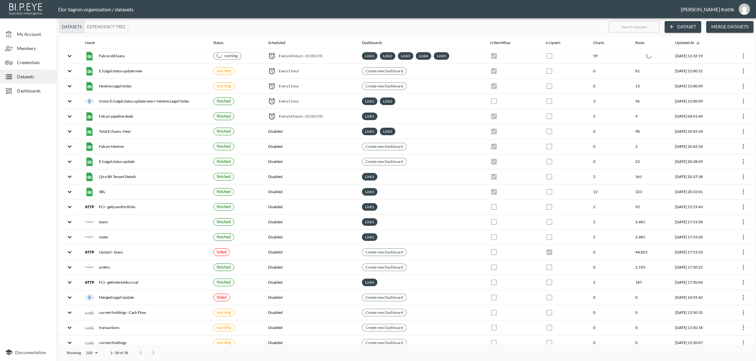
click at [21, 88] on span "Dashboards" at bounding box center [34, 91] width 35 height 7
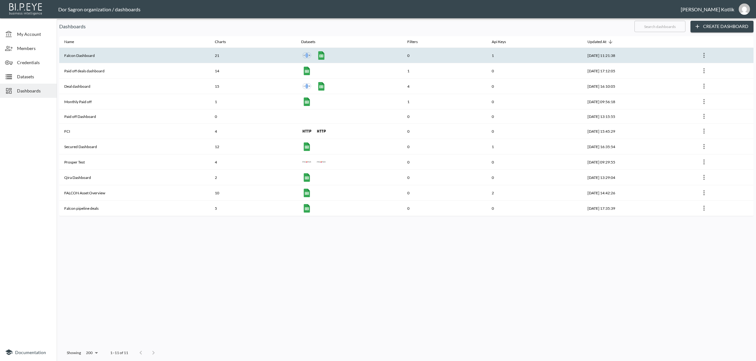
click at [86, 54] on th "Falcon Dashboard" at bounding box center [134, 55] width 150 height 15
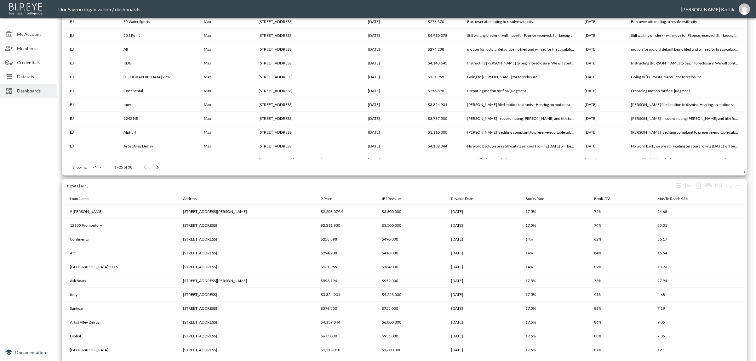
drag, startPoint x: 36, startPoint y: 77, endPoint x: 58, endPoint y: 79, distance: 22.7
click at [36, 77] on span "Datasets" at bounding box center [34, 76] width 35 height 7
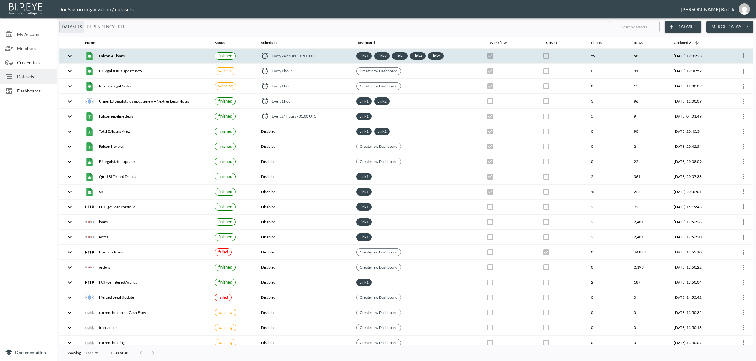
click at [742, 56] on icon "more" at bounding box center [742, 56] width 1 height 5
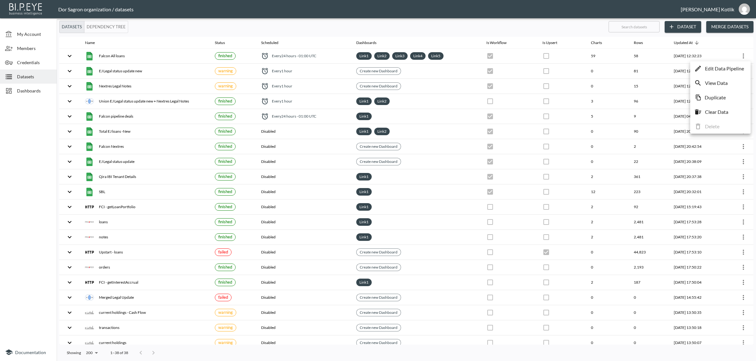
click at [734, 68] on p "Edit Data Pipeline" at bounding box center [724, 69] width 39 height 8
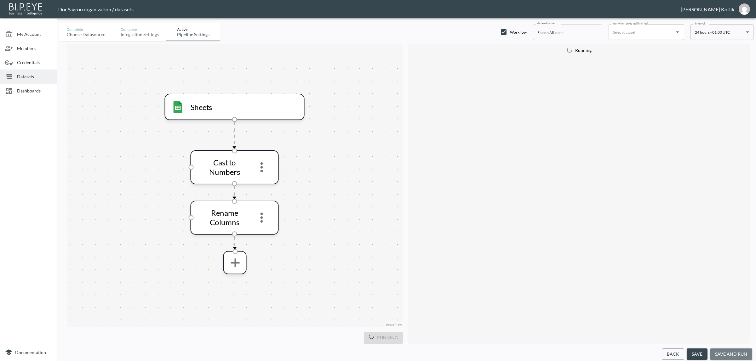
click at [734, 354] on button "save and run" at bounding box center [731, 355] width 42 height 12
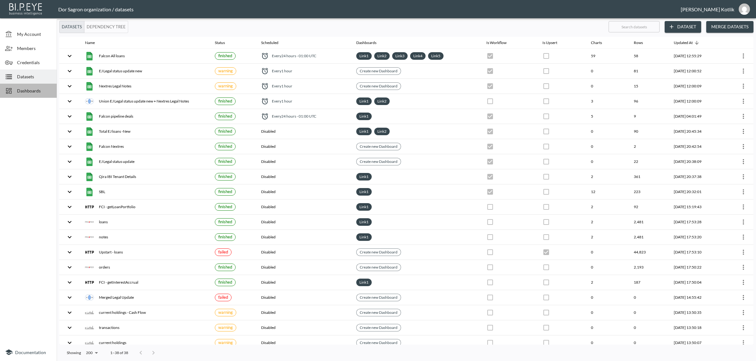
click at [26, 89] on span "Dashboards" at bounding box center [34, 91] width 35 height 7
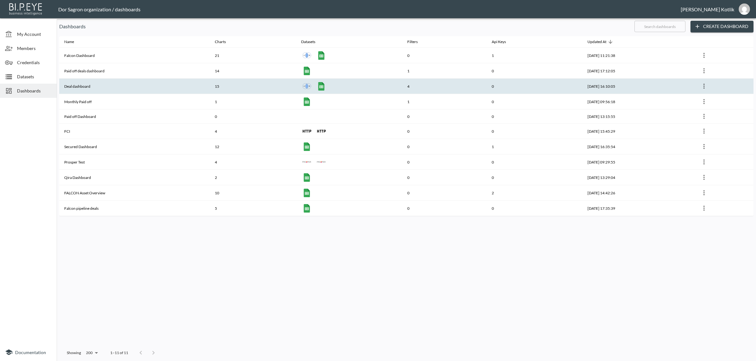
click at [84, 81] on th "Deal dashboard" at bounding box center [134, 86] width 150 height 15
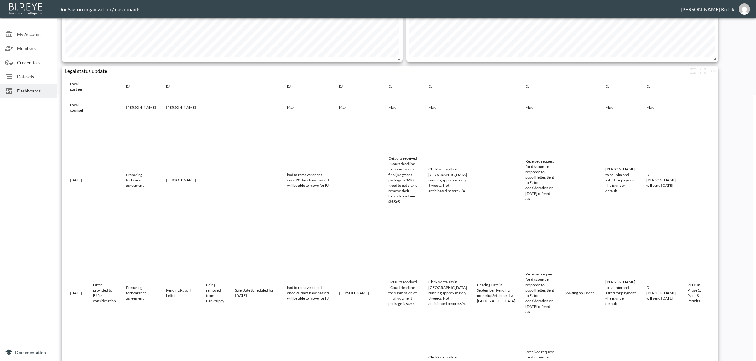
scroll to position [227, 0]
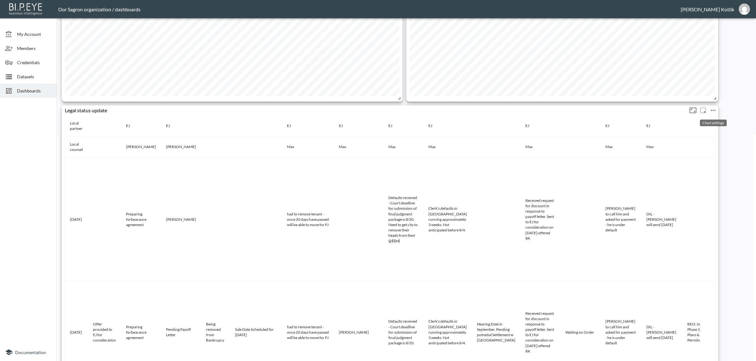
click at [709, 109] on icon "more" at bounding box center [713, 111] width 8 height 8
click at [706, 124] on p "Edit" at bounding box center [705, 123] width 9 height 8
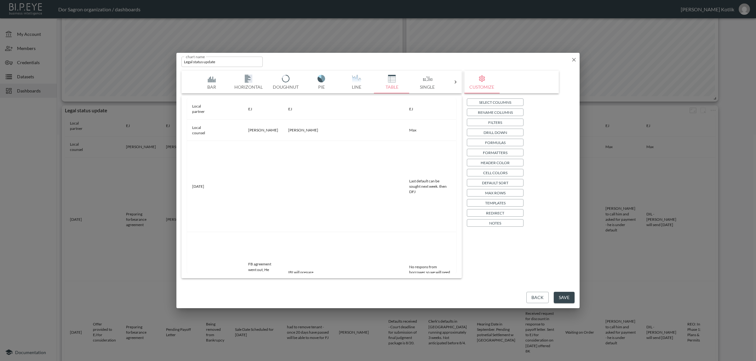
click at [571, 58] on icon "button" at bounding box center [573, 60] width 6 height 6
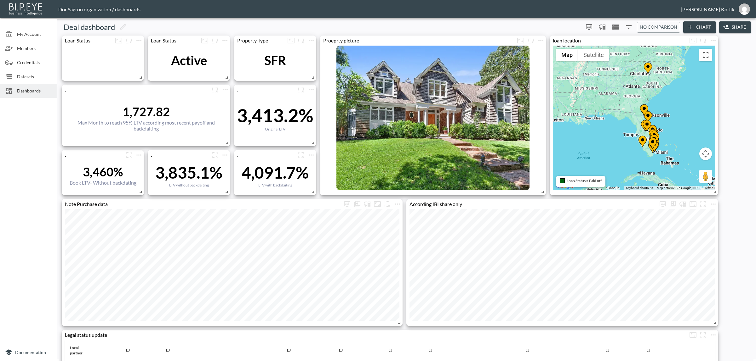
scroll to position [0, 0]
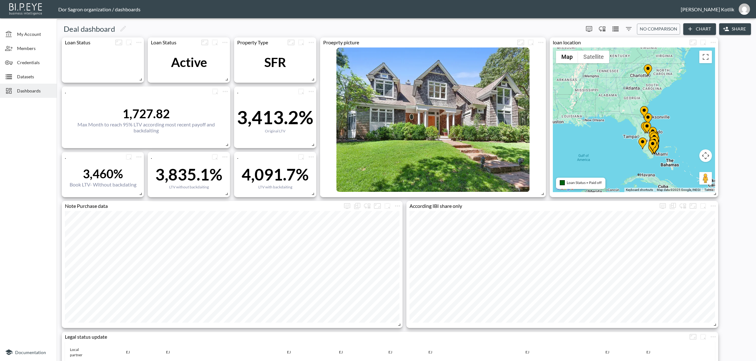
click at [626, 26] on icon "Filters" at bounding box center [629, 29] width 8 height 8
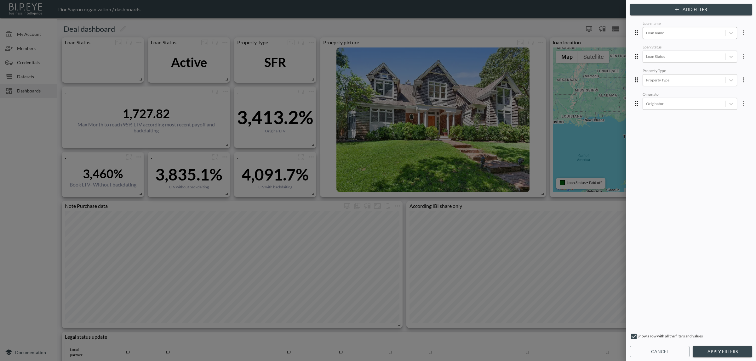
click at [674, 37] on div "Loan name" at bounding box center [684, 33] width 82 height 8
click at [669, 59] on div "[STREET_ADDRESS]" at bounding box center [694, 57] width 110 height 10
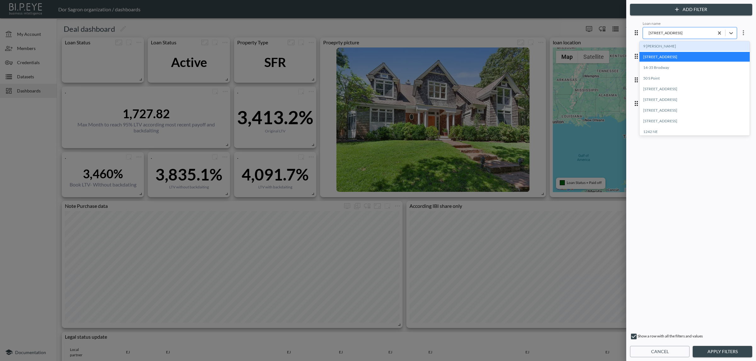
click at [666, 30] on div "13 East 9th St" at bounding box center [678, 33] width 65 height 6
click at [660, 46] on div "9 [PERSON_NAME]" at bounding box center [694, 46] width 110 height 10
click at [705, 356] on button "Apply Filters" at bounding box center [721, 352] width 59 height 12
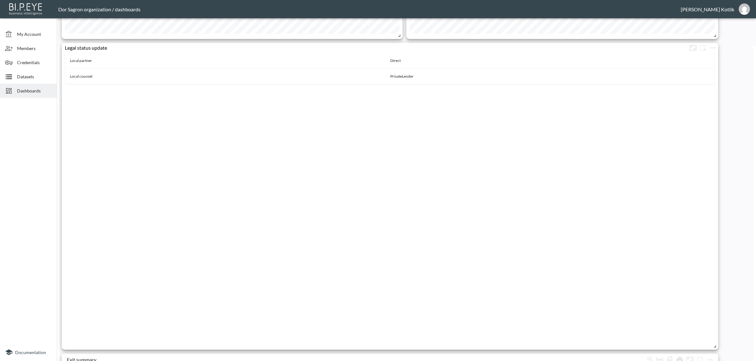
scroll to position [275, 0]
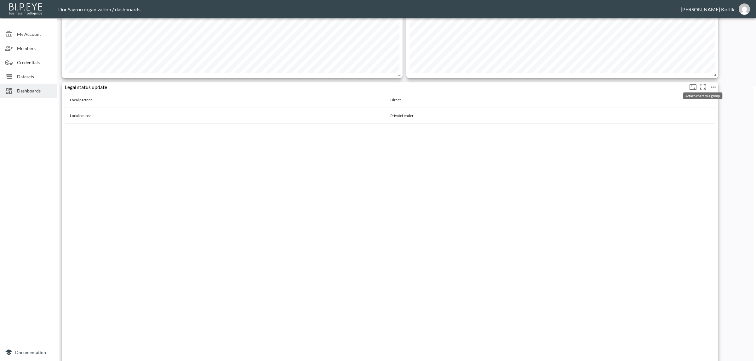
click at [707, 85] on button "more" at bounding box center [703, 87] width 10 height 10
click at [726, 100] on div at bounding box center [378, 180] width 756 height 361
click at [715, 86] on icon "more" at bounding box center [713, 87] width 8 height 8
click at [706, 96] on p "Edit" at bounding box center [705, 98] width 9 height 8
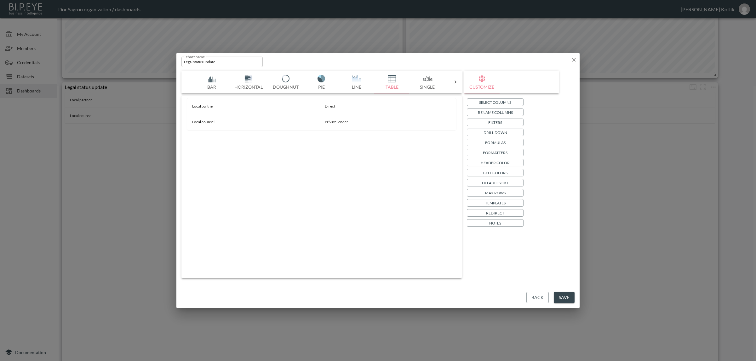
click at [501, 99] on button "Select Columns" at bounding box center [495, 103] width 57 height 8
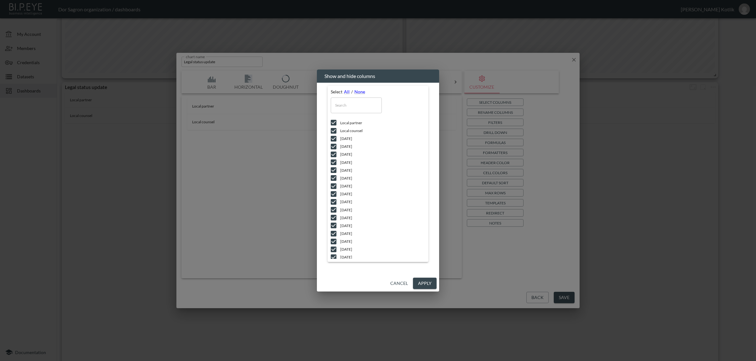
click at [501, 99] on div "Show and hide columns Select All / None ​ Local partner Local counsel [DATE] [D…" at bounding box center [378, 180] width 756 height 361
click at [427, 285] on button "Apply" at bounding box center [425, 284] width 24 height 12
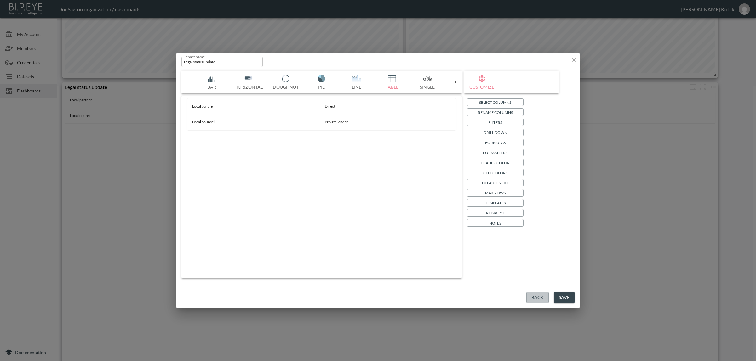
click at [534, 301] on button "Back" at bounding box center [537, 298] width 22 height 12
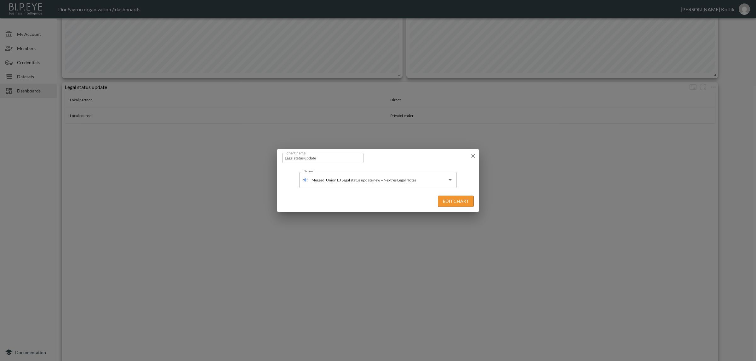
click at [461, 200] on button "Edit Chart" at bounding box center [456, 202] width 36 height 12
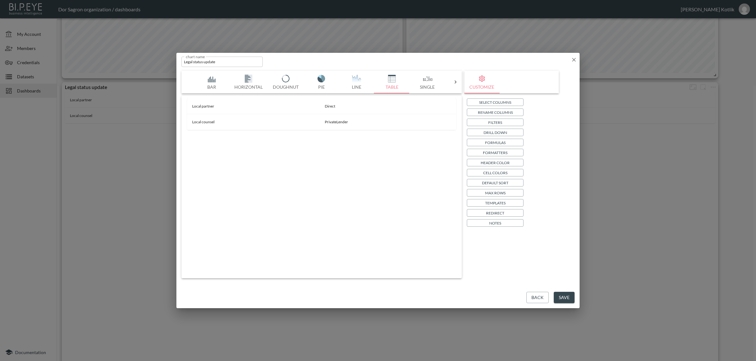
click at [558, 299] on button "Save" at bounding box center [563, 298] width 21 height 12
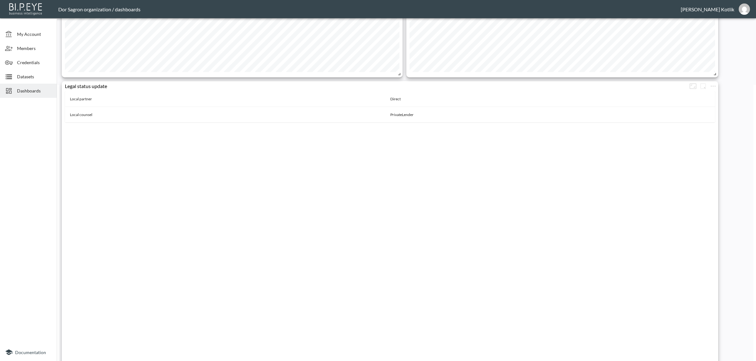
scroll to position [251, 0]
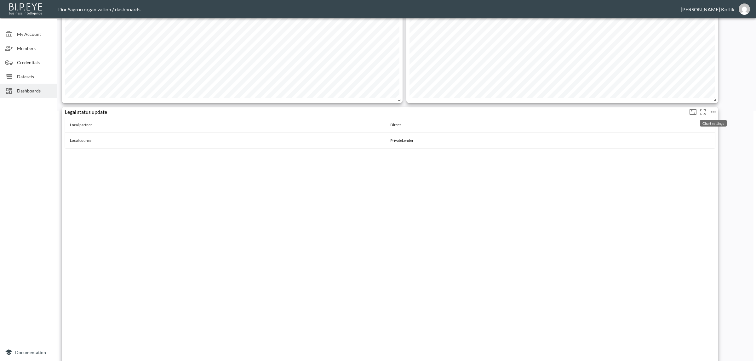
click at [716, 109] on icon "more" at bounding box center [713, 112] width 8 height 8
click at [702, 120] on p "Edit" at bounding box center [705, 123] width 9 height 8
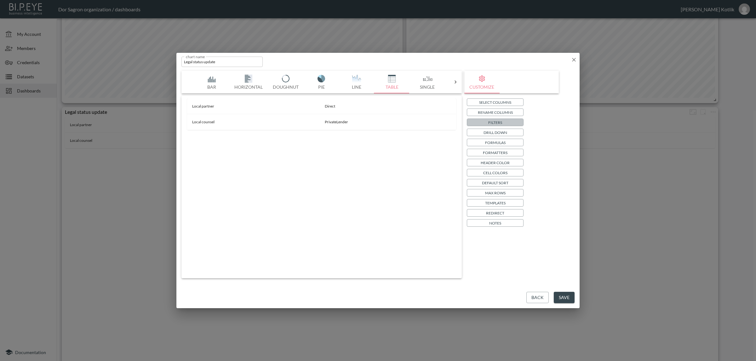
click at [505, 121] on button "Filters" at bounding box center [495, 123] width 57 height 8
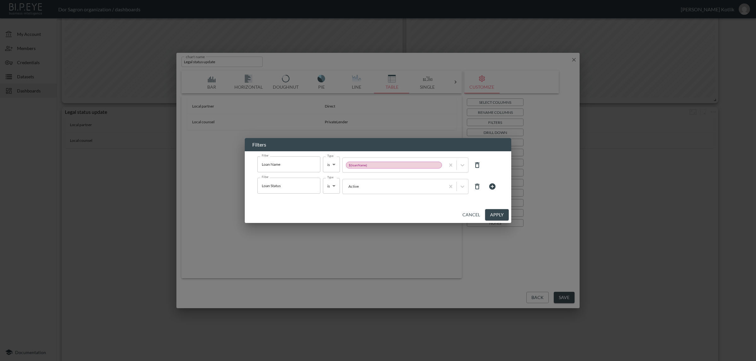
click at [501, 215] on button "Apply" at bounding box center [497, 215] width 24 height 12
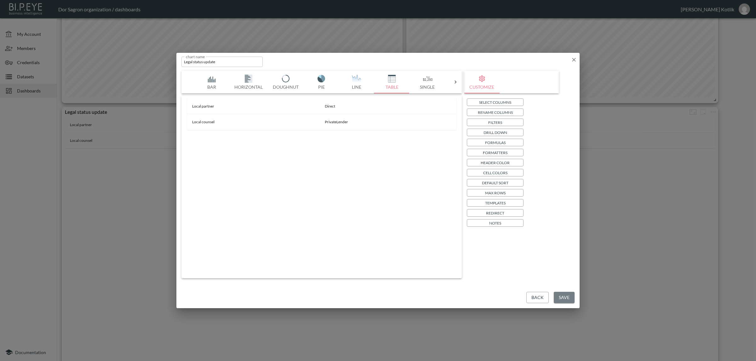
click at [567, 297] on button "Save" at bounding box center [563, 298] width 21 height 12
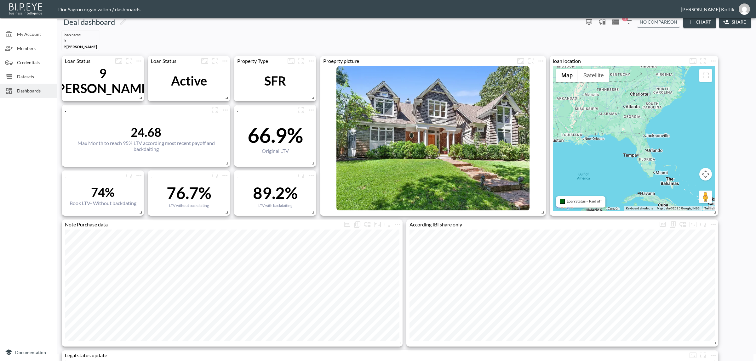
scroll to position [0, 0]
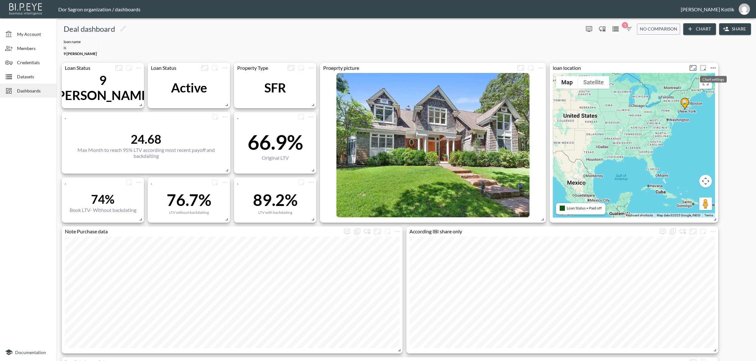
click at [713, 66] on icon "more" at bounding box center [713, 68] width 8 height 8
click at [706, 73] on li "Edit" at bounding box center [712, 78] width 49 height 11
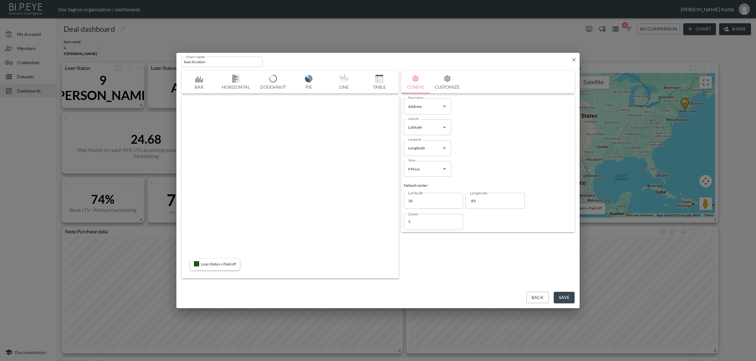
scroll to position [0, 103]
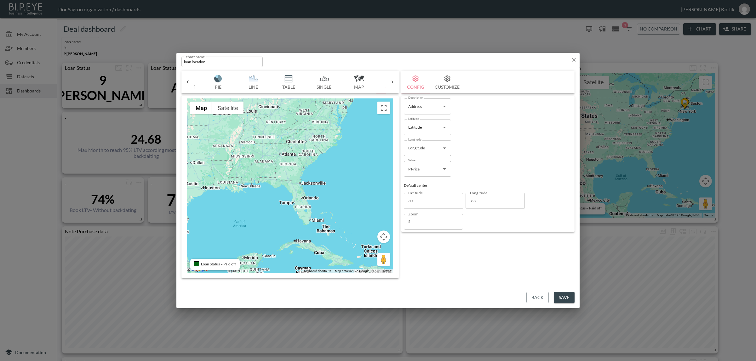
click at [571, 58] on icon "button" at bounding box center [573, 60] width 6 height 6
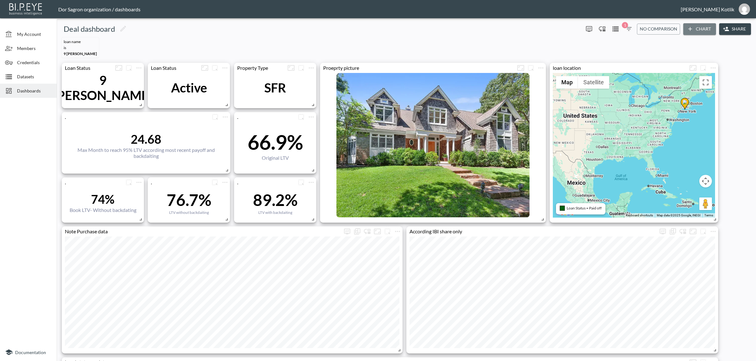
click at [699, 31] on button "Chart" at bounding box center [699, 29] width 33 height 12
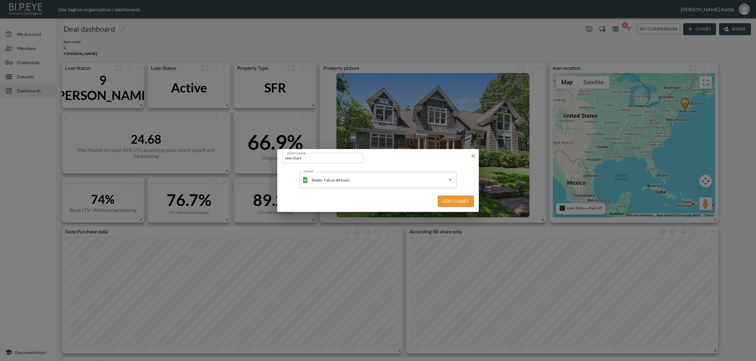
click at [446, 203] on button "Edit Chart" at bounding box center [456, 202] width 36 height 12
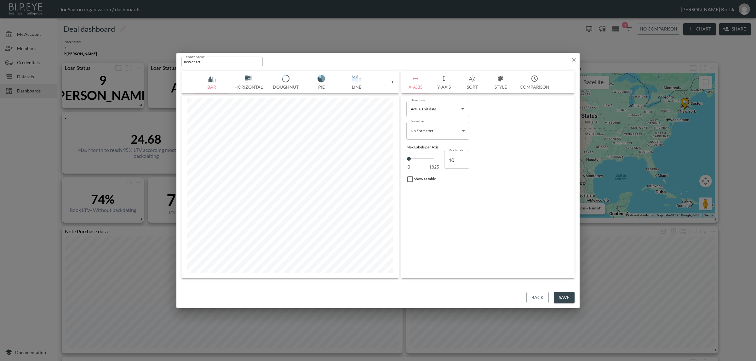
click at [351, 81] on img "button" at bounding box center [356, 79] width 25 height 8
click at [440, 108] on input "Actual Exit date" at bounding box center [433, 109] width 48 height 10
click at [437, 126] on li "[DATE]" at bounding box center [437, 123] width 63 height 9
type input "[DATE]"
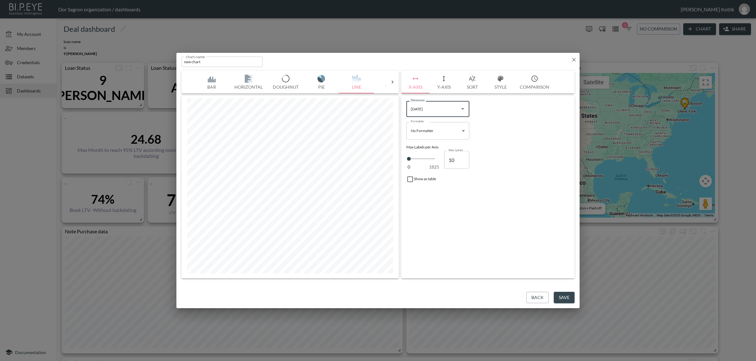
click at [572, 57] on icon "button" at bounding box center [573, 60] width 6 height 6
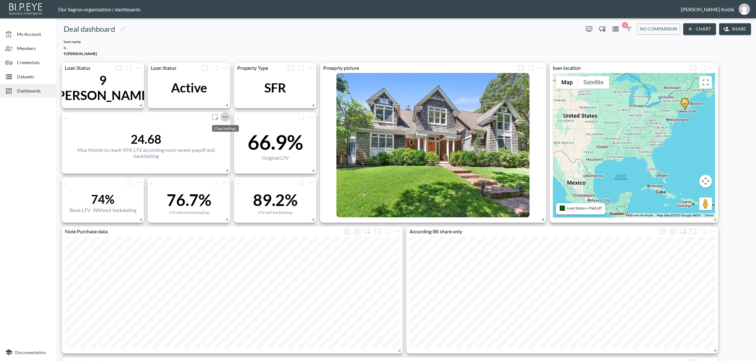
click at [224, 114] on icon "more" at bounding box center [225, 117] width 8 height 8
click at [223, 128] on li "Edit" at bounding box center [224, 127] width 49 height 11
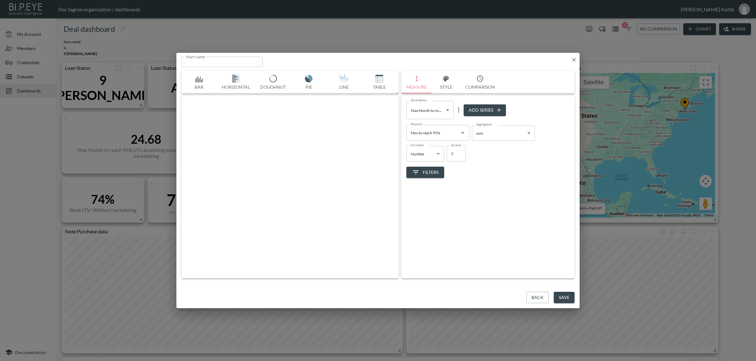
scroll to position [0, 33]
click at [456, 110] on icon "more" at bounding box center [459, 110] width 8 height 8
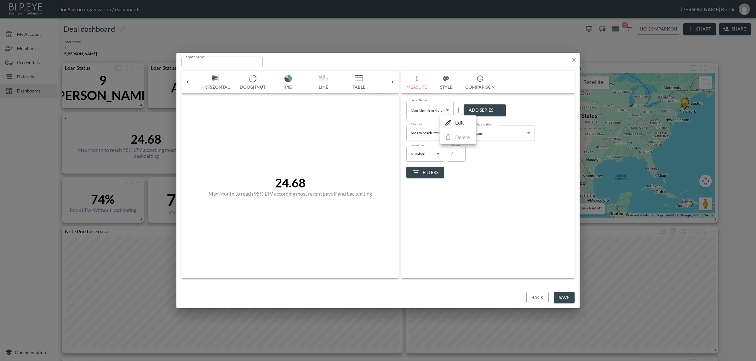
click at [457, 121] on p "Edit" at bounding box center [459, 123] width 9 height 8
click at [460, 109] on icon "more" at bounding box center [462, 108] width 8 height 8
click at [461, 119] on p "Edit" at bounding box center [463, 120] width 9 height 8
click at [446, 110] on input "Max Month to reach 95% LTV according most recent payoff and backdaiting" at bounding box center [431, 107] width 51 height 13
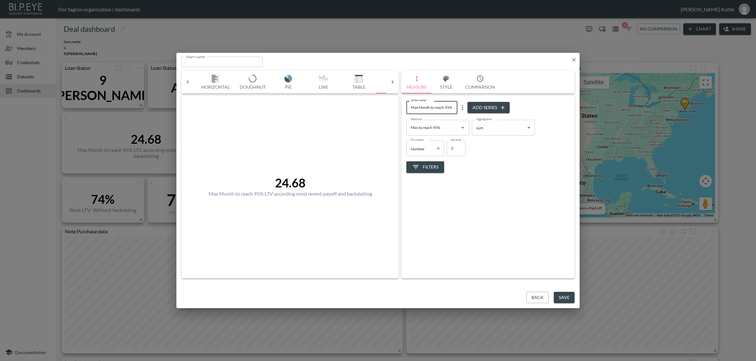
click at [446, 110] on input "Max Month to reach 95% LTV according most recent payoff and backdaiting" at bounding box center [431, 107] width 51 height 13
type input "Max Months to reach 95% LTV- our share"
click at [569, 297] on button "Save" at bounding box center [563, 298] width 21 height 12
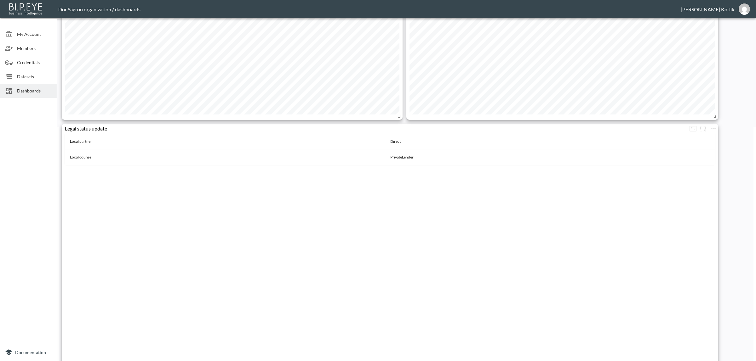
scroll to position [236, 0]
click at [712, 128] on icon "more" at bounding box center [713, 127] width 8 height 8
click at [705, 135] on p "Edit" at bounding box center [705, 138] width 9 height 8
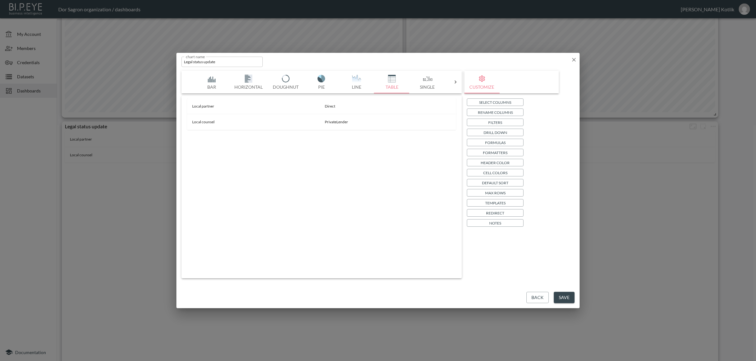
click at [508, 99] on p "Select Columns" at bounding box center [495, 102] width 32 height 7
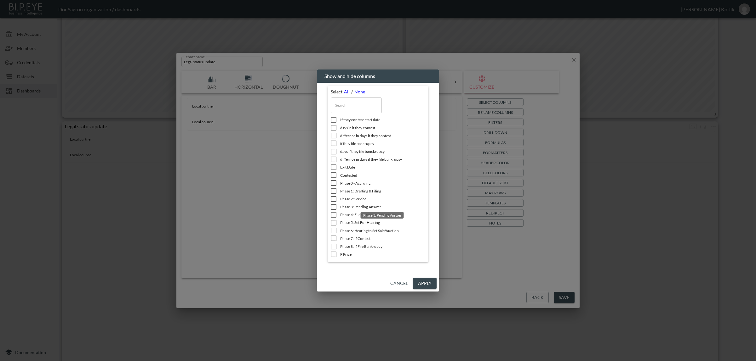
scroll to position [795, 0]
click at [420, 283] on button "Apply" at bounding box center [425, 284] width 24 height 12
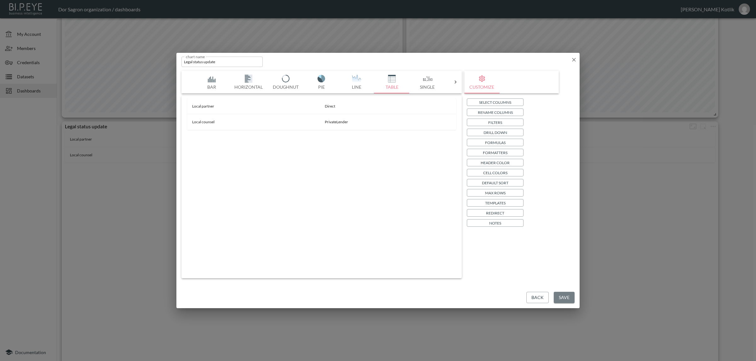
click at [563, 296] on button "Save" at bounding box center [563, 298] width 21 height 12
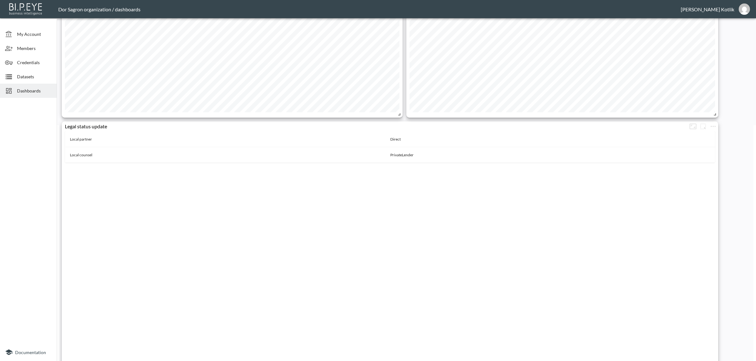
click at [36, 92] on span "Dashboards" at bounding box center [34, 91] width 35 height 7
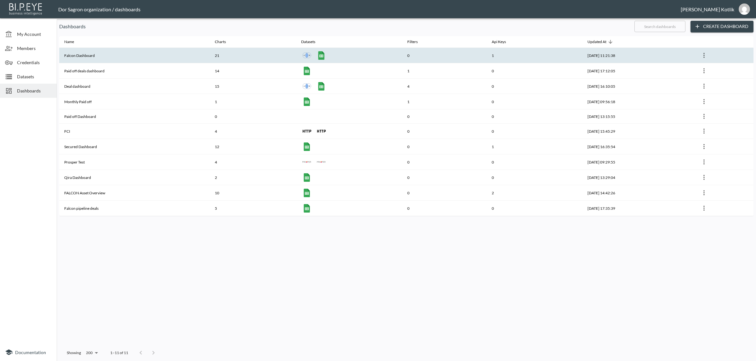
click at [88, 57] on th "Falcon Dashboard" at bounding box center [134, 55] width 150 height 15
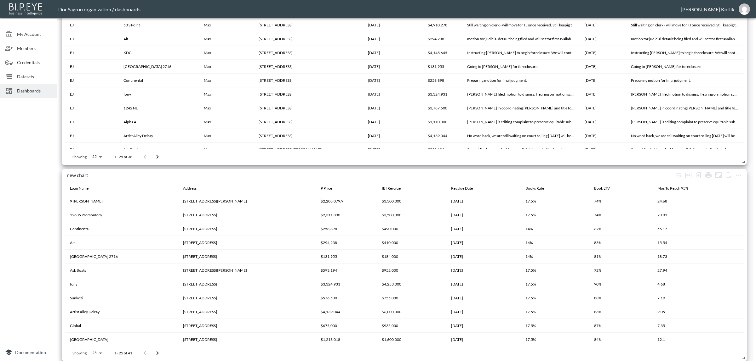
scroll to position [1314, 0]
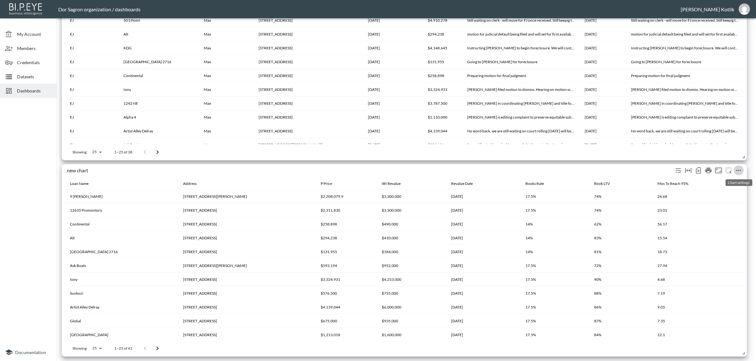
click at [739, 173] on icon "more" at bounding box center [738, 171] width 8 height 8
click at [733, 178] on li "Edit" at bounding box center [723, 182] width 49 height 11
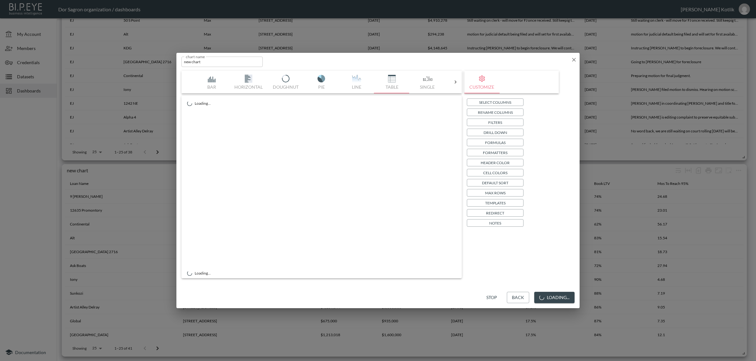
click at [510, 103] on p "Select Columns" at bounding box center [495, 102] width 32 height 7
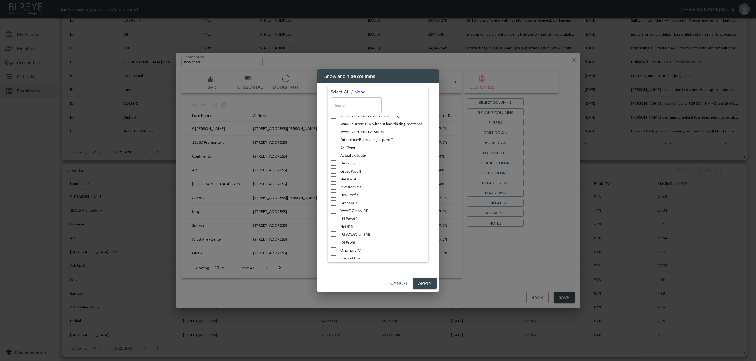
scroll to position [659, 0]
click at [421, 282] on button "Apply" at bounding box center [425, 284] width 24 height 12
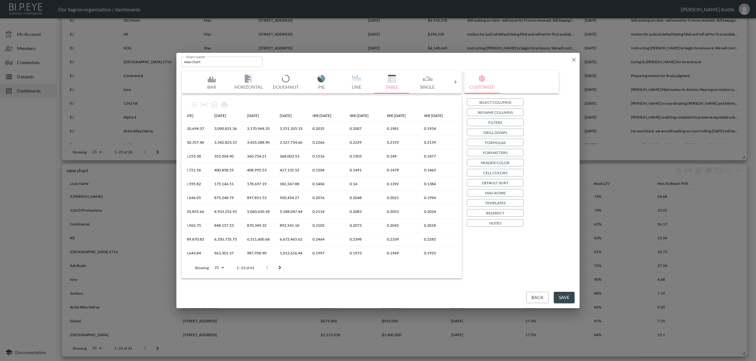
scroll to position [0, 430]
click at [501, 102] on p "Select Columns" at bounding box center [495, 102] width 32 height 7
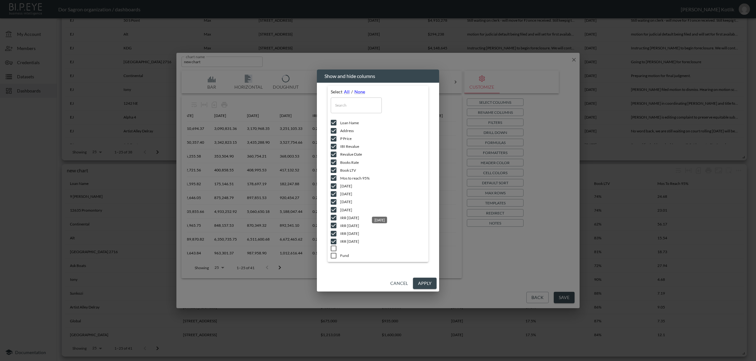
click at [348, 210] on span "[DATE]" at bounding box center [382, 209] width 85 height 5
checkbox input "false"
click at [350, 199] on span "[DATE]" at bounding box center [382, 201] width 85 height 5
checkbox input "false"
click at [353, 193] on span "[DATE]" at bounding box center [382, 193] width 85 height 5
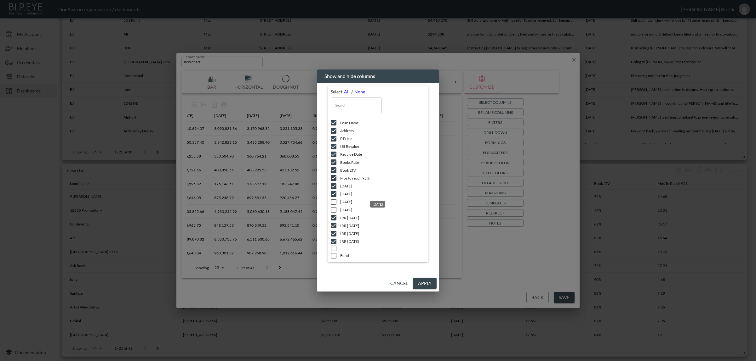
checkbox input "false"
click at [350, 184] on span "[DATE]" at bounding box center [382, 186] width 85 height 5
checkbox input "false"
click at [421, 284] on button "Apply" at bounding box center [425, 284] width 24 height 12
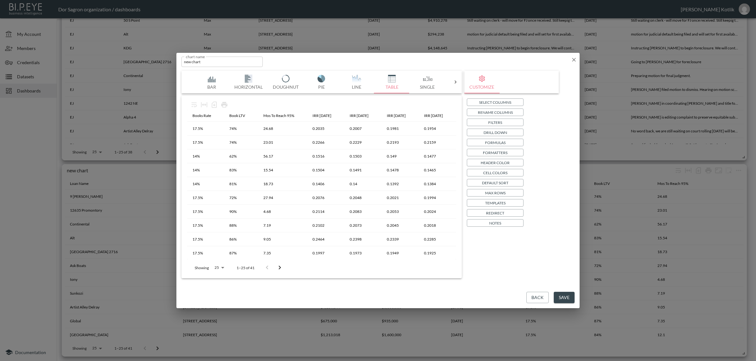
click at [504, 153] on p "Formatters" at bounding box center [495, 153] width 25 height 7
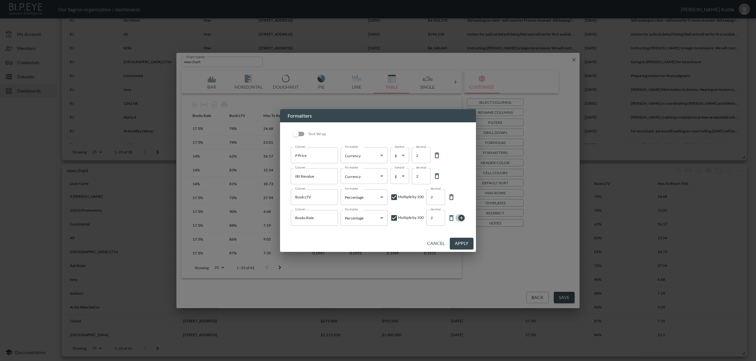
click at [461, 218] on icon at bounding box center [461, 218] width 8 height 8
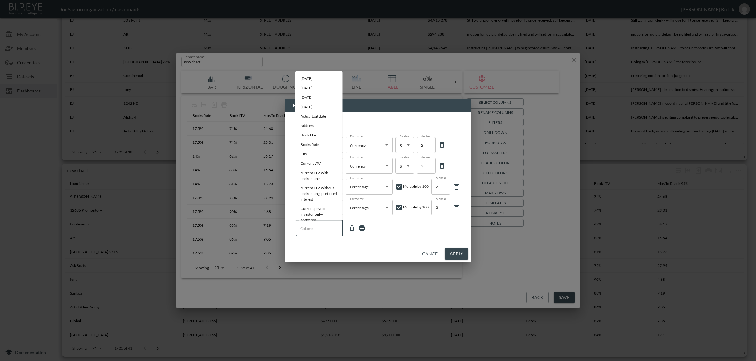
click at [312, 227] on input "Column" at bounding box center [319, 229] width 42 height 10
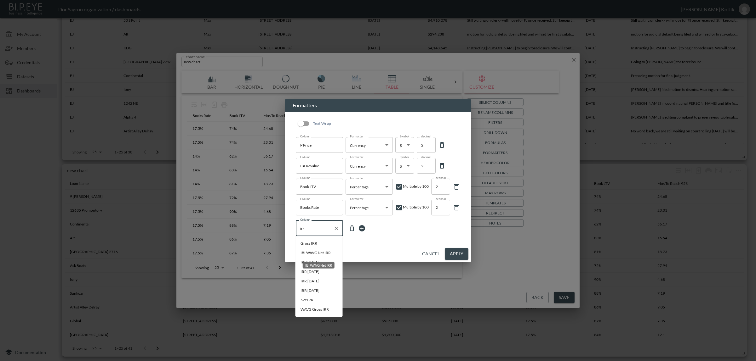
click at [309, 251] on li "IBI WAVG Net IRR" at bounding box center [318, 252] width 47 height 9
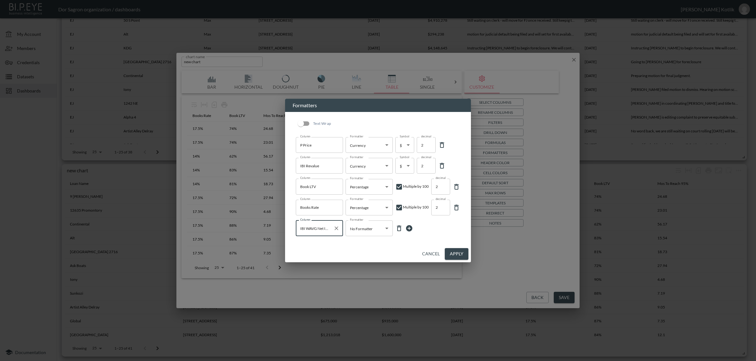
click at [320, 229] on input "IBI WAVG Net IRR" at bounding box center [314, 229] width 32 height 10
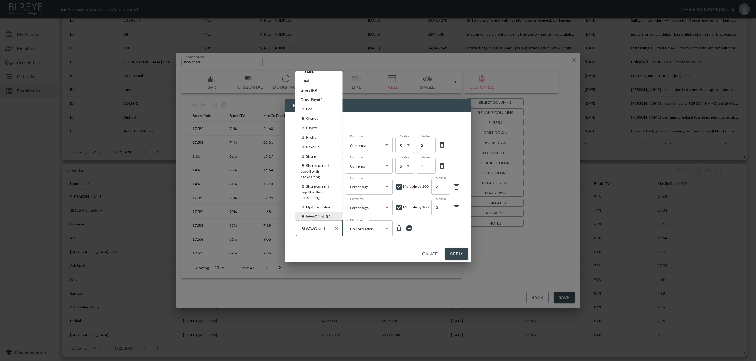
click at [320, 229] on input "IBI WAVG Net IRR" at bounding box center [314, 229] width 32 height 10
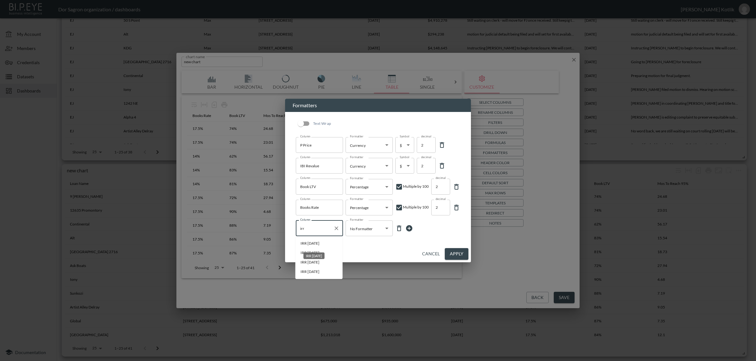
click at [321, 242] on li "IRR [DATE]" at bounding box center [318, 243] width 47 height 9
type input "IRR [DATE]"
click at [358, 232] on body "BI.P.EYE, Interactive Analytics Dashboards - app Dor Sagron organization / dash…" at bounding box center [378, 180] width 756 height 361
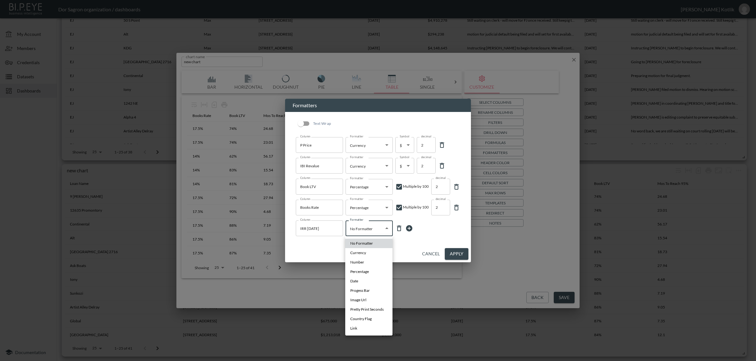
click at [361, 272] on span "Percentage" at bounding box center [359, 272] width 19 height 6
type input "Percentage"
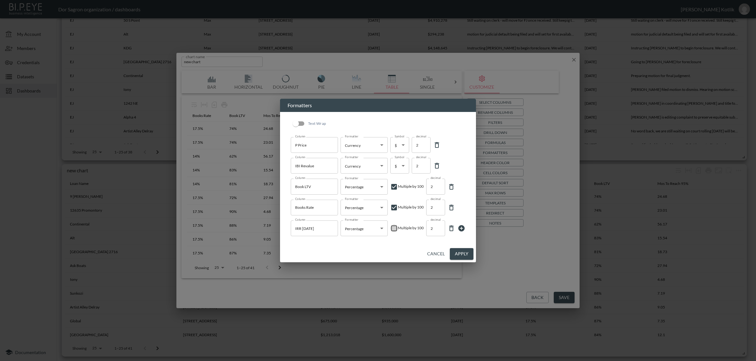
click at [394, 230] on input "checkbox" at bounding box center [394, 229] width 8 height 8
checkbox input "true"
click at [459, 229] on icon at bounding box center [461, 228] width 6 height 6
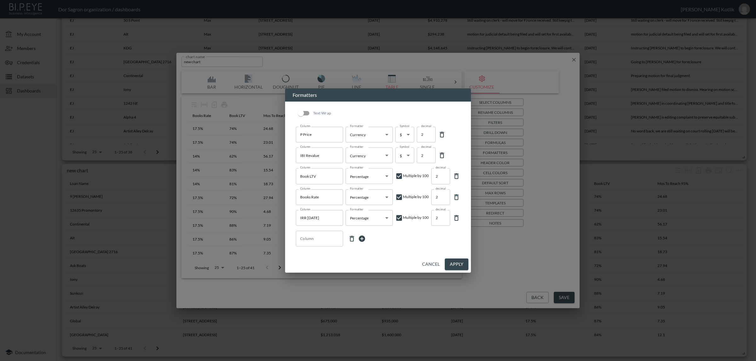
click at [310, 239] on input "Column" at bounding box center [319, 239] width 42 height 10
click at [311, 262] on div "IRR [DATE]" at bounding box center [314, 265] width 22 height 12
click at [312, 265] on div "IRR [DATE]" at bounding box center [313, 266] width 21 height 7
drag, startPoint x: 314, startPoint y: 260, endPoint x: 325, endPoint y: 257, distance: 10.9
click at [314, 260] on li "IRR [DATE]" at bounding box center [318, 263] width 47 height 9
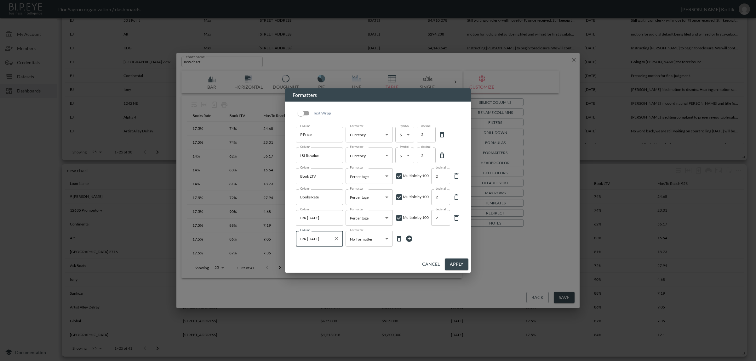
type input "IRR [DATE]"
click at [367, 239] on body "BI.P.EYE, Interactive Analytics Dashboards - app Dor Sagron organization / dash…" at bounding box center [378, 180] width 756 height 361
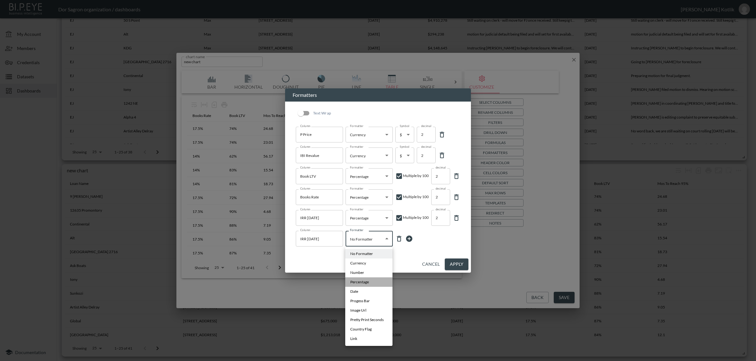
click at [355, 279] on li "Percentage" at bounding box center [368, 282] width 47 height 9
type input "Percentage"
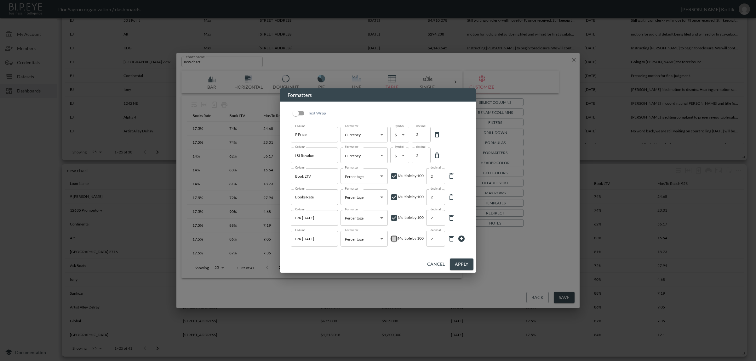
click at [394, 238] on input "checkbox" at bounding box center [394, 239] width 8 height 8
checkbox input "true"
click at [460, 240] on icon at bounding box center [461, 239] width 6 height 6
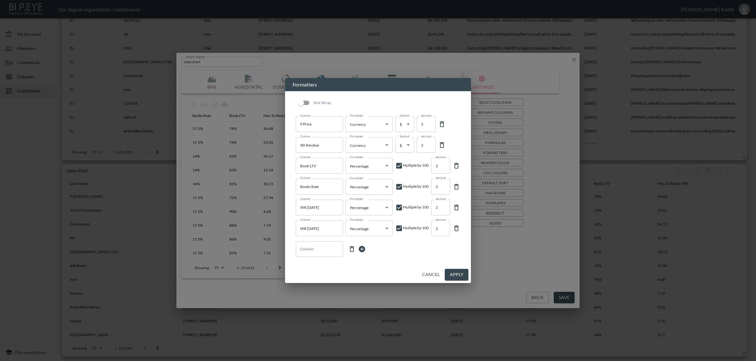
click at [317, 248] on input "Column" at bounding box center [319, 249] width 42 height 10
click at [318, 282] on li "IRR [DATE]" at bounding box center [318, 283] width 47 height 9
type input "IRR [DATE]"
click at [361, 249] on body "BI.P.EYE, Interactive Analytics Dashboards - app Dor Sagron organization / dash…" at bounding box center [378, 180] width 756 height 361
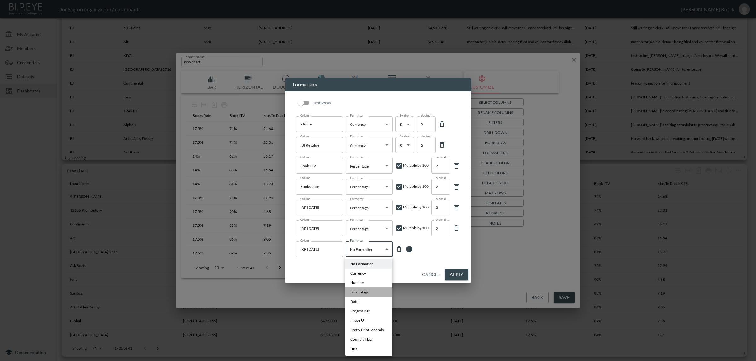
click at [361, 292] on span "Percentage" at bounding box center [359, 293] width 19 height 6
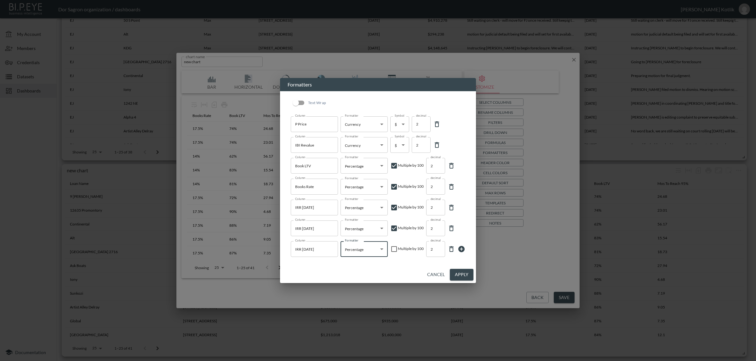
type input "Percentage"
click at [393, 249] on input "checkbox" at bounding box center [394, 250] width 8 height 8
checkbox input "true"
click at [461, 248] on icon at bounding box center [461, 249] width 6 height 6
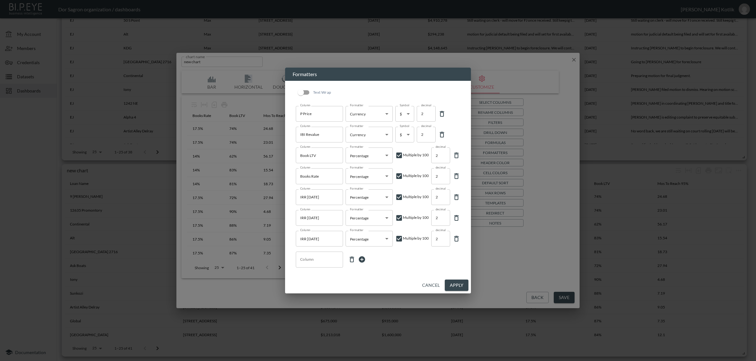
click at [320, 259] on input "Column" at bounding box center [319, 260] width 42 height 10
click at [312, 302] on div "IRR [DATE]" at bounding box center [314, 305] width 22 height 12
click at [297, 301] on li "IRR [DATE]" at bounding box center [318, 303] width 47 height 9
type input "IRR [DATE]"
click at [361, 255] on body "BI.P.EYE, Interactive Analytics Dashboards - app Dor Sagron organization / dash…" at bounding box center [378, 180] width 756 height 361
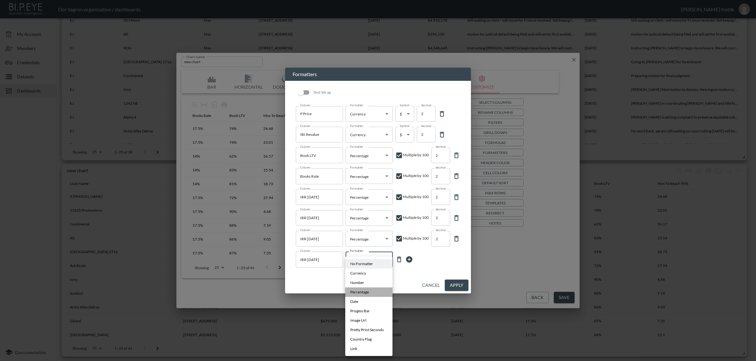
click at [357, 292] on span "Percentage" at bounding box center [359, 293] width 19 height 6
type input "Percentage"
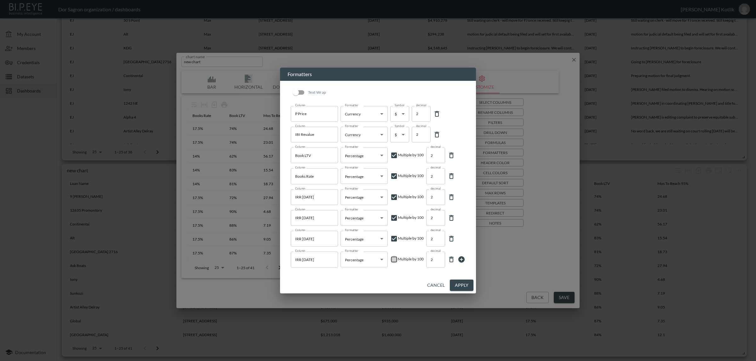
click at [394, 261] on input "checkbox" at bounding box center [394, 260] width 8 height 8
checkbox input "true"
click at [461, 287] on button "Apply" at bounding box center [462, 286] width 24 height 12
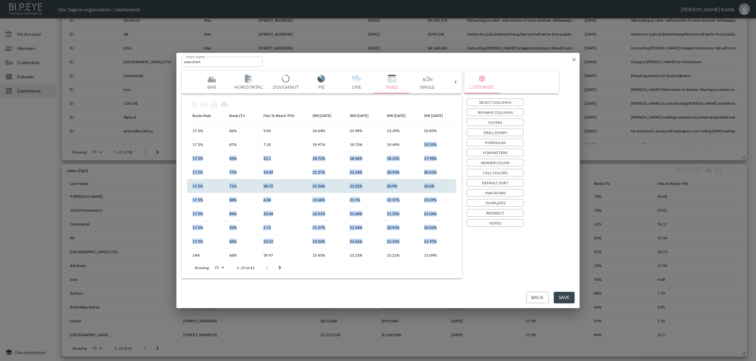
drag, startPoint x: 390, startPoint y: 256, endPoint x: 434, endPoint y: 257, distance: 44.7
click at [434, 257] on tbody "9 [PERSON_NAME] [STREET_ADDRESS][PERSON_NAME] $2,208,079.9 $3,300,000 [DATE] 17…" at bounding box center [199, 186] width 513 height 346
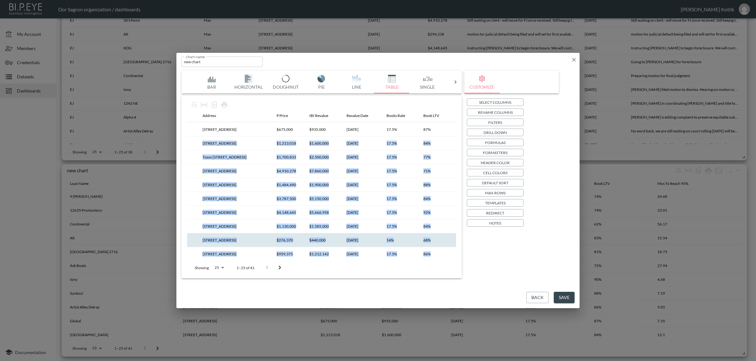
scroll to position [124, 46]
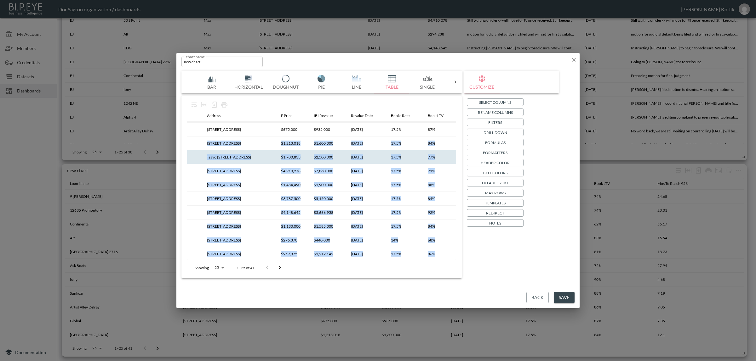
click at [296, 158] on th "$1,700,833" at bounding box center [292, 157] width 33 height 14
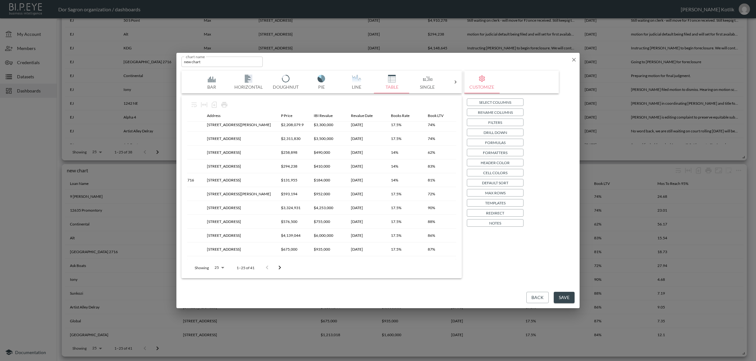
scroll to position [0, 46]
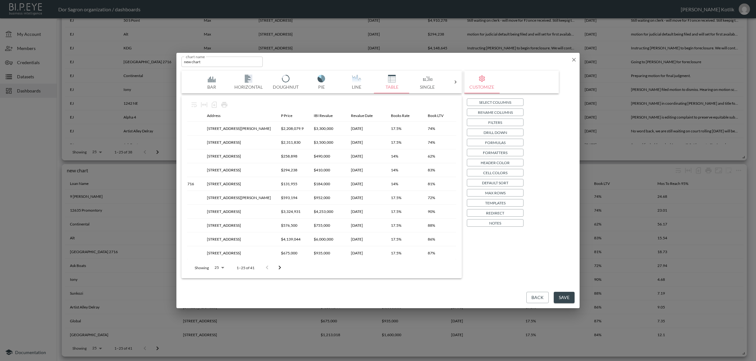
click at [560, 293] on button "Save" at bounding box center [563, 298] width 21 height 12
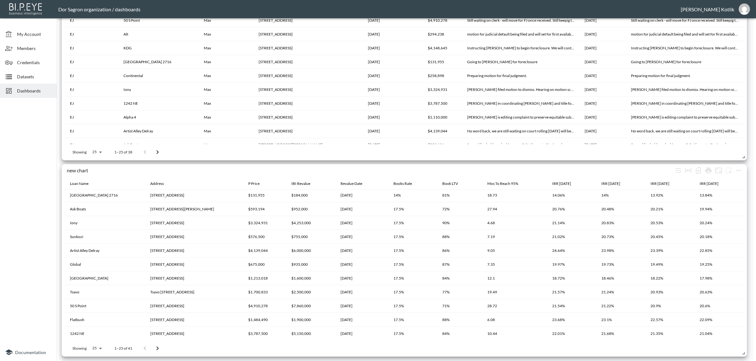
scroll to position [157, 0]
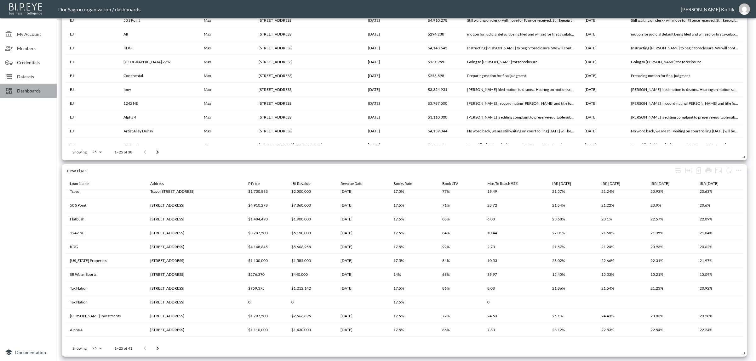
drag, startPoint x: 25, startPoint y: 95, endPoint x: 28, endPoint y: 98, distance: 4.5
click at [25, 95] on div "Dashboards" at bounding box center [28, 91] width 57 height 14
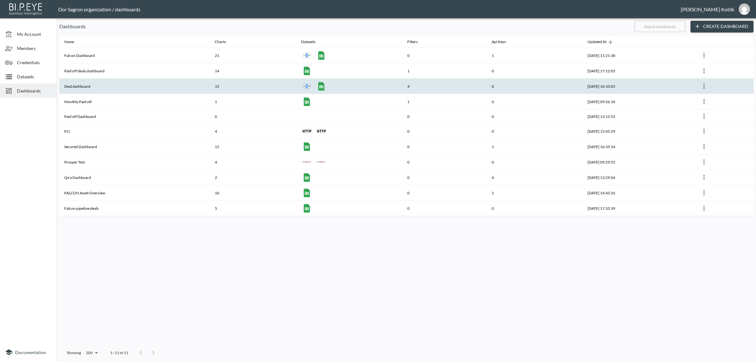
click at [91, 87] on th "Deal dashboard" at bounding box center [134, 86] width 150 height 15
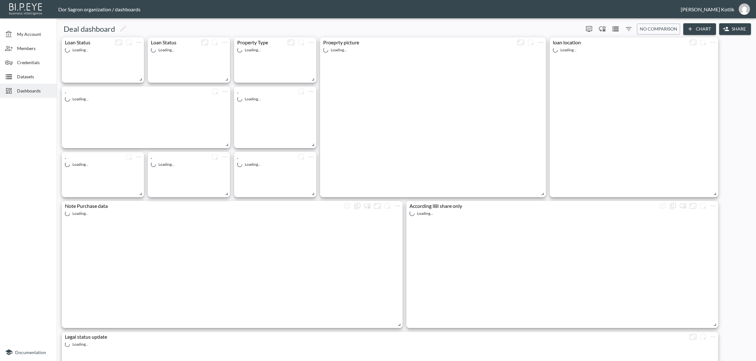
click at [702, 29] on button "Chart" at bounding box center [699, 29] width 33 height 12
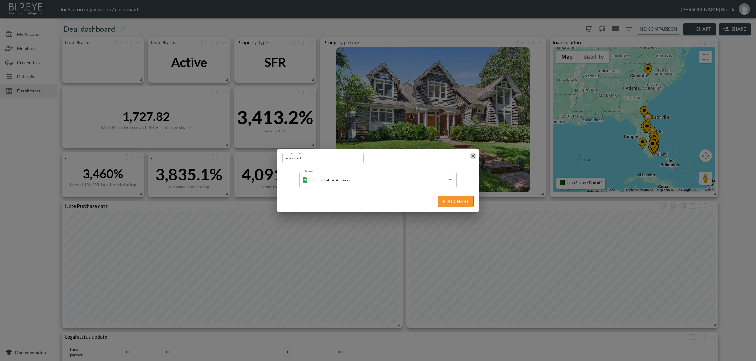
click at [472, 157] on icon "button" at bounding box center [473, 156] width 4 height 4
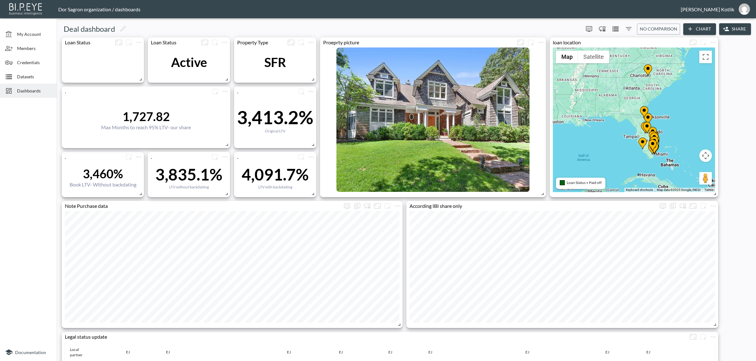
drag, startPoint x: 630, startPoint y: 24, endPoint x: 633, endPoint y: 27, distance: 5.3
click at [630, 24] on div "Deal dashboard 0 0 No comparison Chart Share" at bounding box center [406, 29] width 694 height 12
click at [632, 28] on button "0" at bounding box center [628, 29] width 10 height 10
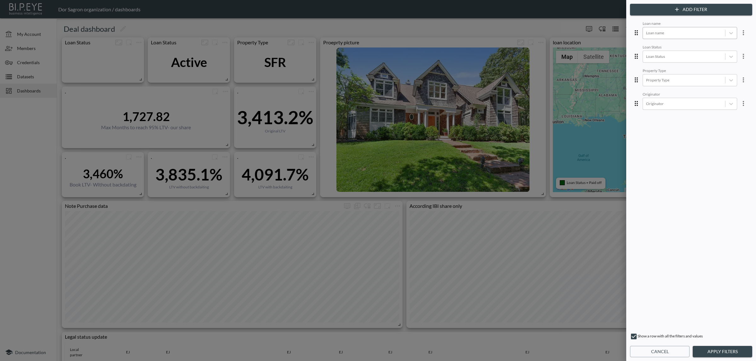
click at [672, 35] on div "Loan name" at bounding box center [684, 33] width 82 height 8
click at [663, 96] on div "[STREET_ADDRESS]" at bounding box center [694, 100] width 110 height 10
click at [707, 351] on button "Apply Filters" at bounding box center [721, 352] width 59 height 12
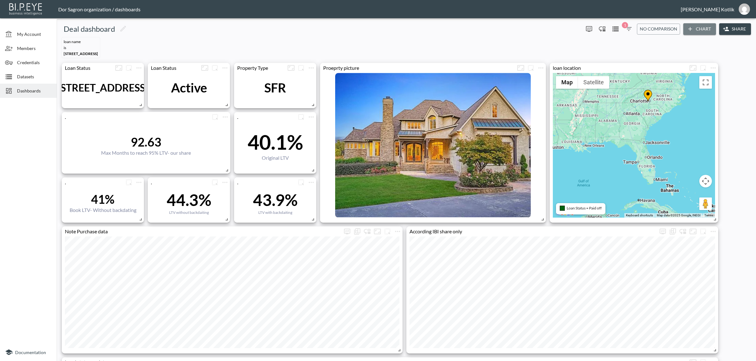
click at [695, 27] on button "Chart" at bounding box center [699, 29] width 33 height 12
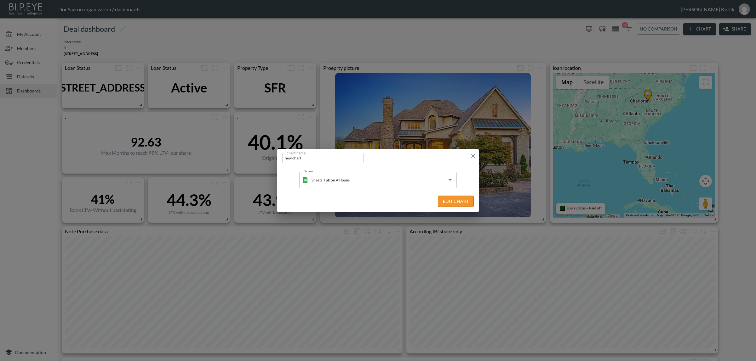
click at [447, 202] on button "Edit Chart" at bounding box center [456, 202] width 36 height 12
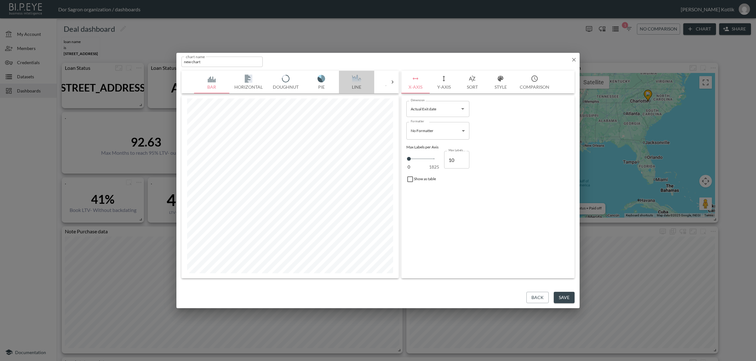
click at [359, 84] on button "Line" at bounding box center [356, 82] width 35 height 23
click at [440, 87] on button "Y-Axis" at bounding box center [443, 82] width 28 height 23
click at [418, 86] on button "X-Axis" at bounding box center [415, 82] width 28 height 23
click at [439, 88] on button "Y-Axis" at bounding box center [443, 82] width 28 height 23
click at [575, 57] on icon "button" at bounding box center [573, 60] width 6 height 6
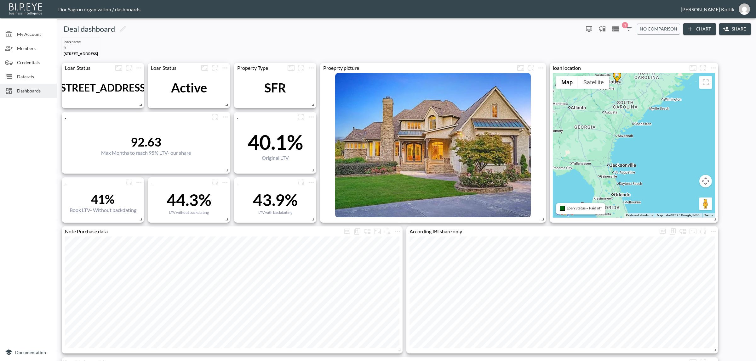
click at [700, 29] on button "Chart" at bounding box center [699, 29] width 33 height 12
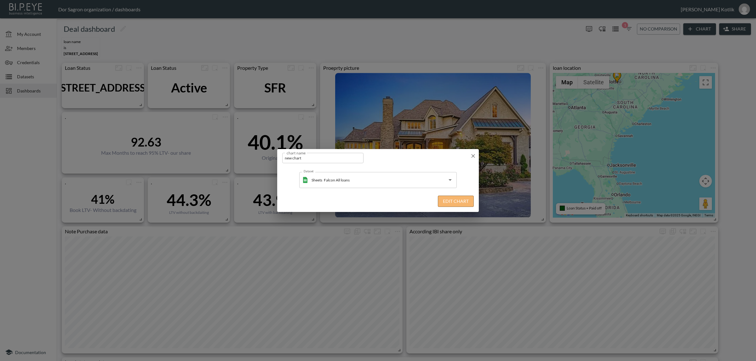
click at [466, 204] on button "Edit Chart" at bounding box center [456, 202] width 36 height 12
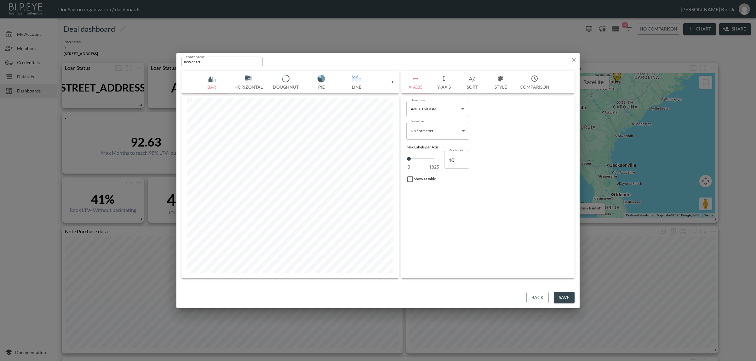
click at [361, 86] on button "Line" at bounding box center [356, 82] width 35 height 23
click at [451, 110] on input "Actual Exit date" at bounding box center [433, 109] width 48 height 10
click at [433, 196] on div "Investor Exit" at bounding box center [437, 198] width 24 height 7
click at [417, 194] on li "IRR [DATE]" at bounding box center [437, 189] width 63 height 9
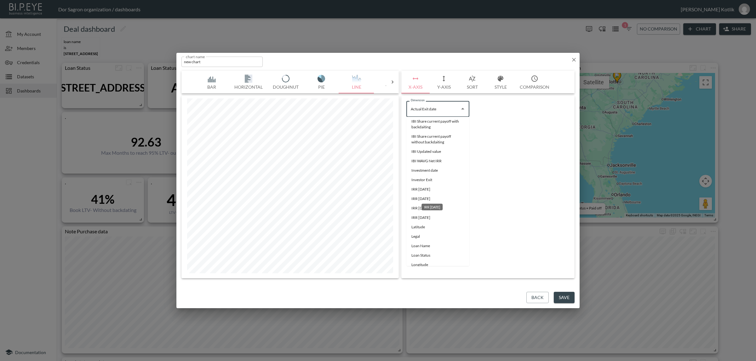
type input "IRR [DATE]"
click at [443, 84] on button "Y-Axis" at bounding box center [443, 82] width 28 height 23
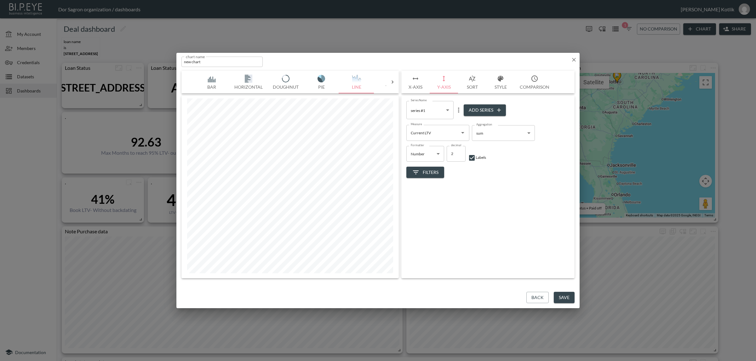
click at [434, 132] on input "Current LTV" at bounding box center [433, 133] width 48 height 10
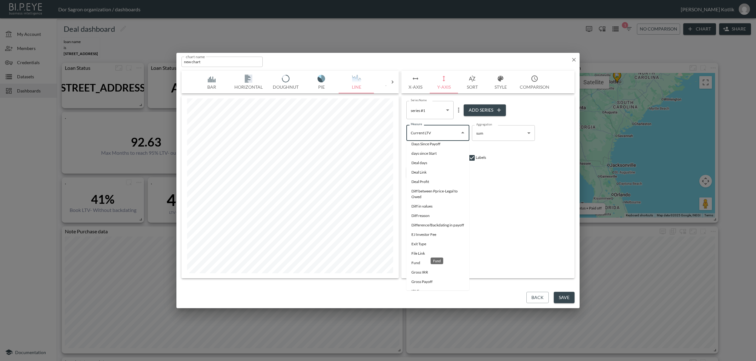
scroll to position [315, 0]
click at [426, 262] on div "Investor Exit" at bounding box center [436, 265] width 25 height 12
click at [415, 263] on li "IRR [DATE]" at bounding box center [437, 258] width 63 height 9
type input "IRR [DATE]"
click at [502, 131] on body "BI.P.EYE, Interactive Analytics Dashboards - app Dor Sagron organization / dash…" at bounding box center [378, 180] width 756 height 361
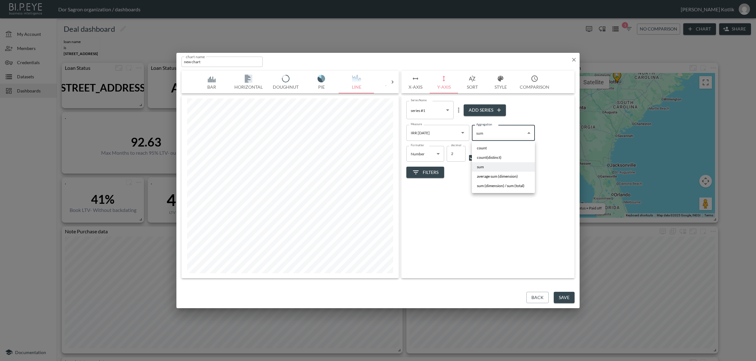
click at [474, 213] on div at bounding box center [378, 180] width 756 height 361
click at [413, 87] on button "X-Axis" at bounding box center [415, 82] width 28 height 23
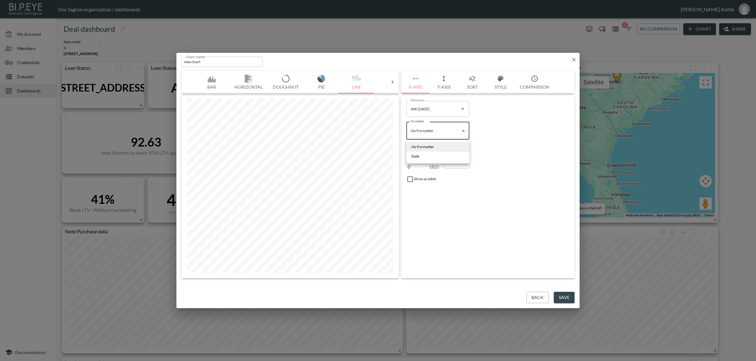
click at [438, 128] on body "BI.P.EYE, Interactive Analytics Dashboards - app Dor Sagron organization / dash…" at bounding box center [378, 180] width 756 height 361
click at [535, 135] on div at bounding box center [378, 180] width 756 height 361
click at [444, 135] on body "BI.P.EYE, Interactive Analytics Dashboards - app Dor Sagron organization / dash…" at bounding box center [378, 180] width 756 height 361
click at [441, 157] on li "Date" at bounding box center [437, 156] width 63 height 9
type input "Date"
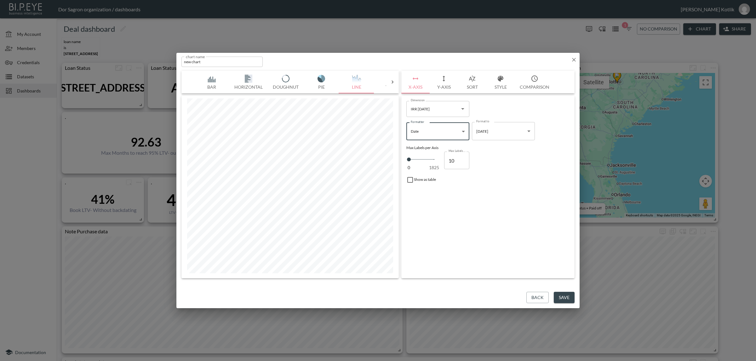
click at [539, 300] on button "Back" at bounding box center [537, 298] width 22 height 12
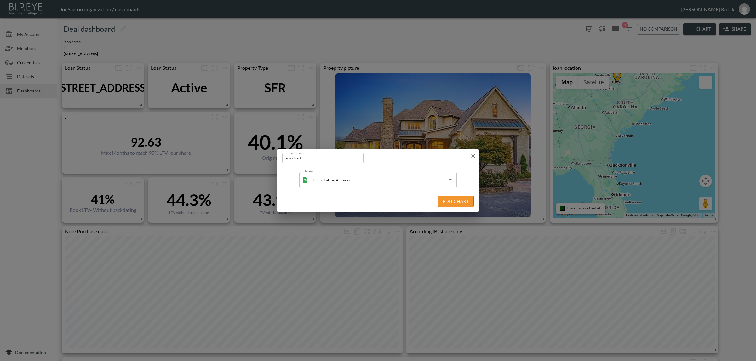
click at [471, 157] on icon "button" at bounding box center [473, 156] width 6 height 6
